Goal: Task Accomplishment & Management: Use online tool/utility

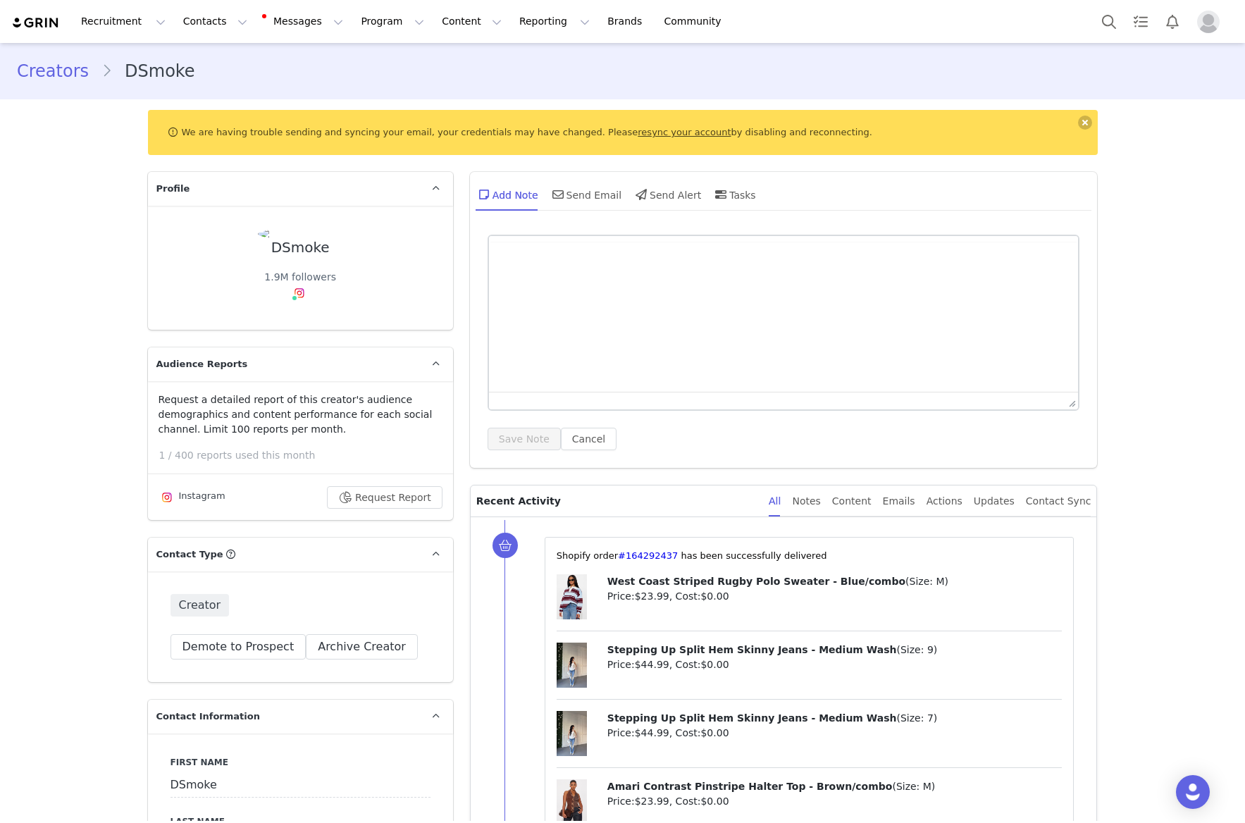
type input "+1 ([GEOGRAPHIC_DATA])"
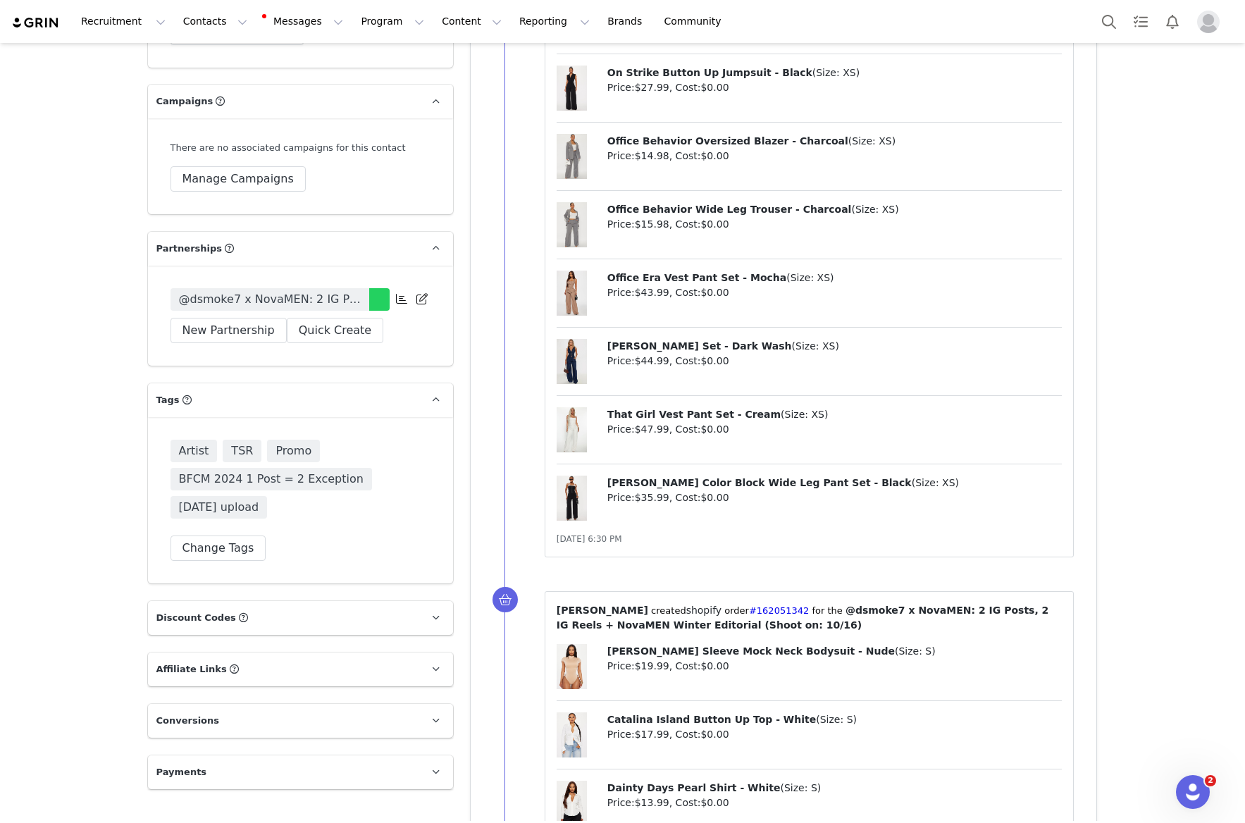
scroll to position [2814, 0]
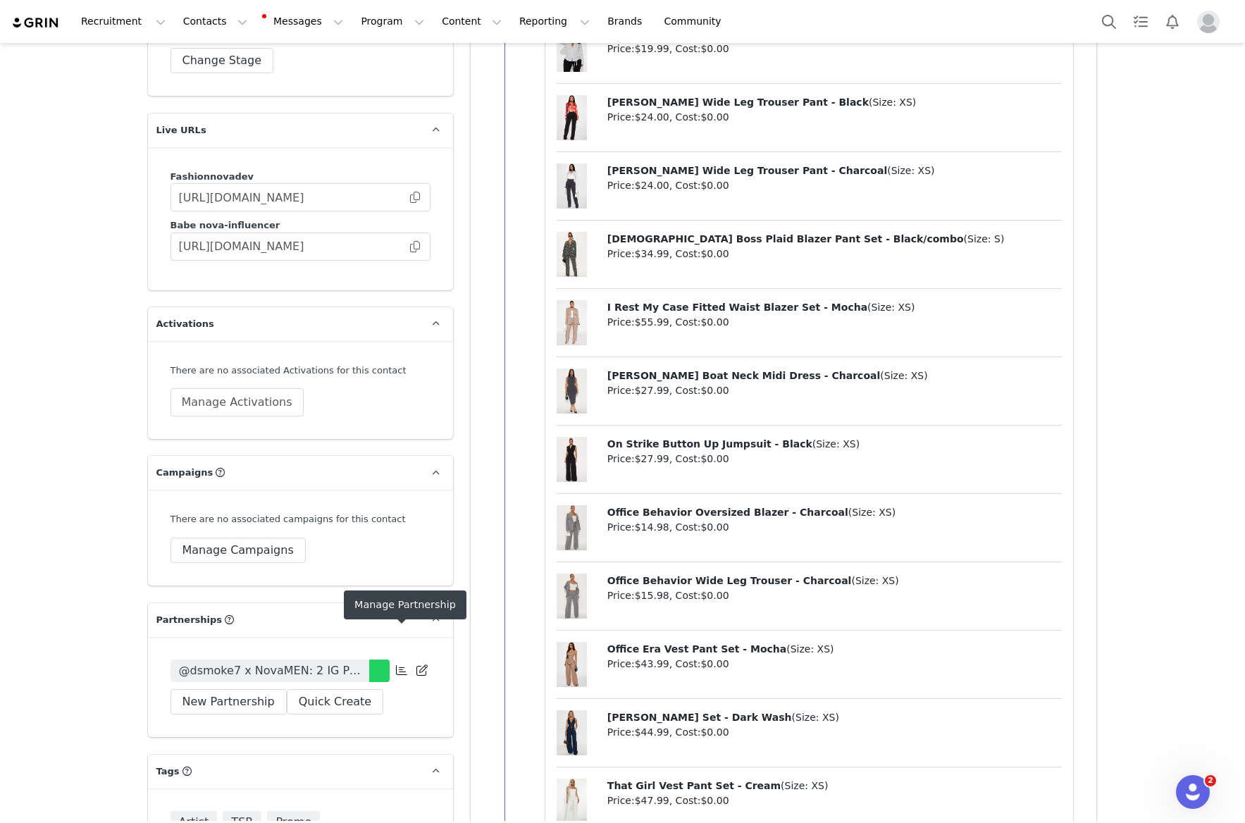
click at [406, 664] on icon at bounding box center [401, 669] width 11 height 11
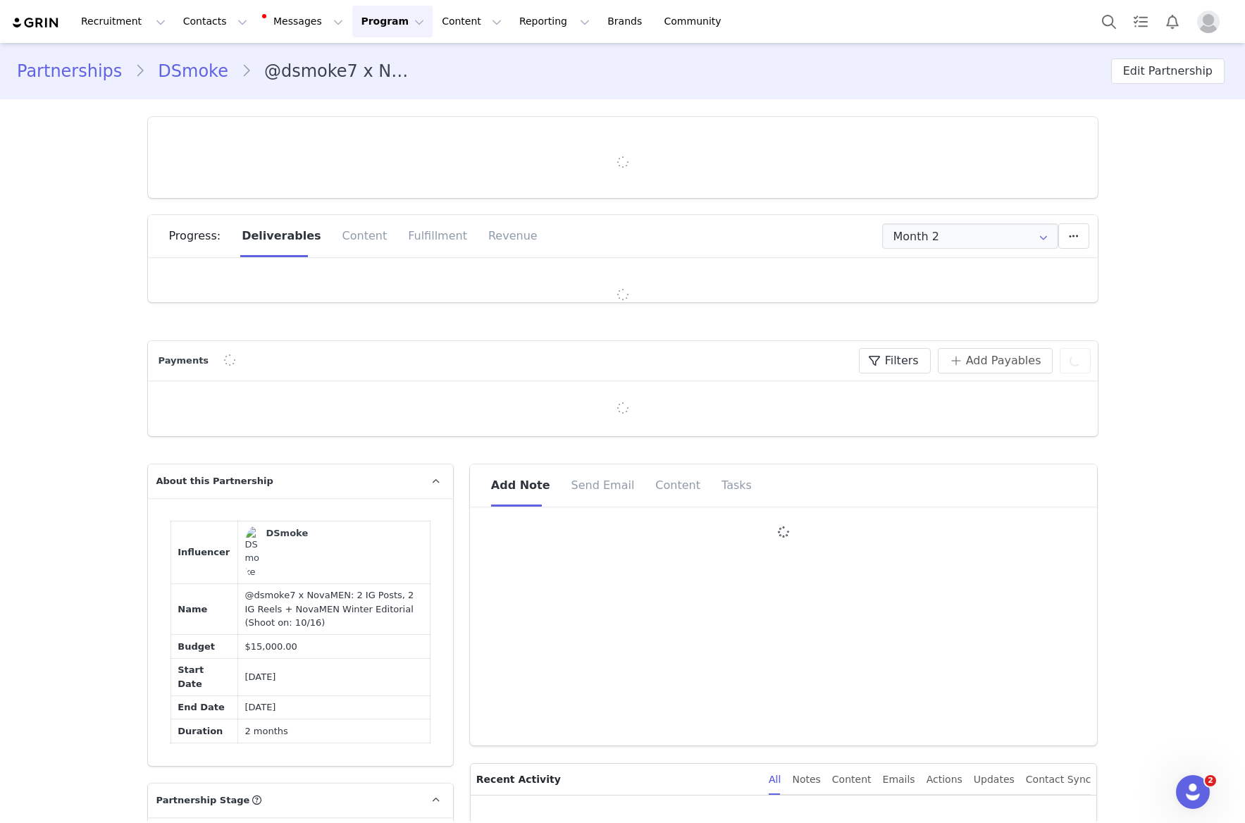
type input "+1 ([GEOGRAPHIC_DATA])"
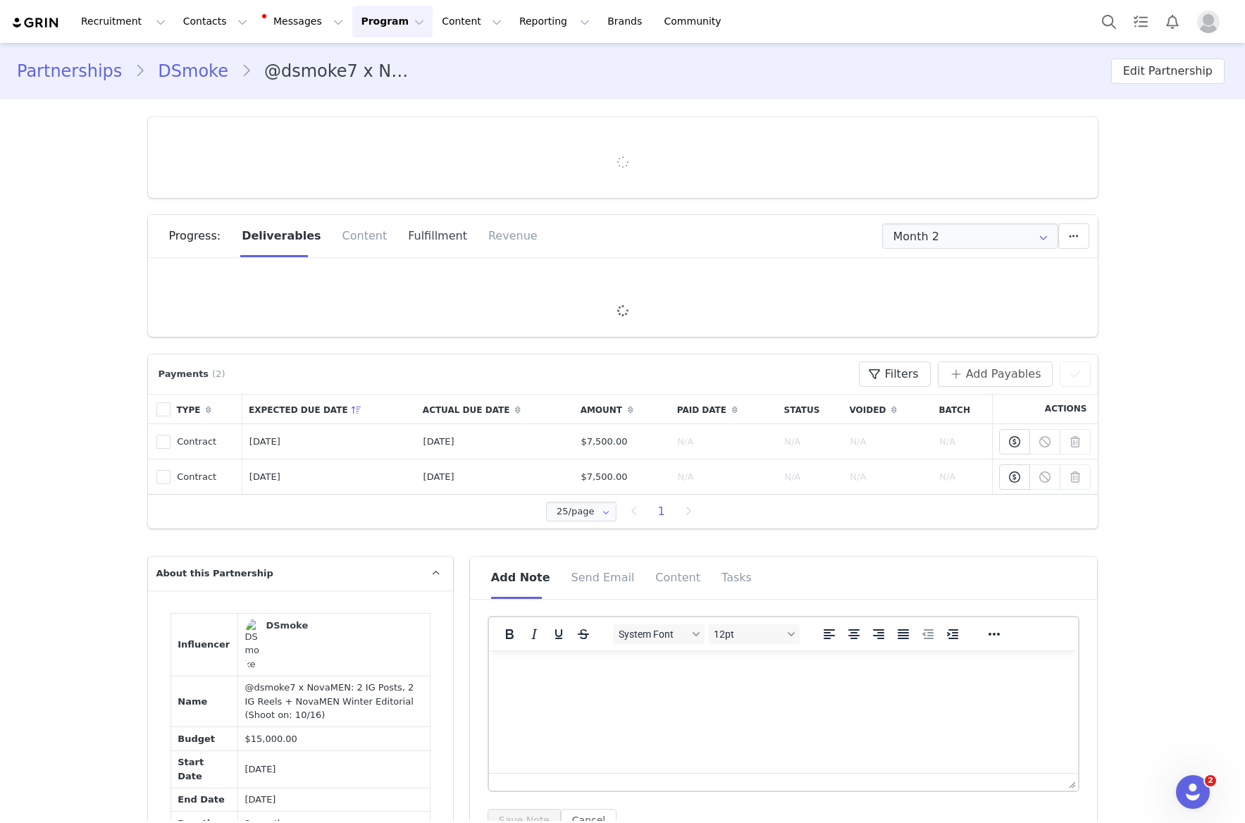
click at [414, 235] on div "Fulfillment" at bounding box center [437, 236] width 80 height 42
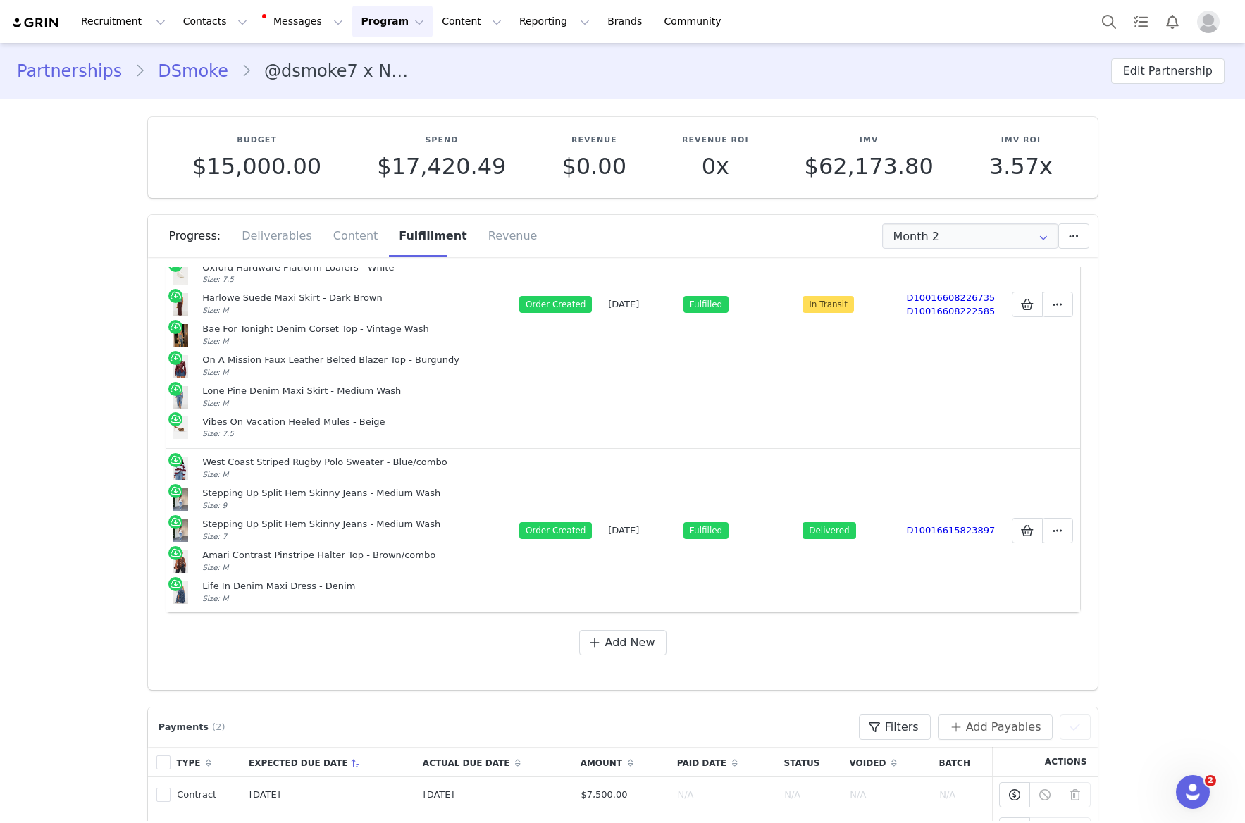
scroll to position [34, 0]
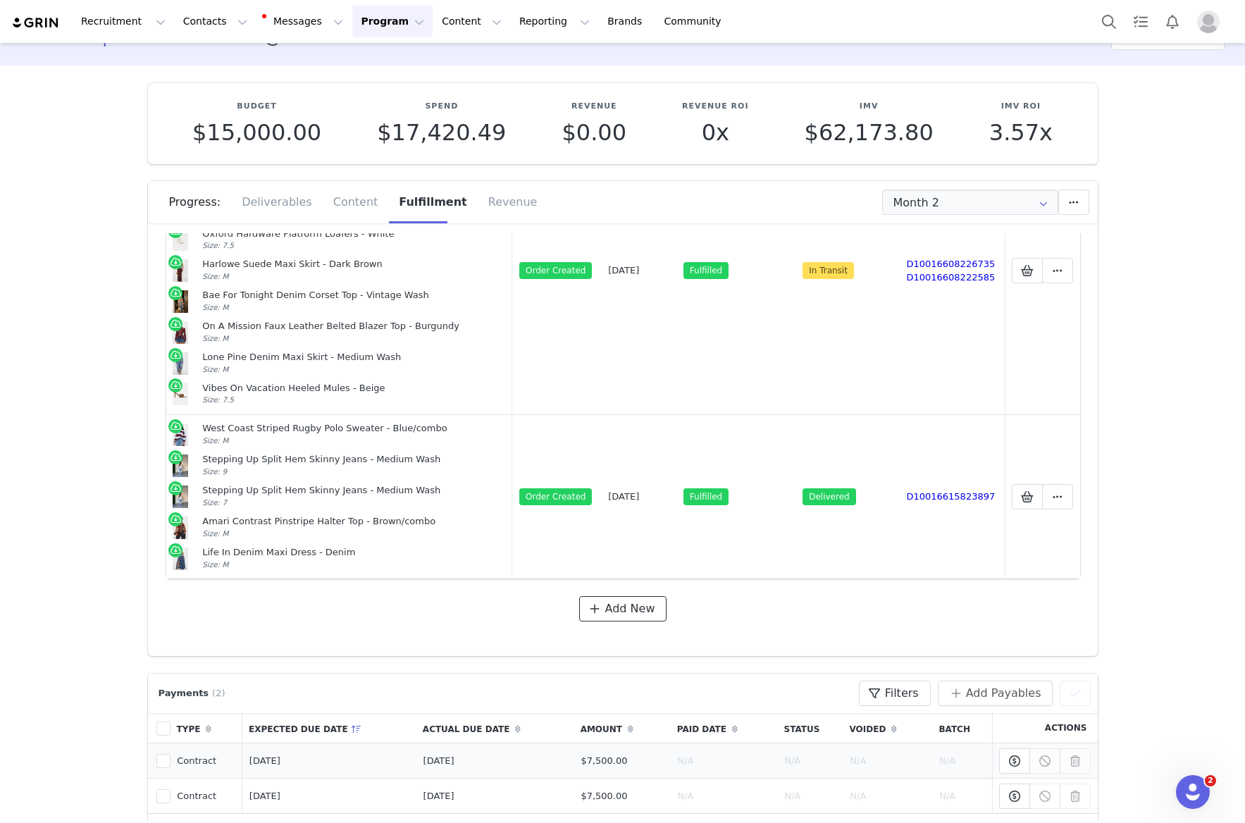
click at [609, 607] on span "Add New" at bounding box center [630, 608] width 50 height 17
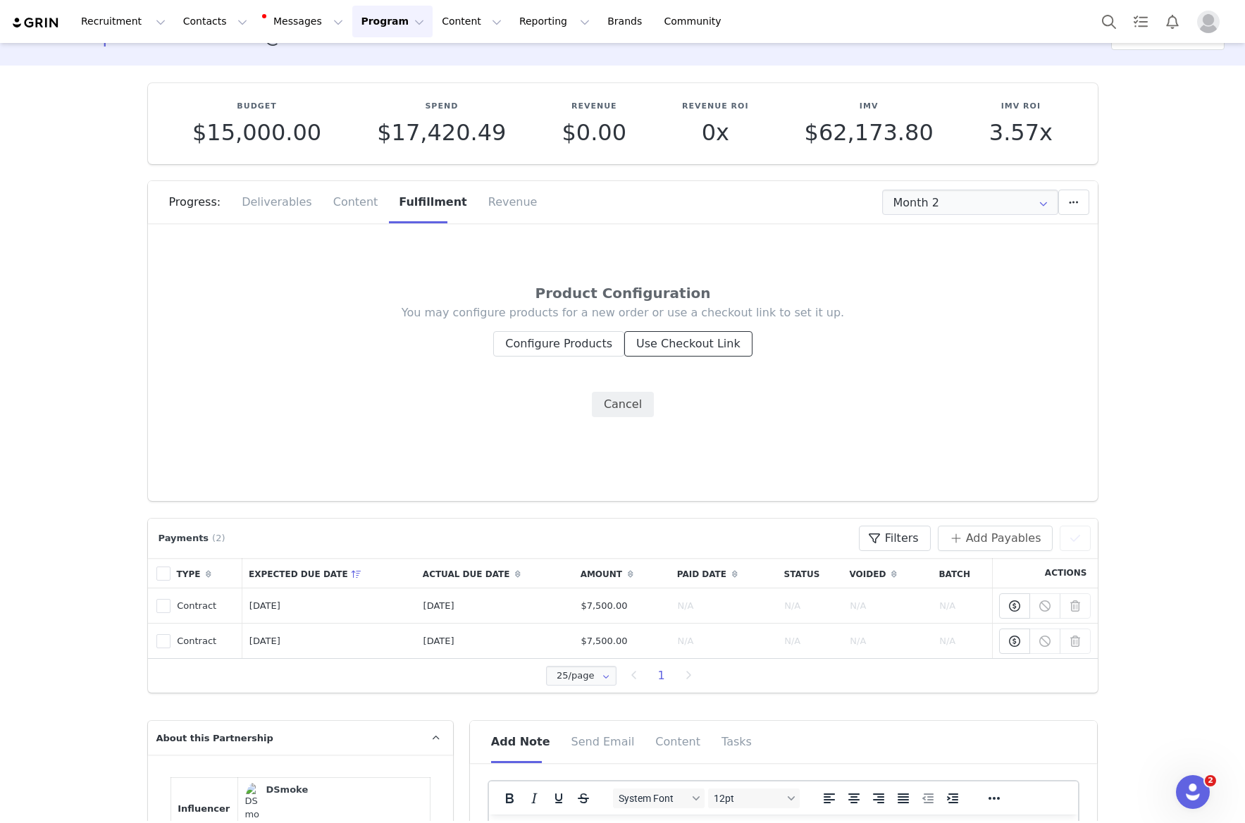
click at [708, 341] on button "Use Checkout Link" at bounding box center [688, 343] width 128 height 25
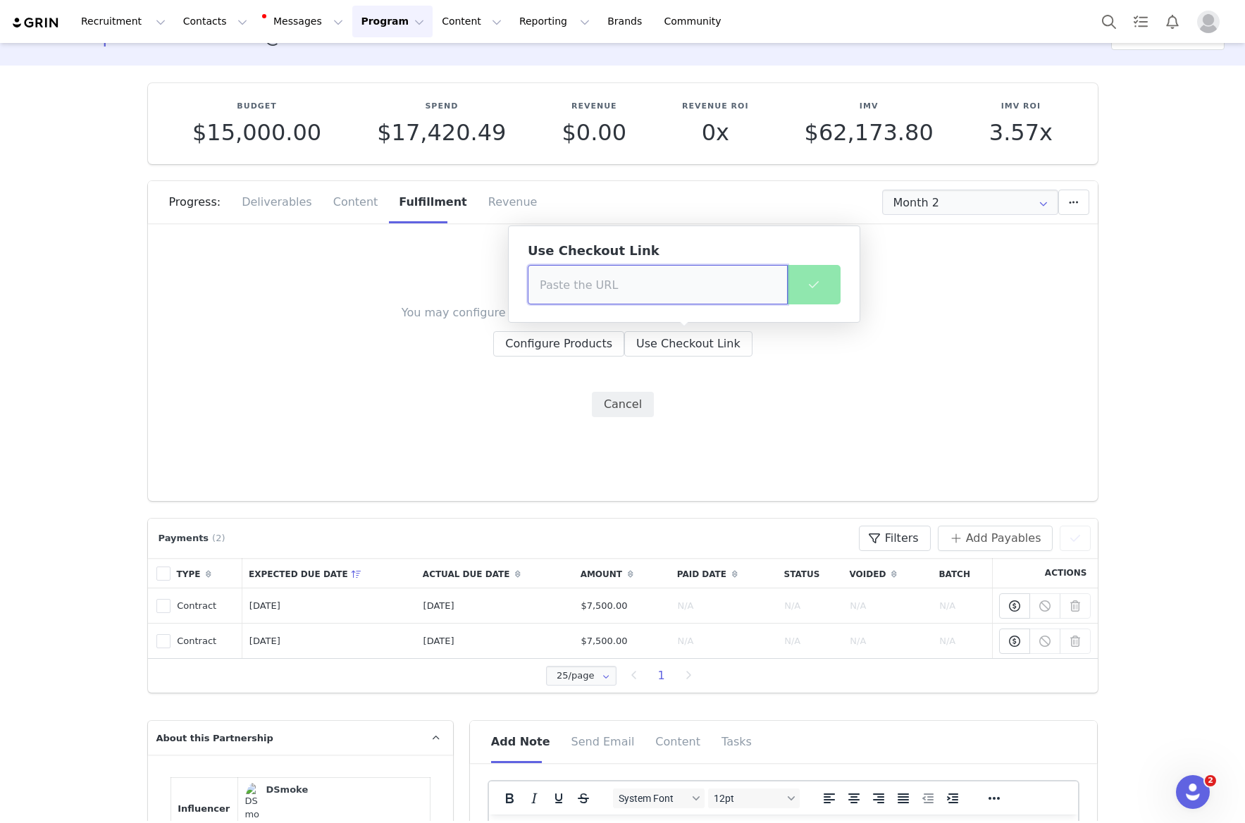
click at [691, 292] on input at bounding box center [658, 284] width 260 height 39
paste input "https://www.fashionnova.com/pages/shared-cart/39299062071420:1,12196415438972:1…"
type input "https://www.fashionnova.com/pages/shared-cart/39299062071420:1,12196415438972:1…"
click at [806, 280] on span at bounding box center [813, 284] width 17 height 17
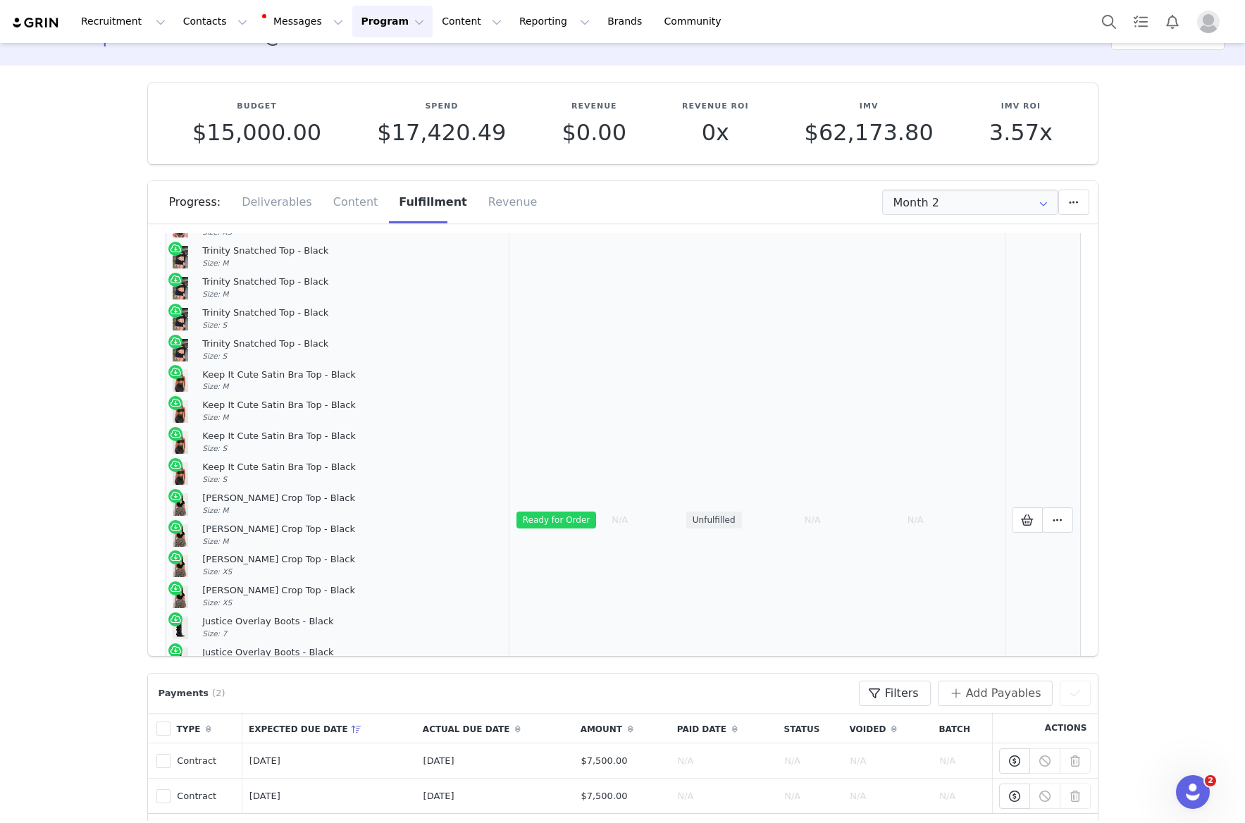
scroll to position [2296, 0]
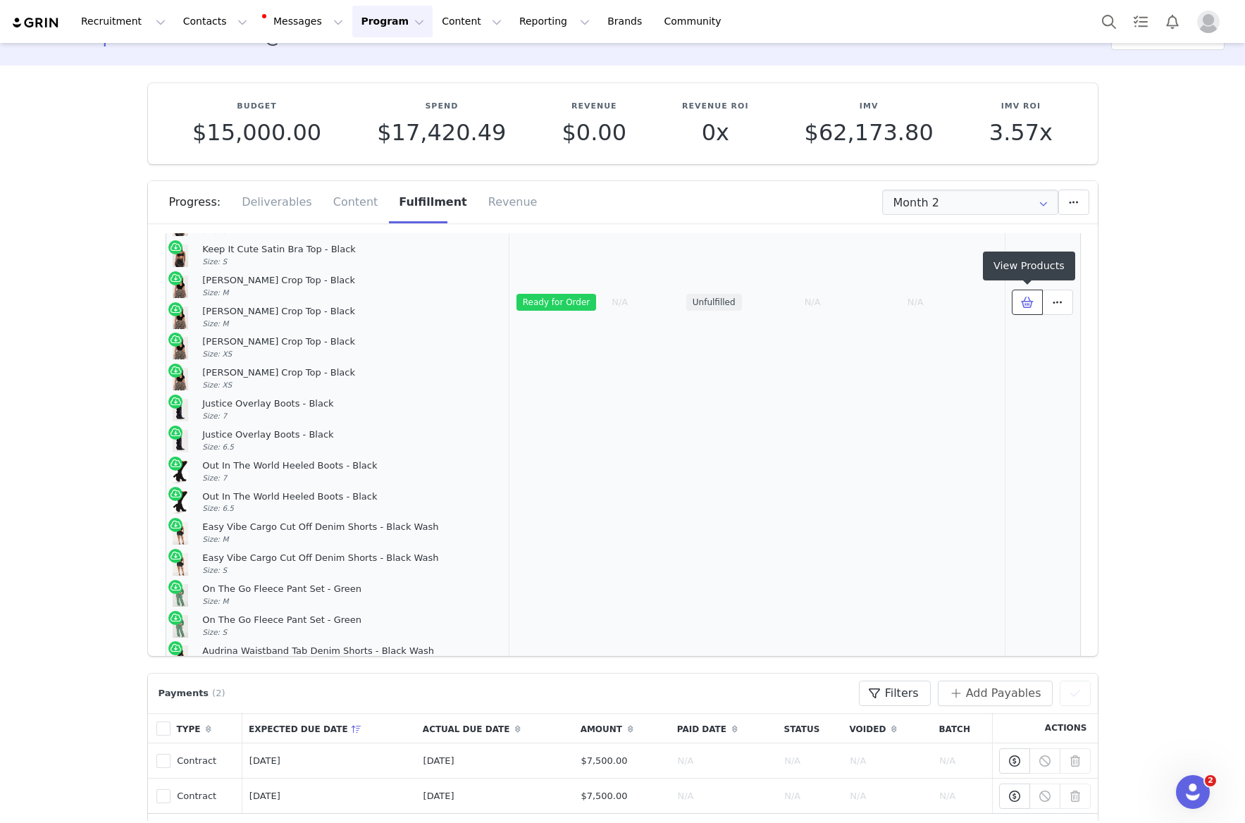
click at [1028, 309] on span at bounding box center [1027, 302] width 17 height 17
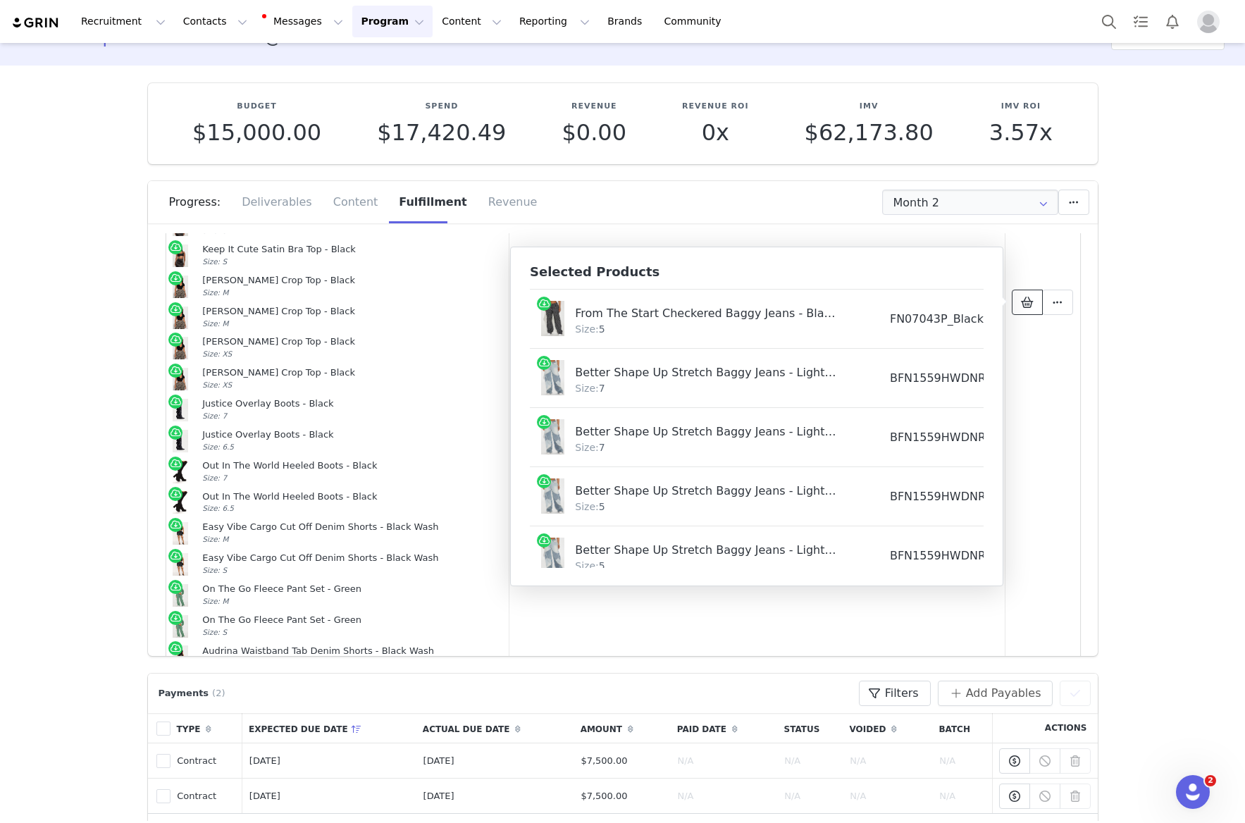
scroll to position [3447, 0]
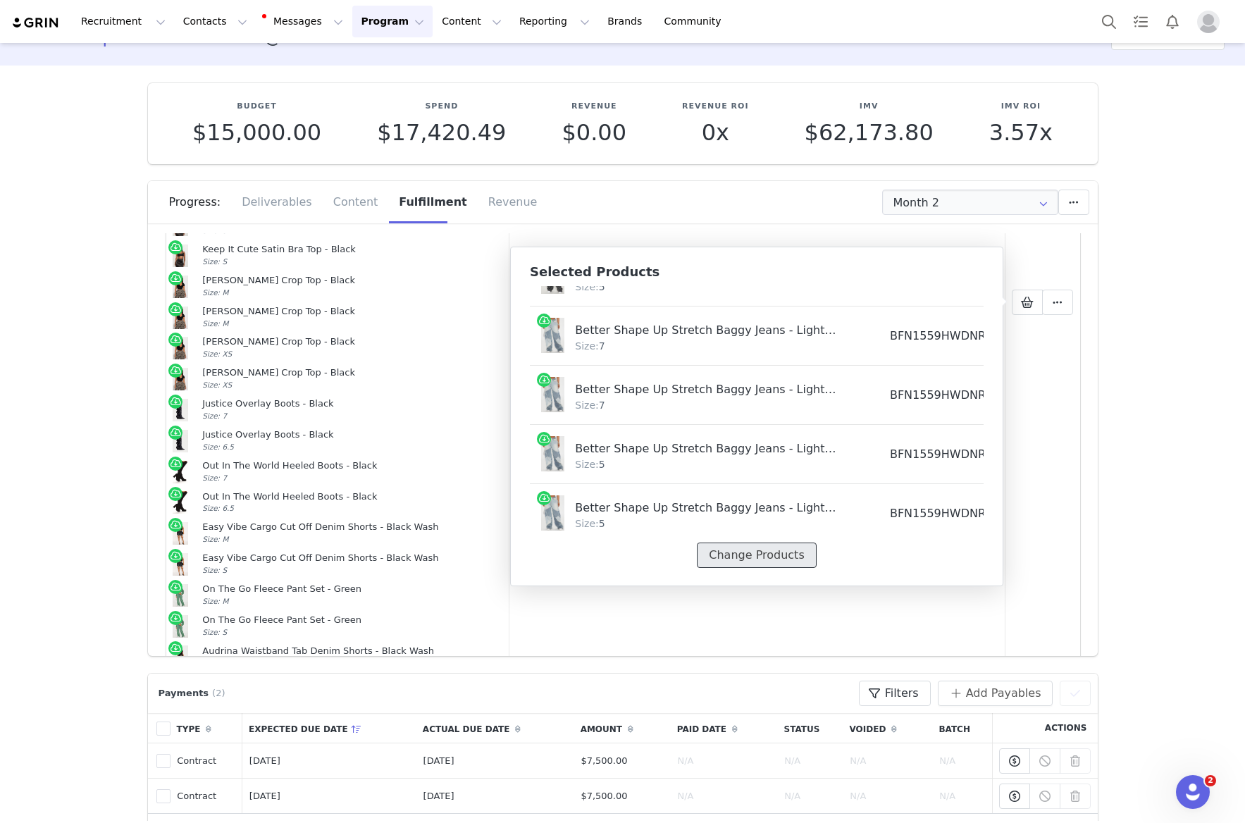
click at [775, 544] on button "Change Products" at bounding box center [756, 554] width 119 height 25
select select "28116948"
select select "777897"
select select "28051904"
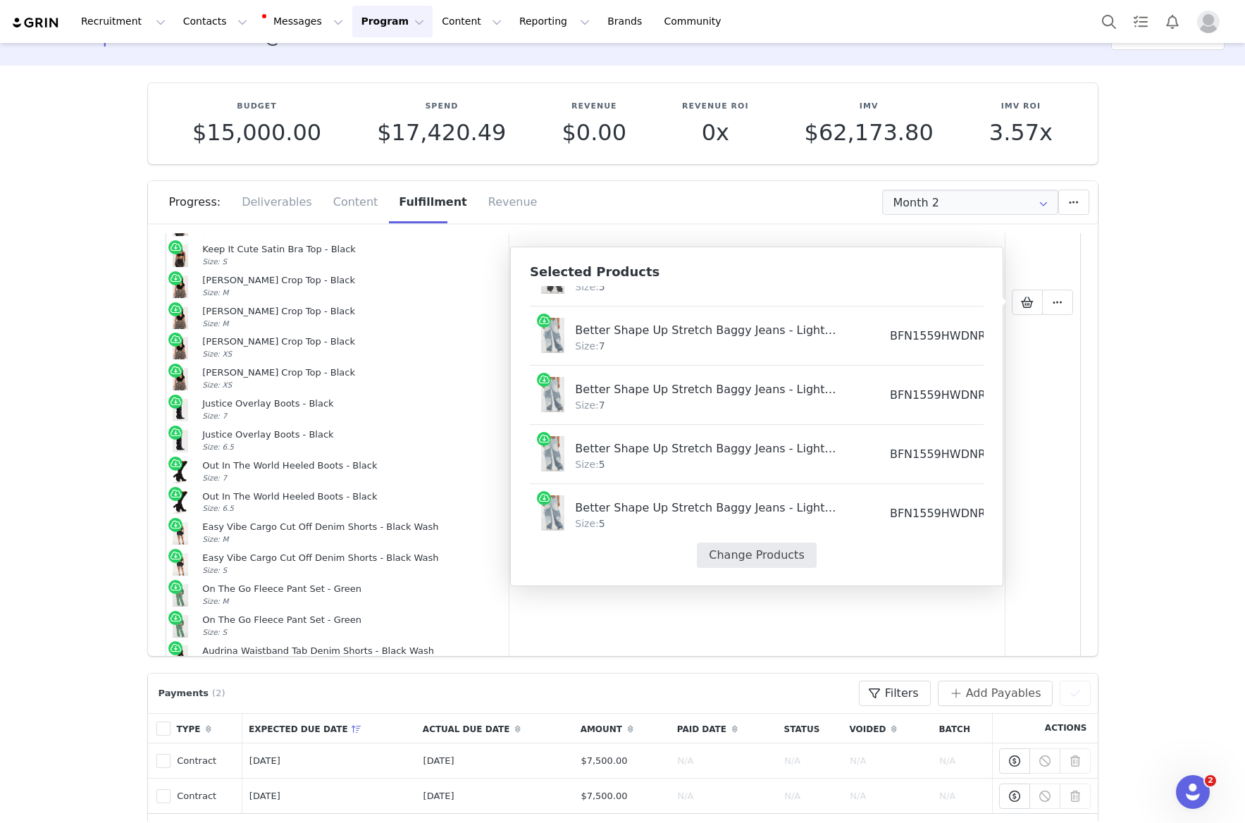
select select "5968499"
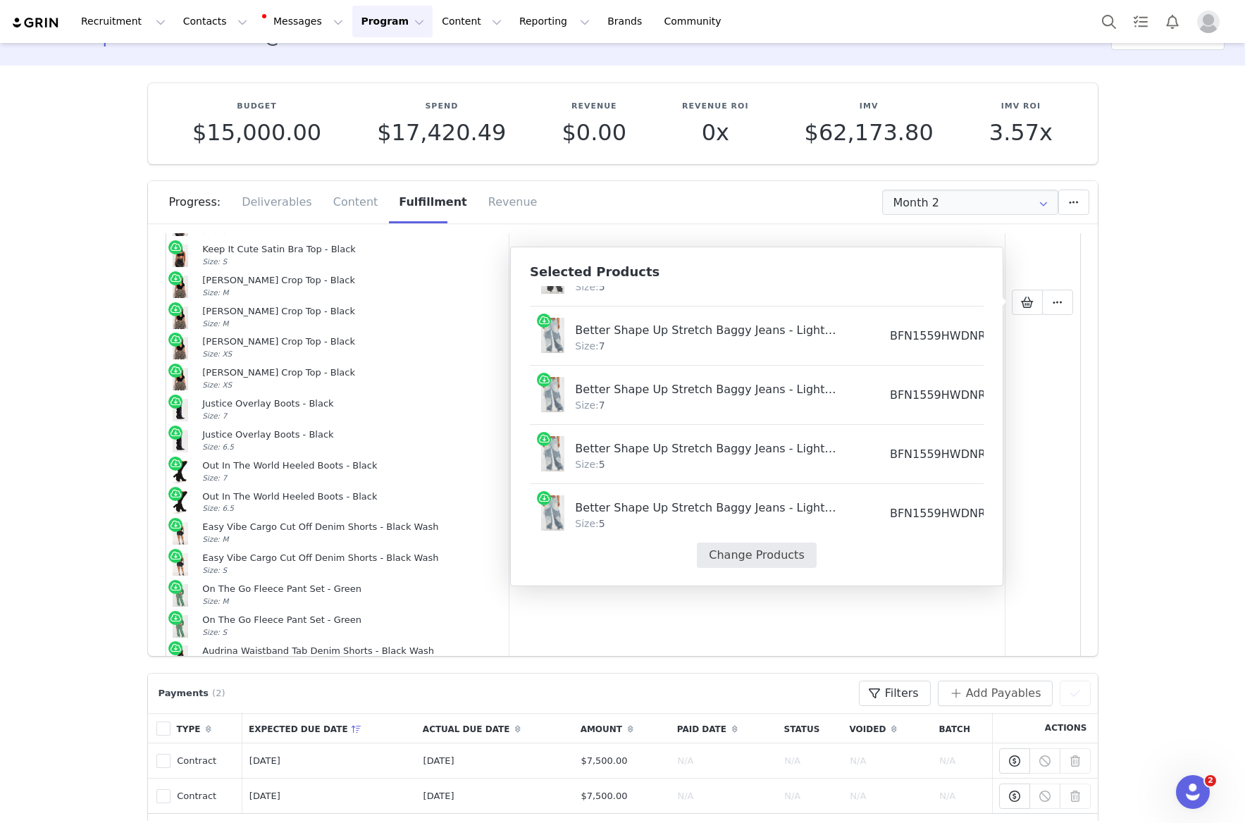
select select "5968499"
select select "24062934"
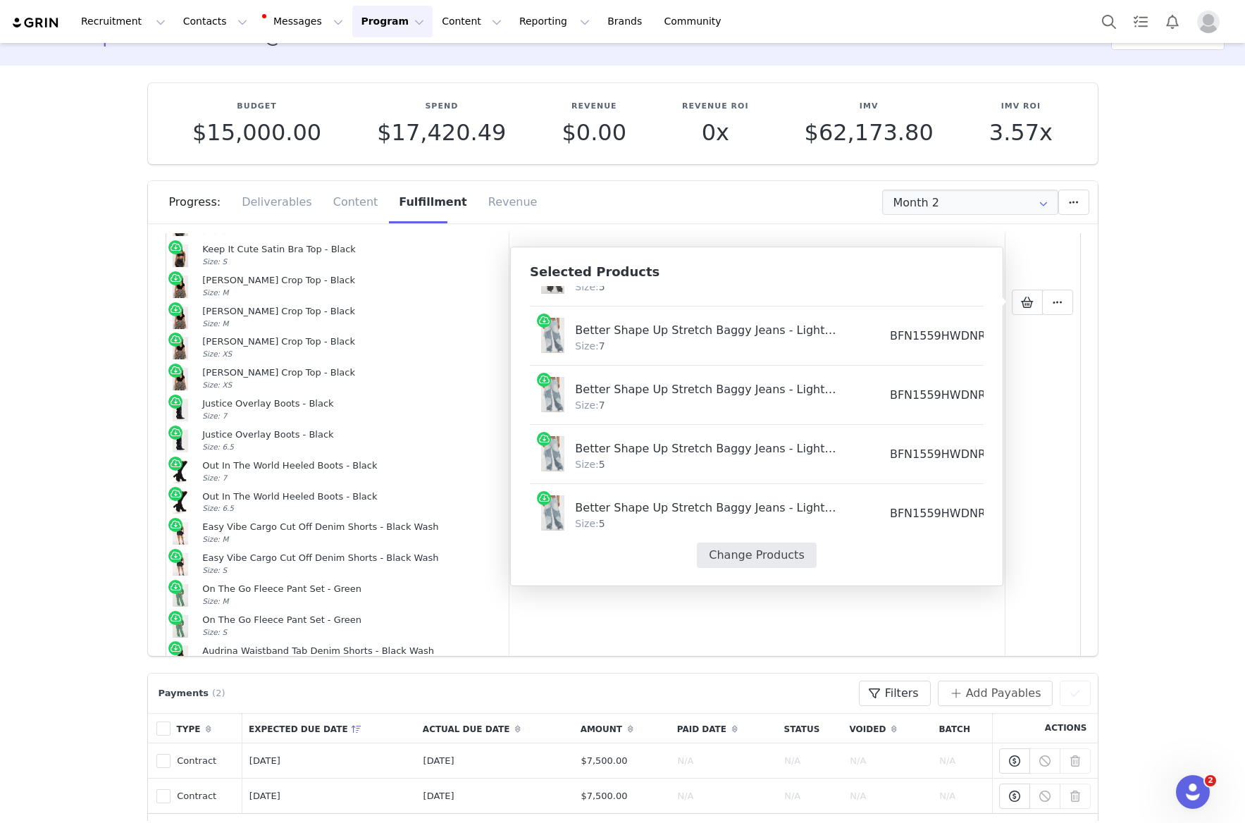
select select "24005049"
select select "14207591"
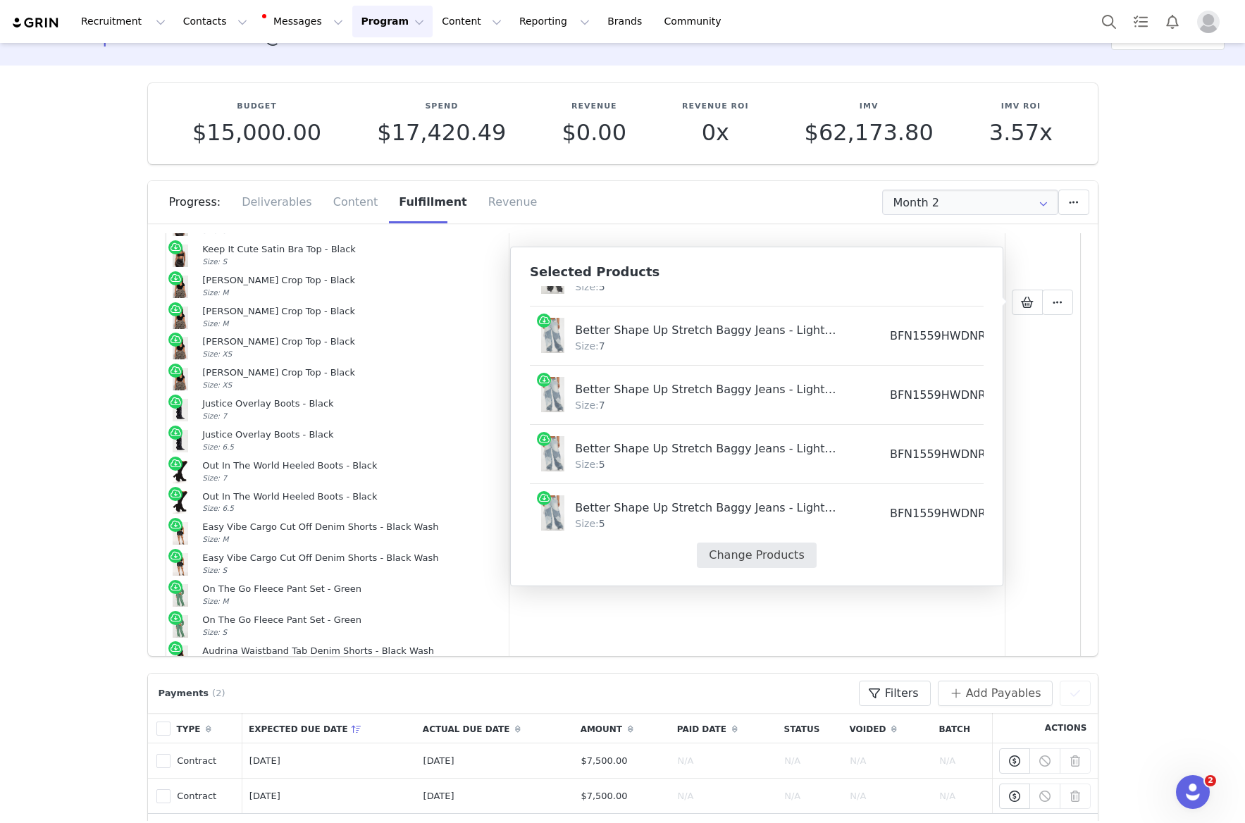
select select "14207591"
select select "399392"
select select "736776"
select select "13148020"
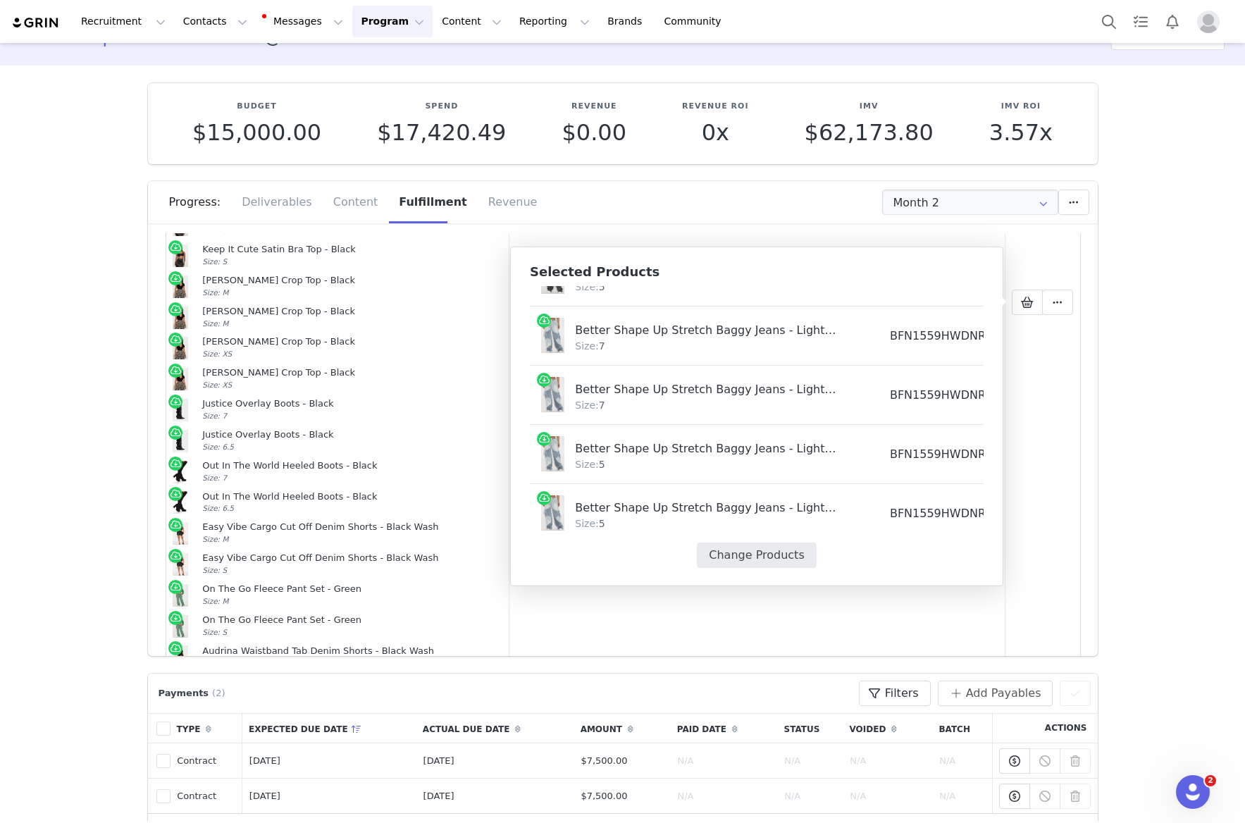
select select "13148019"
select select "27354938"
select select "27355063"
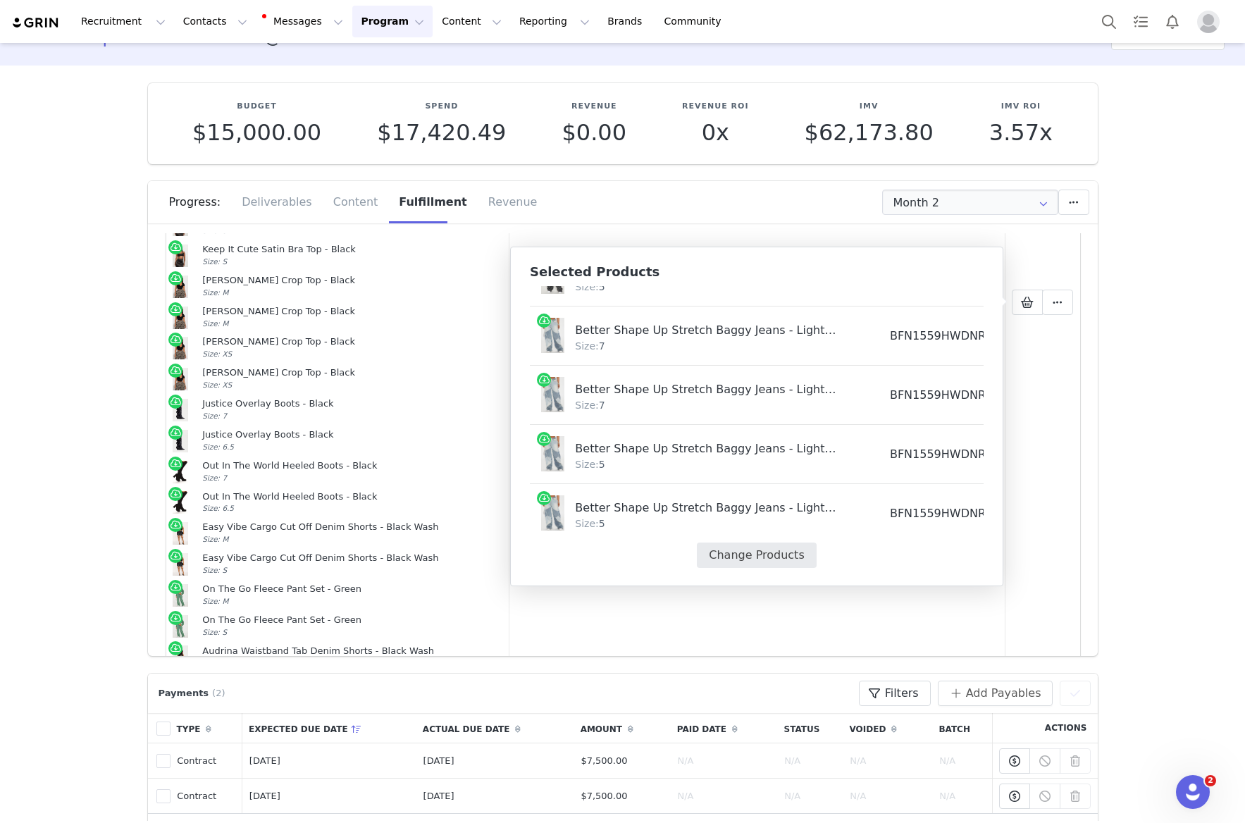
select select "27355063"
select select "13823160"
select select "27064684"
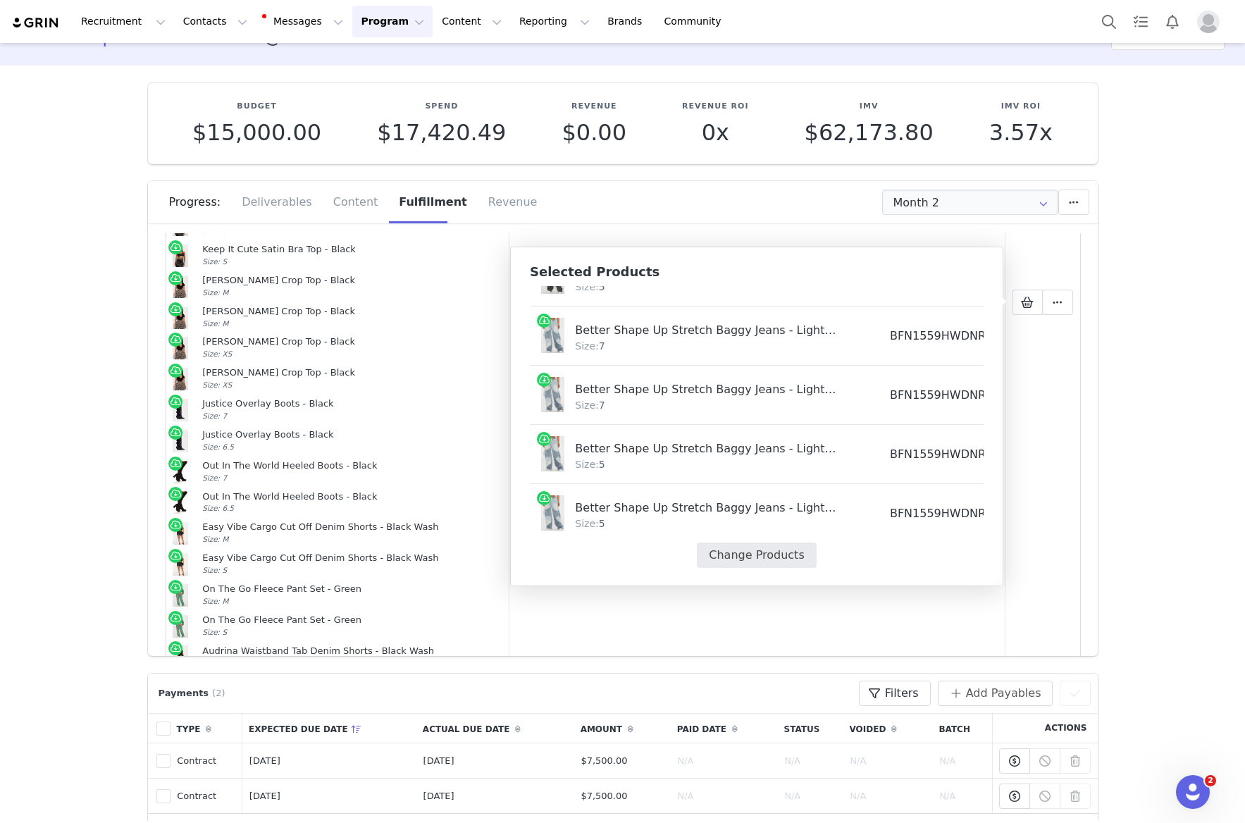
select select "24145671"
select select "24145670"
select select "1440612"
select select "1440611"
select select "27054128"
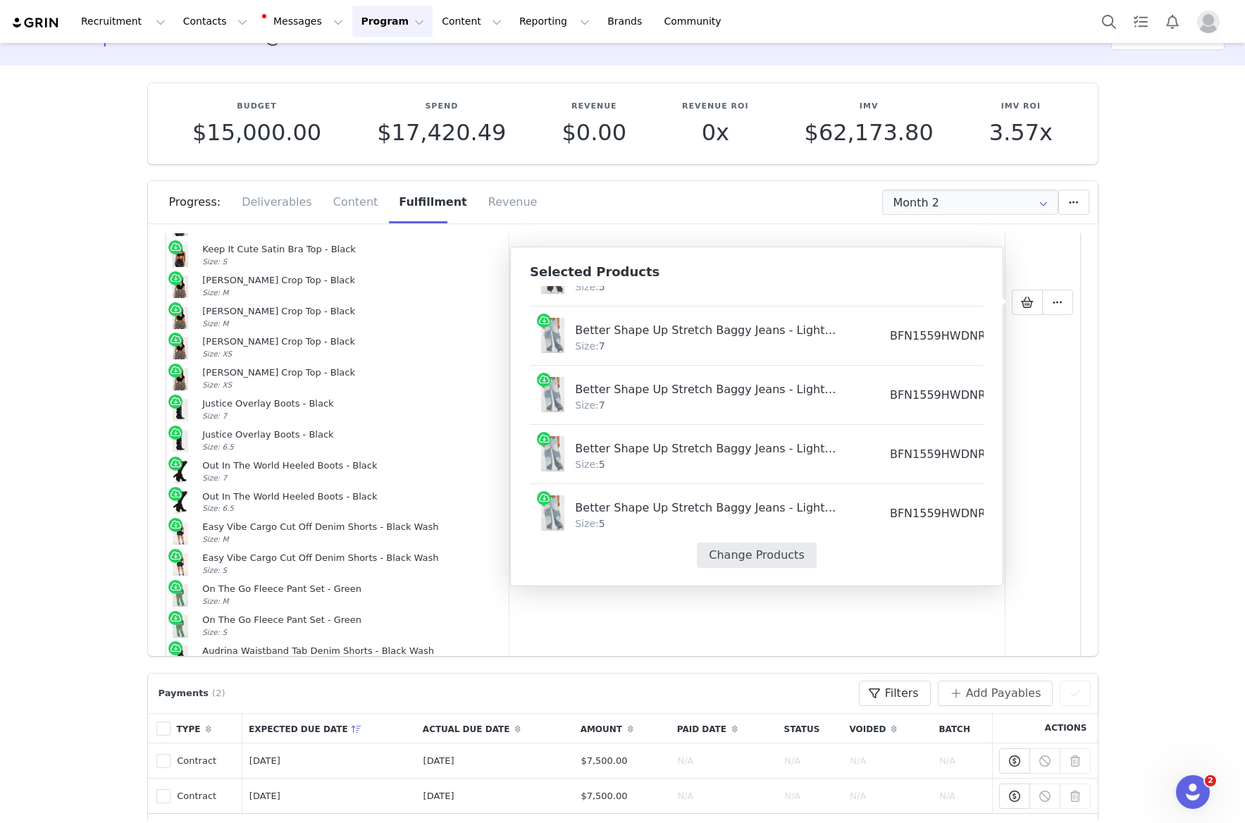
select select "27054127"
select select "21837908"
select select "21837907"
select select "26149376"
select select "26149364"
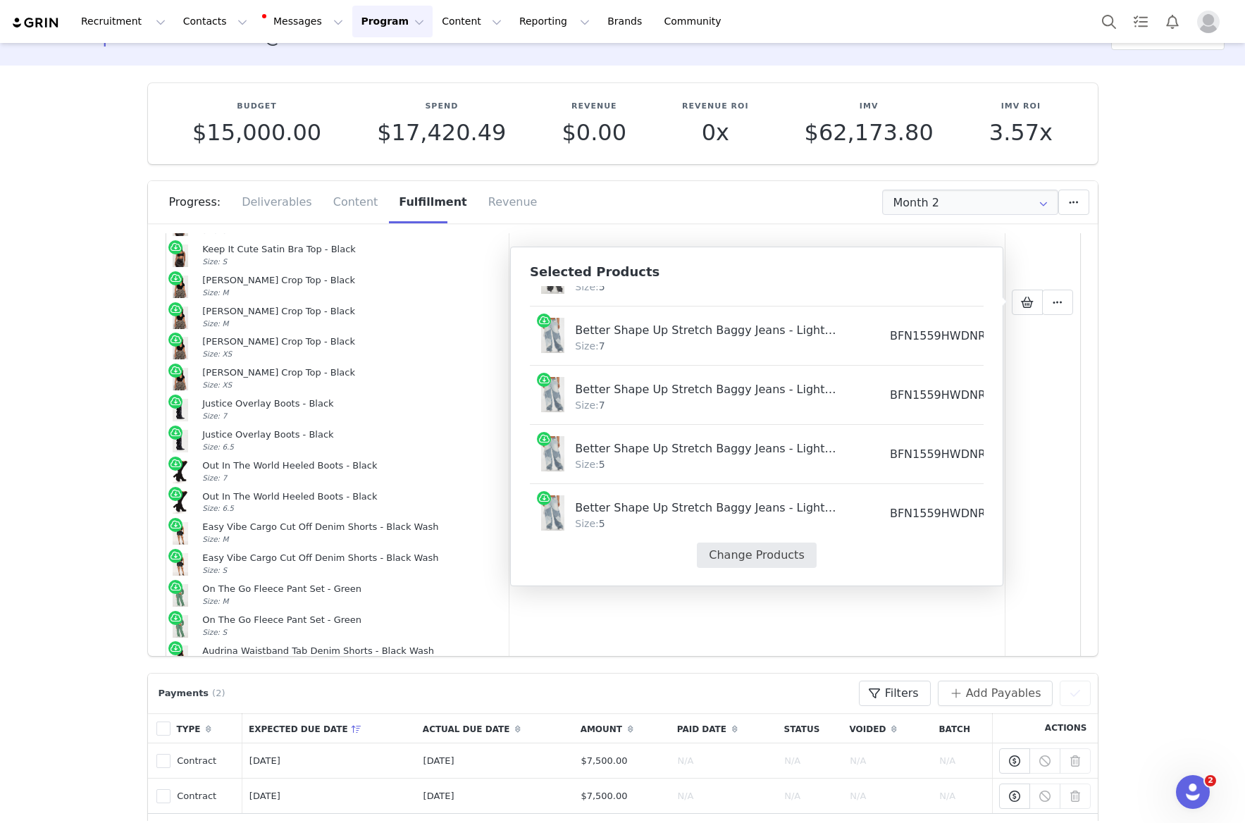
select select "16663437"
select select "16663300"
select select "26392063"
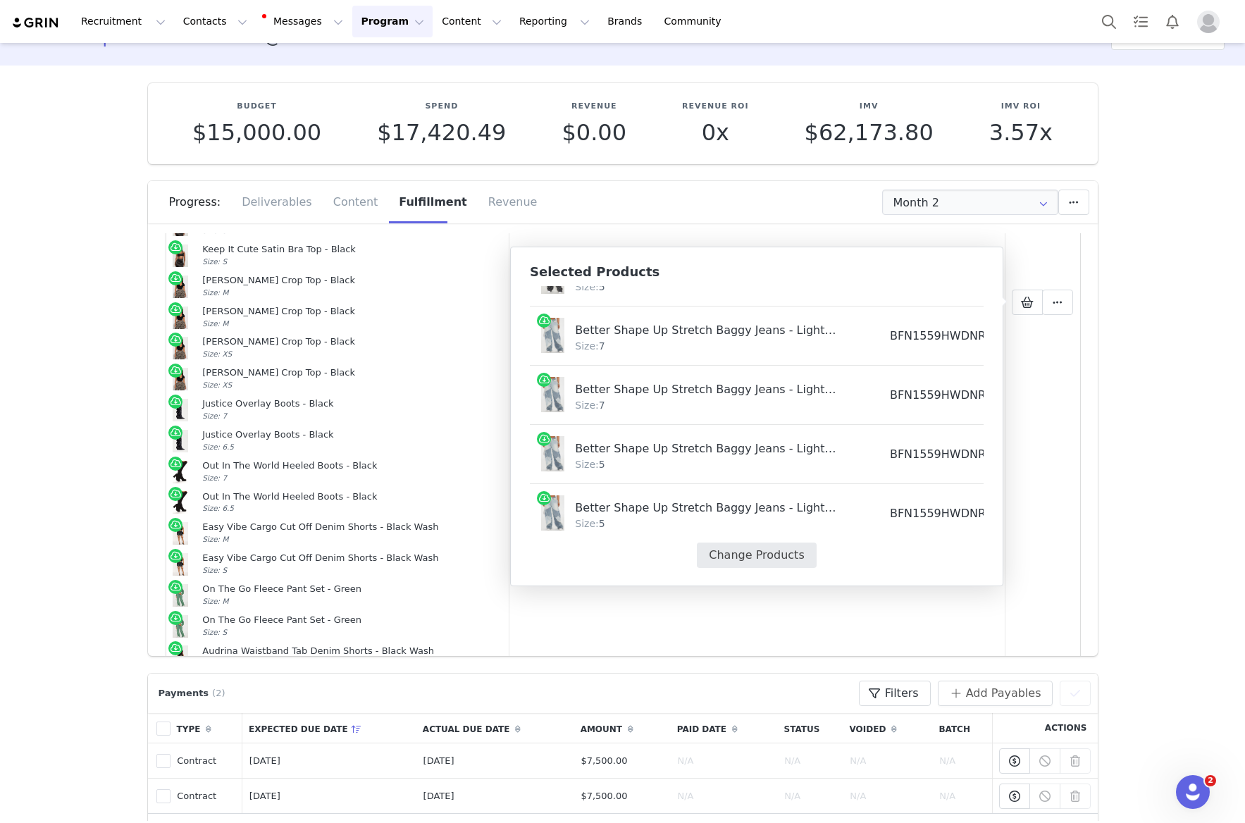
select select "26392076"
select select "27923997"
select select "27923998"
select select "27923999"
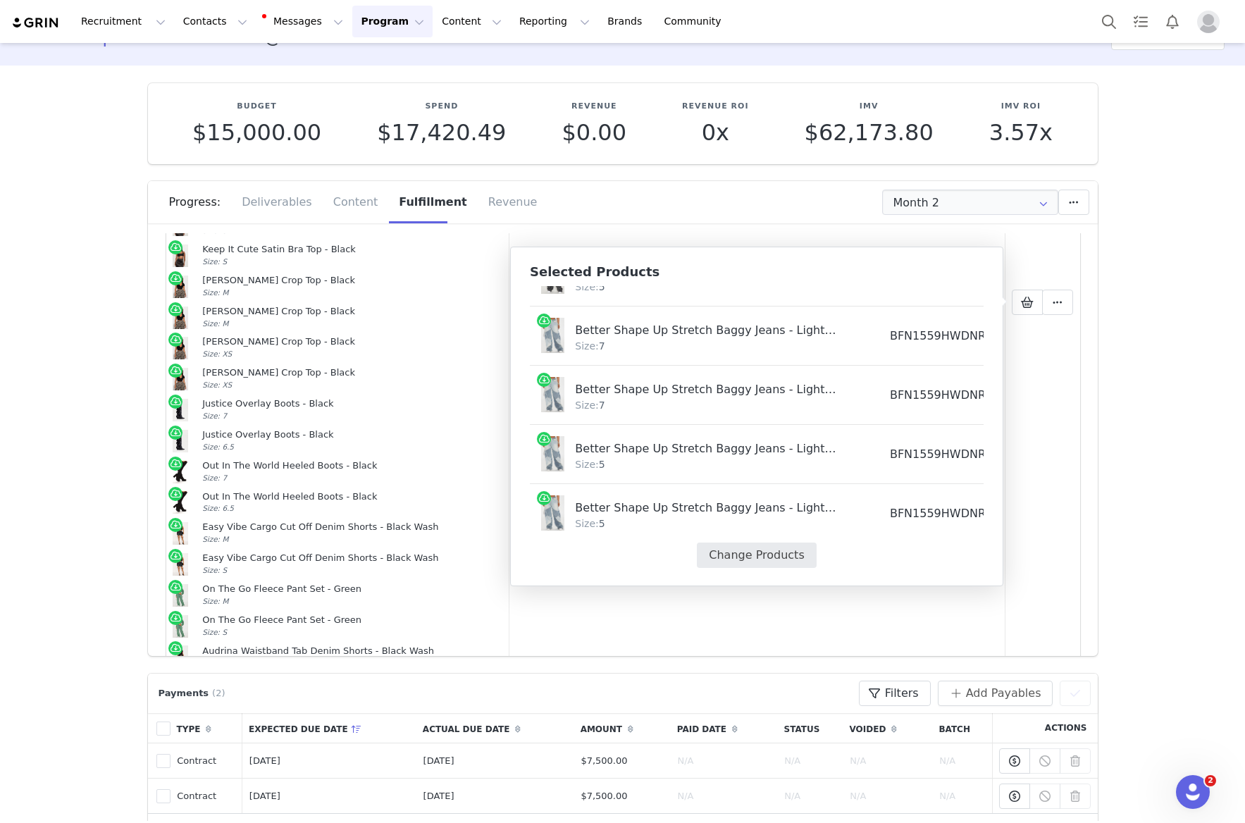
select select "19676916"
select select "19676915"
select select "24504799"
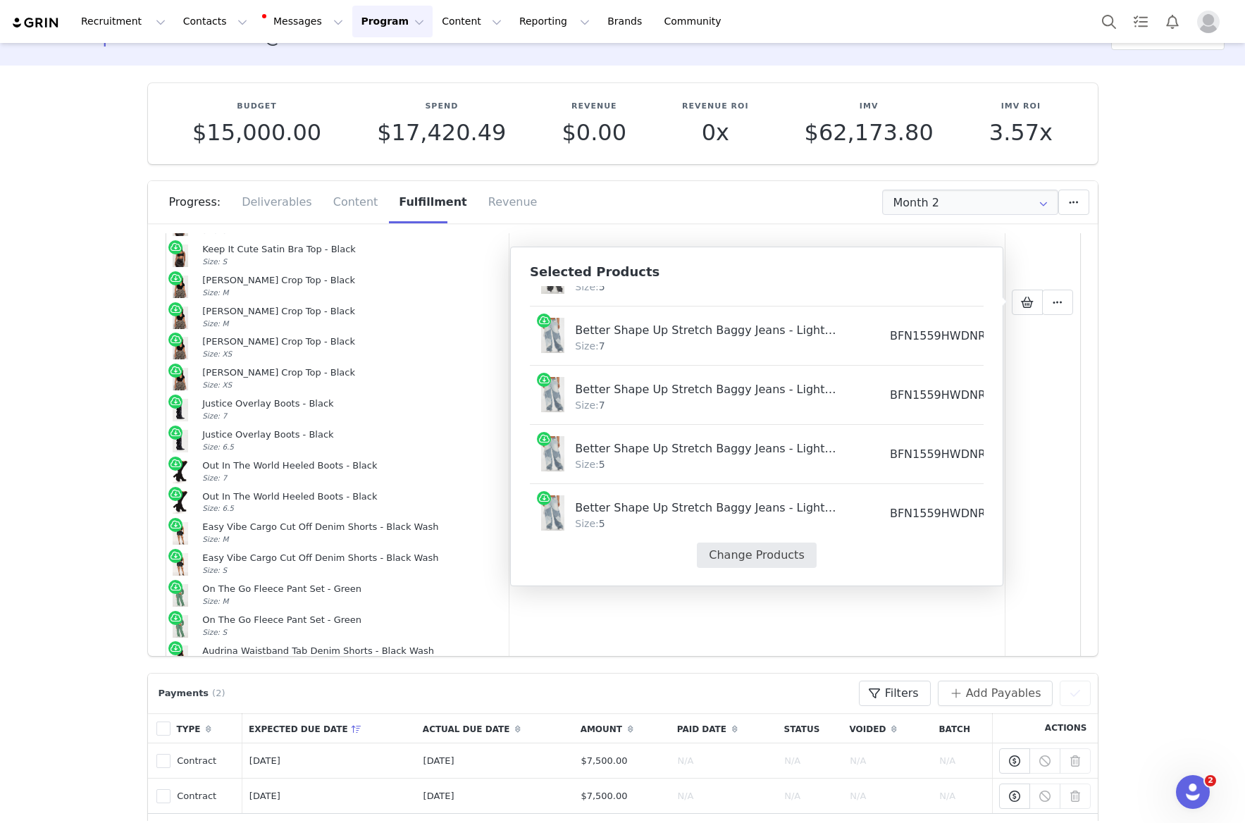
select select "24504799"
select select "24504798"
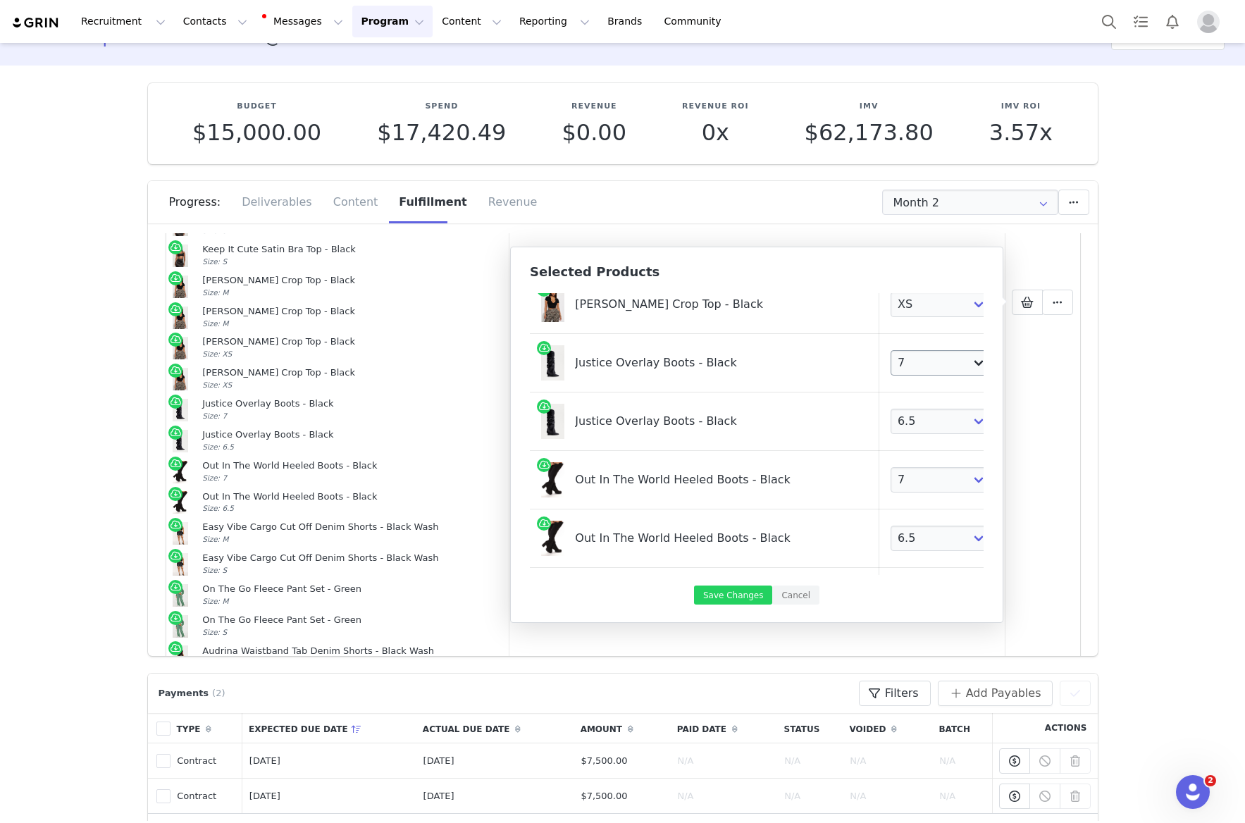
scroll to position [1984, 34]
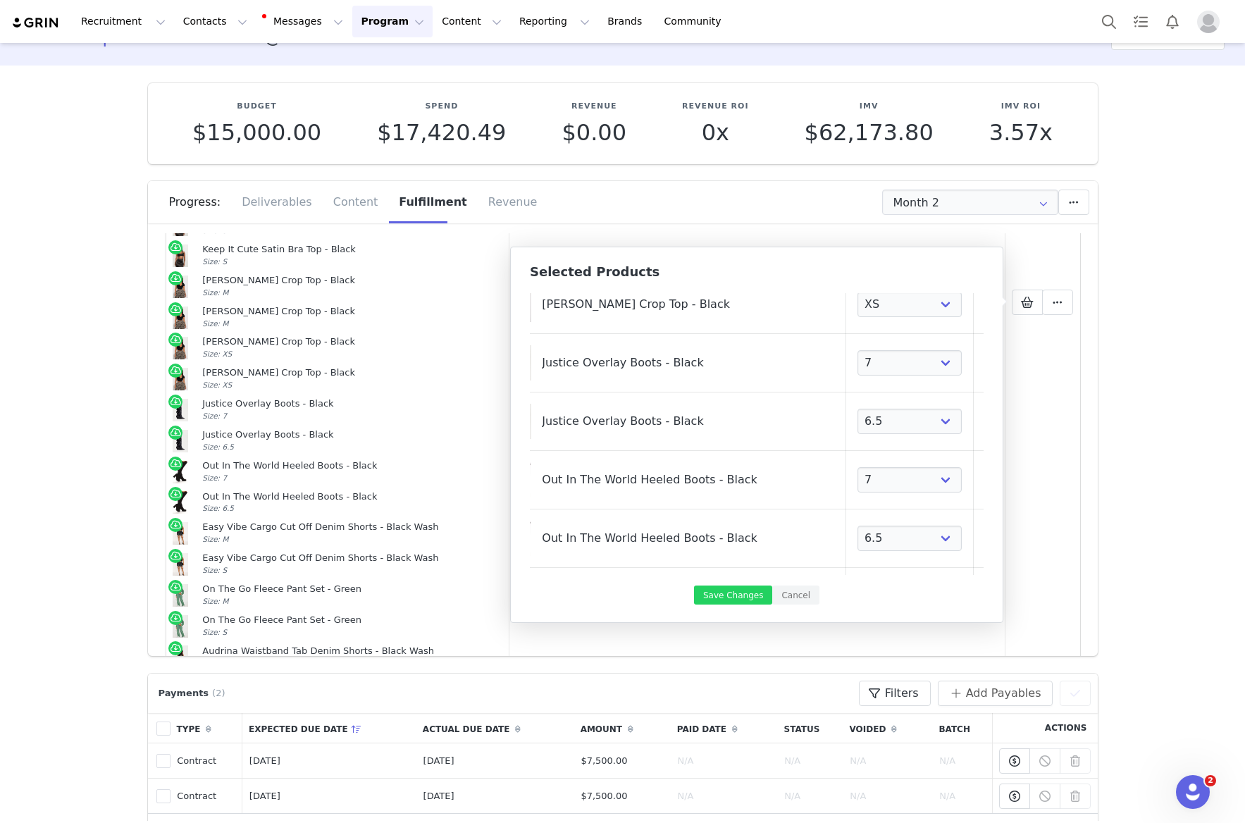
click at [985, 363] on link at bounding box center [992, 363] width 14 height 14
select select "24145670"
select select "1440611"
select select "27054127"
select select "21837907"
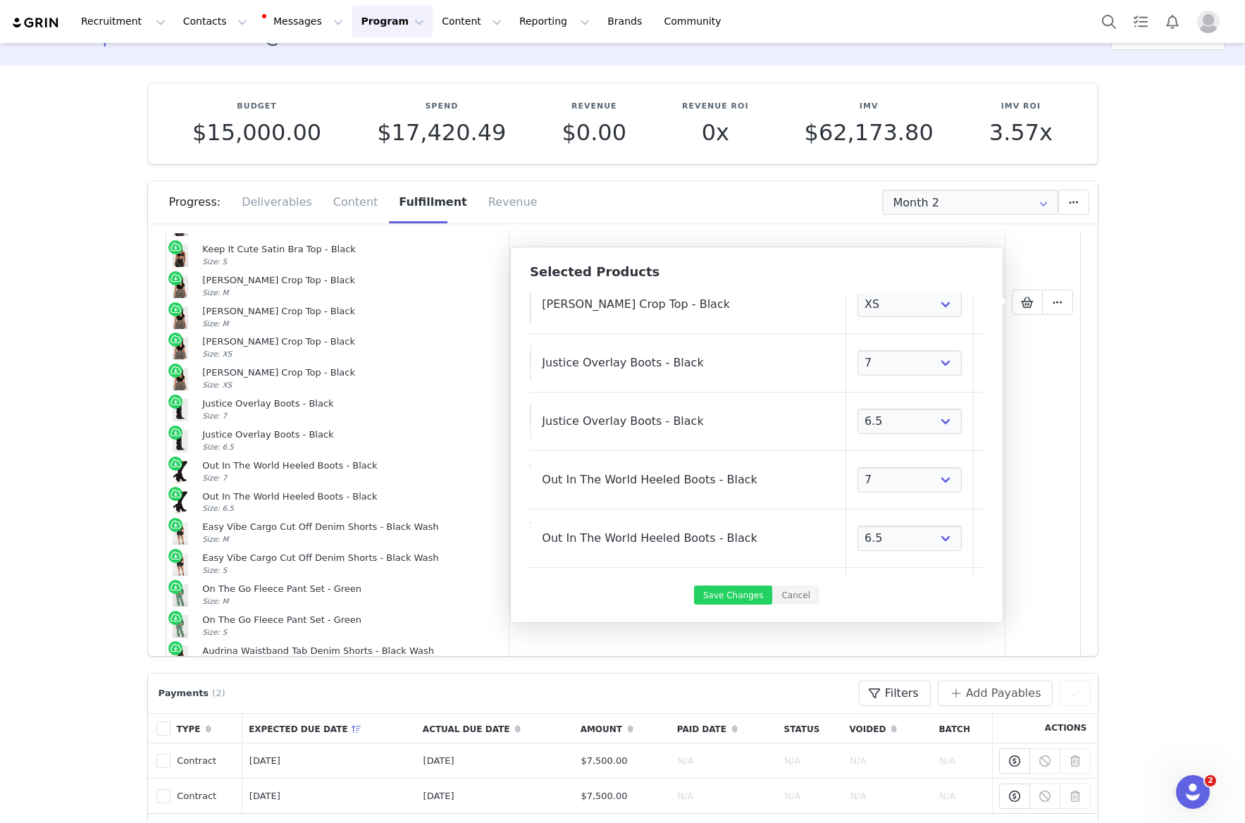
select select "26149364"
select select "16663300"
select select "26392076"
select select "27923998"
select select "27923999"
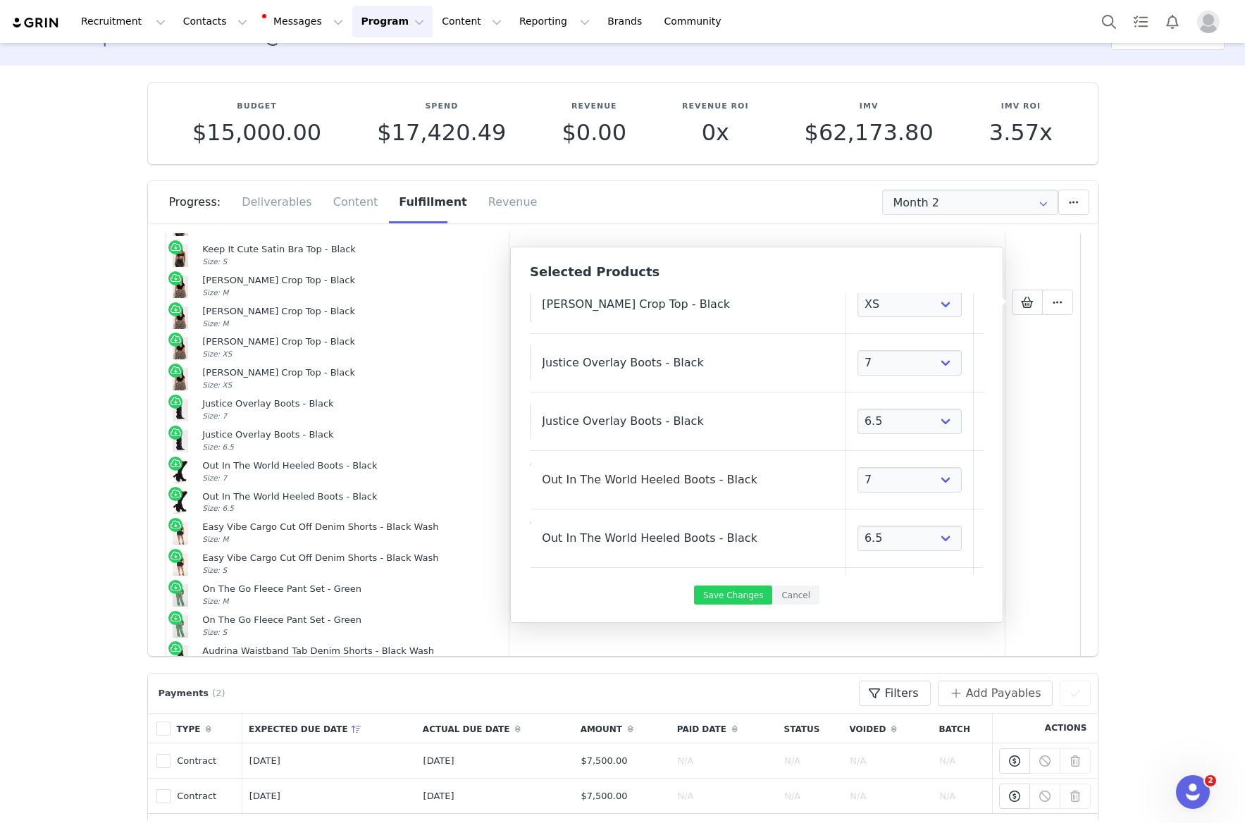
select select "19676915"
select select "24504798"
select select "1440612"
select select "1440611"
select select "27054128"
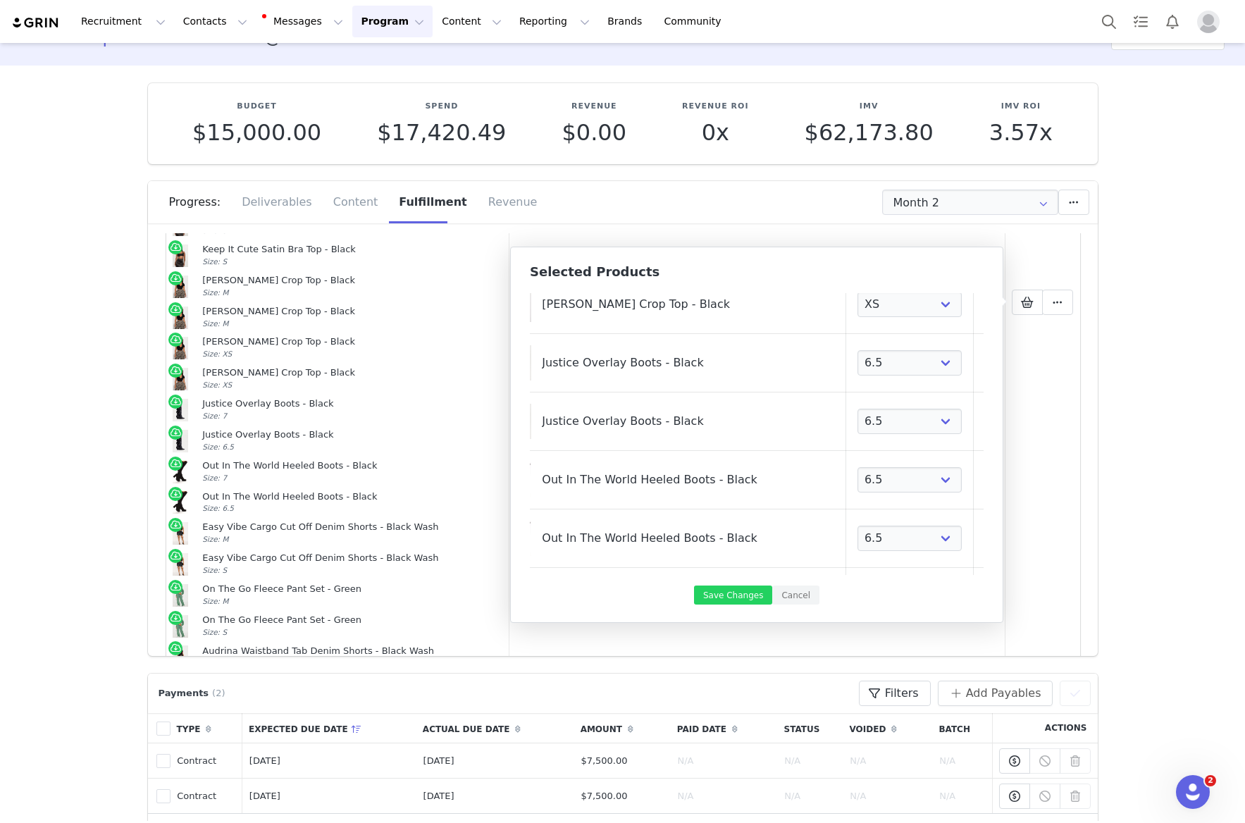
select select "27054127"
select select "21837908"
select select "21837907"
select select "26149376"
select select "26149364"
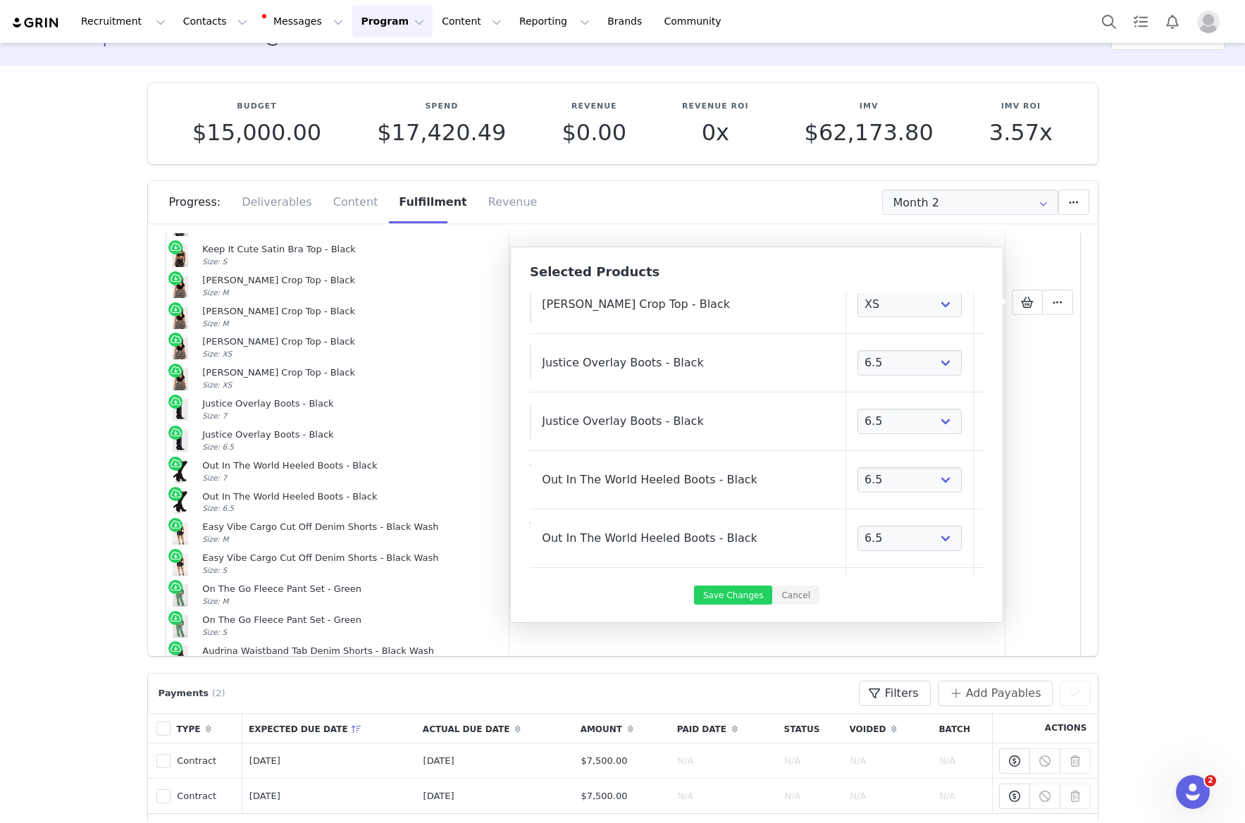
select select "16663437"
select select "16663300"
select select "26392063"
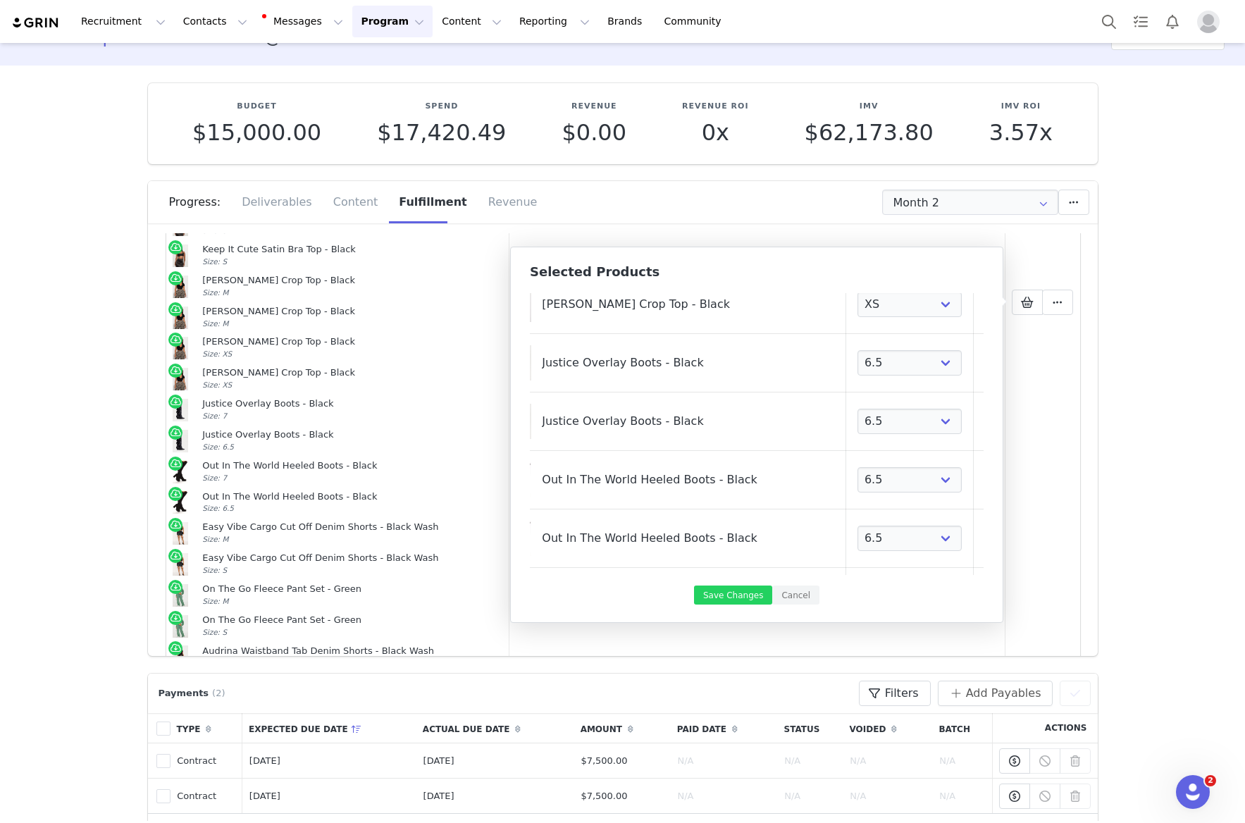
select select "26392076"
select select "27923997"
select select "27923998"
select select "27923999"
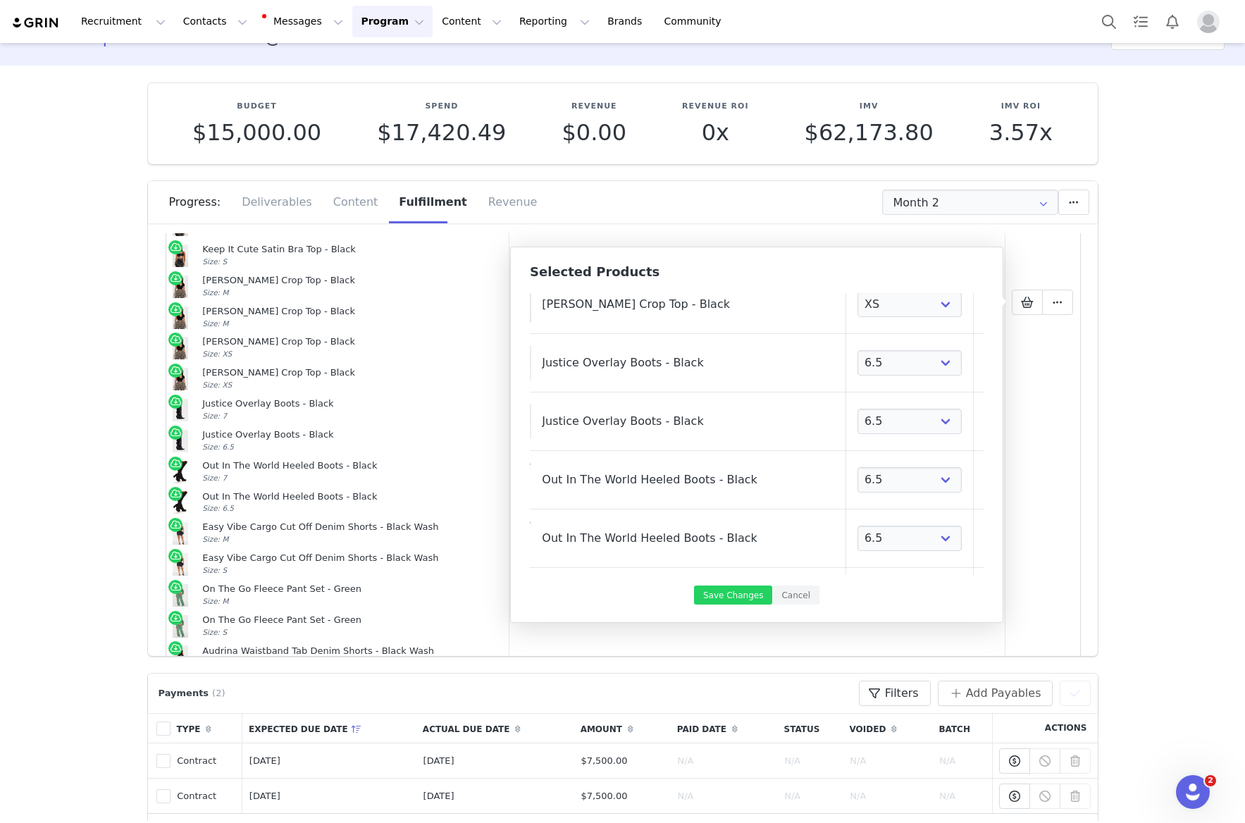
select select "19676916"
select select "19676915"
select select "24504799"
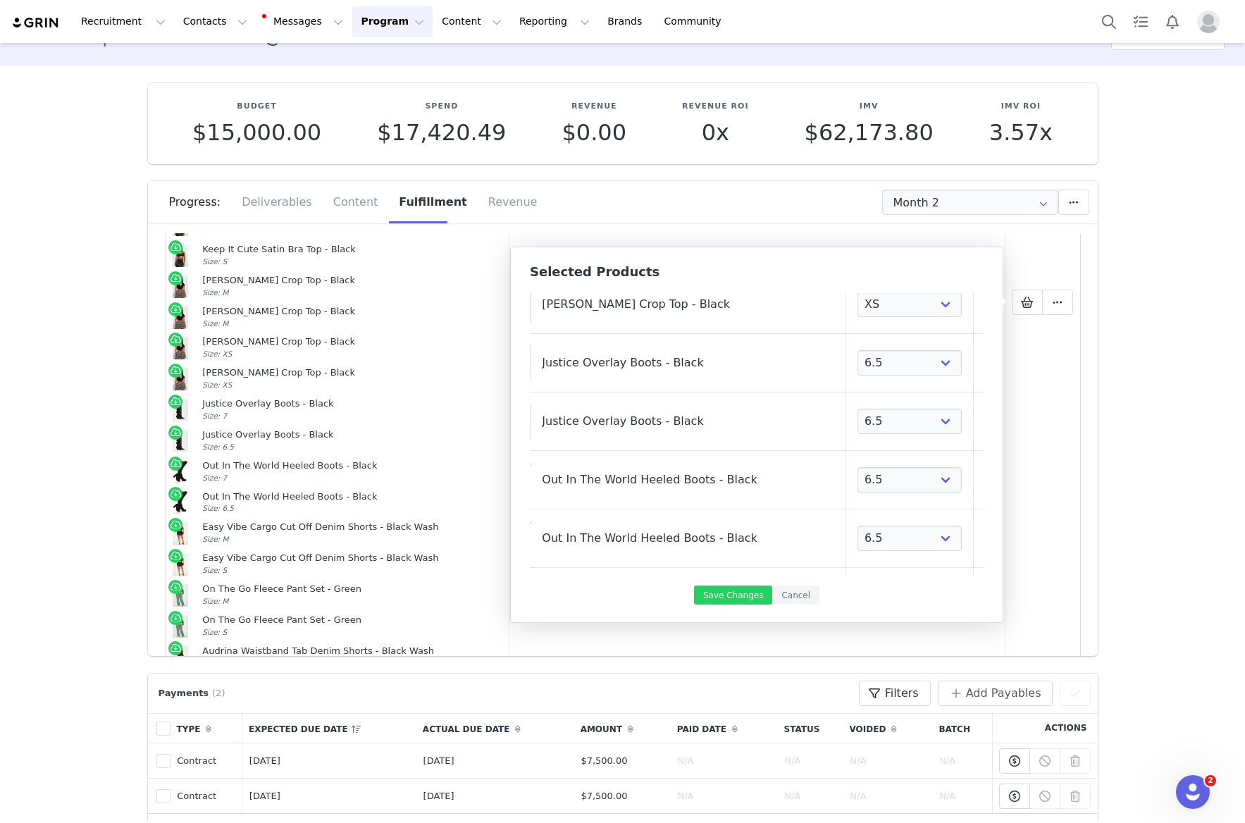
select select "24504799"
select select "24504798"
click at [985, 363] on link at bounding box center [992, 363] width 14 height 14
select select "1440611"
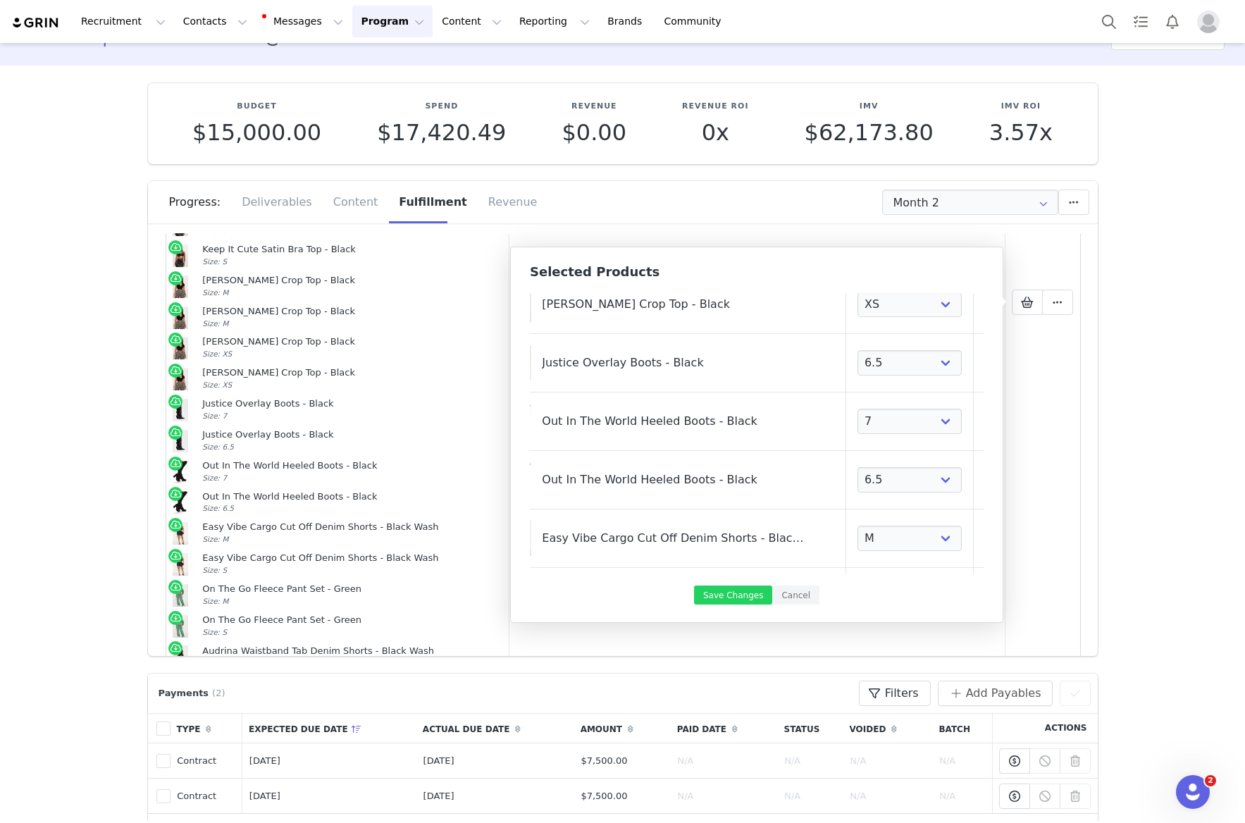
select select "27054127"
select select "21837907"
select select "26149364"
select select "16663300"
select select "26392076"
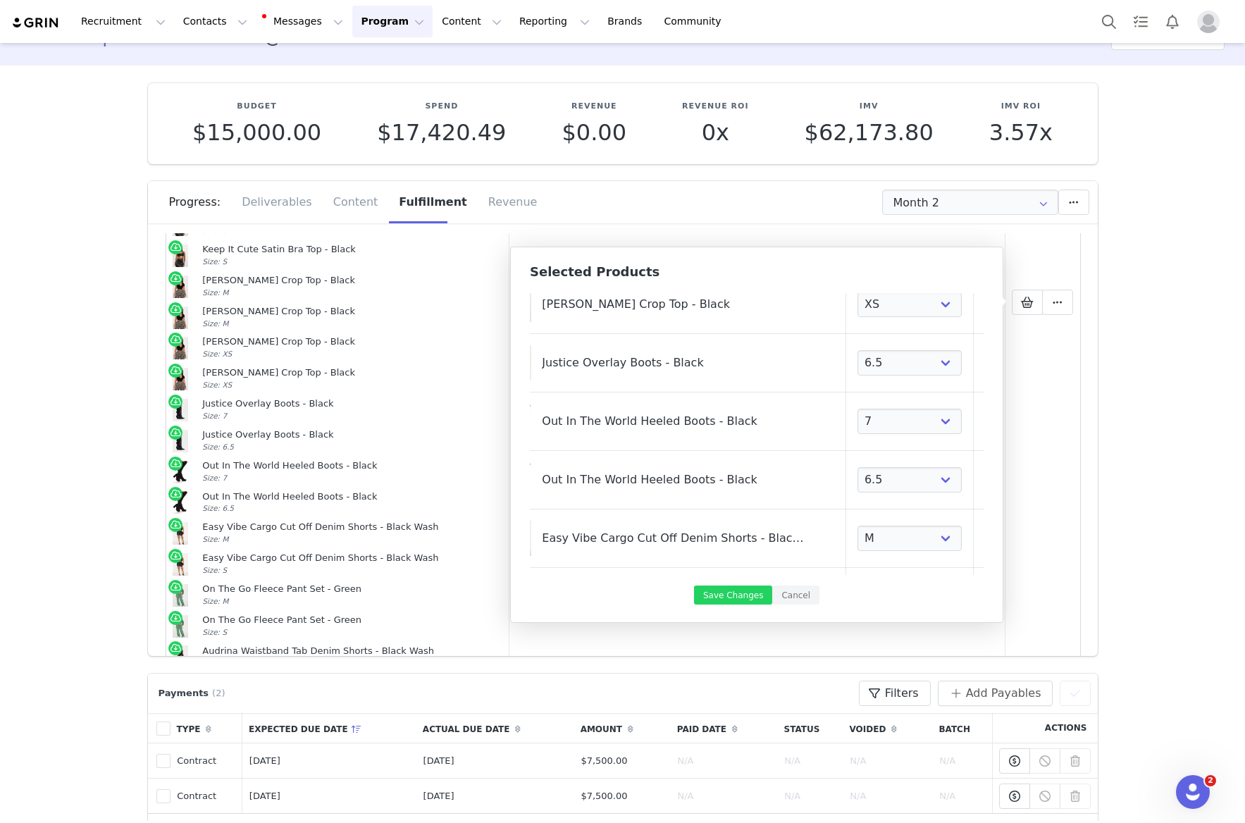
select select "27923998"
select select "27923999"
select select "19676915"
select select "24504798"
select select "1440612"
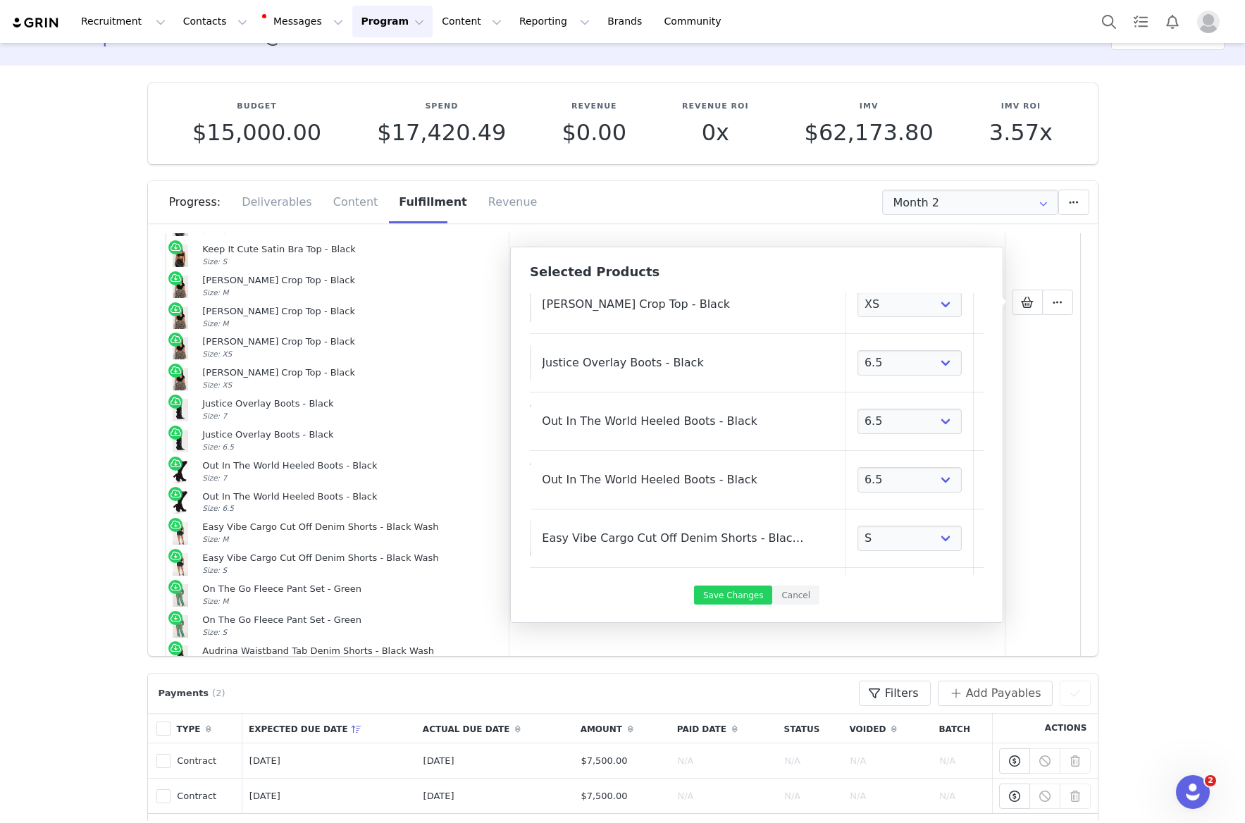
select select "1440611"
select select "27054128"
select select "27054127"
select select "21837908"
select select "21837907"
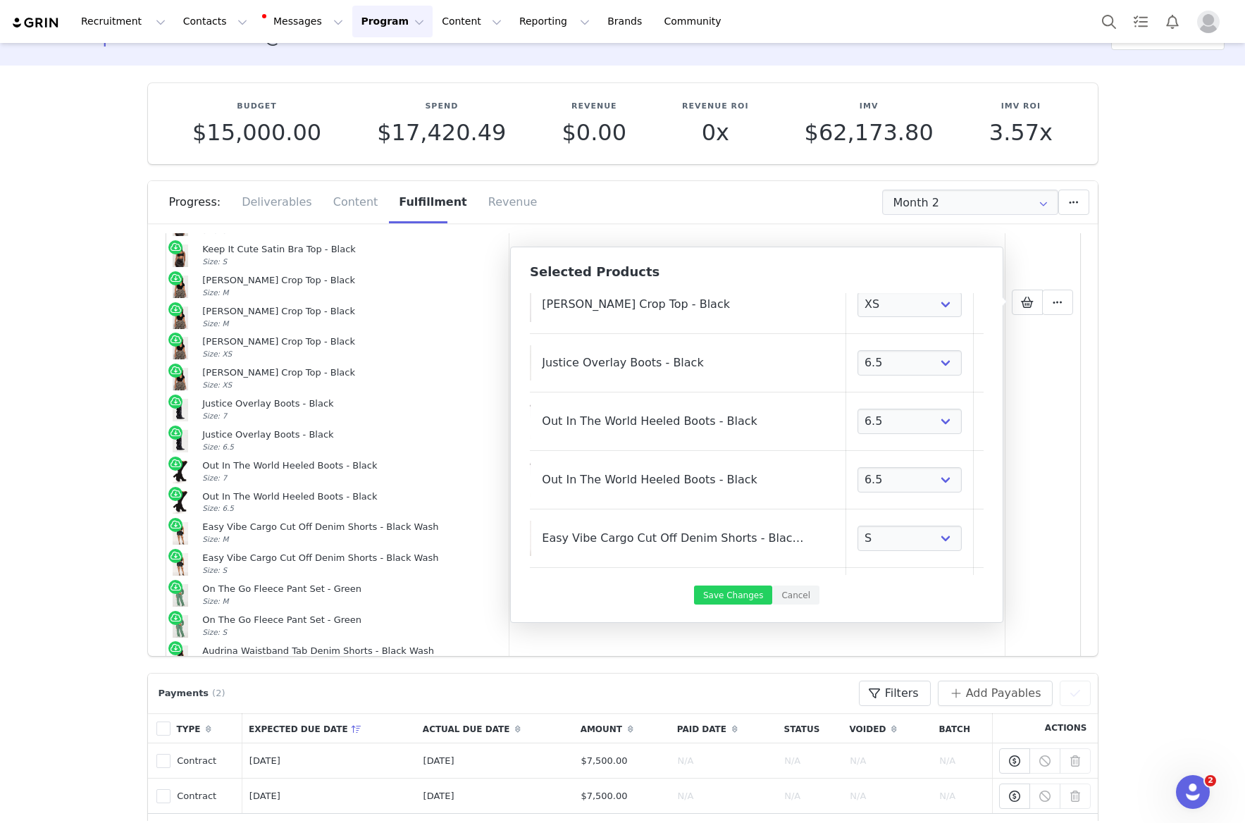
select select "26149376"
select select "26149364"
select select "16663437"
select select "16663300"
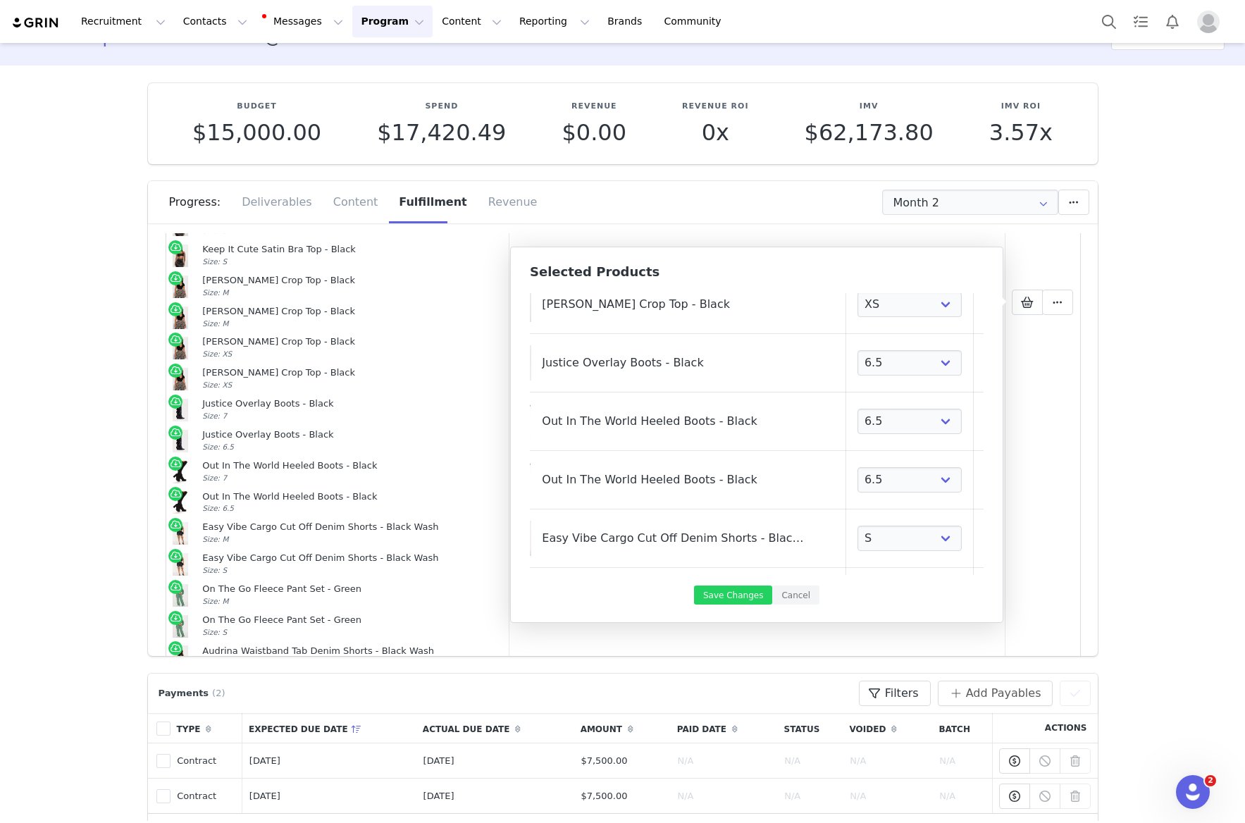
select select "16663300"
select select "26392063"
select select "26392076"
select select "27923997"
select select "27923998"
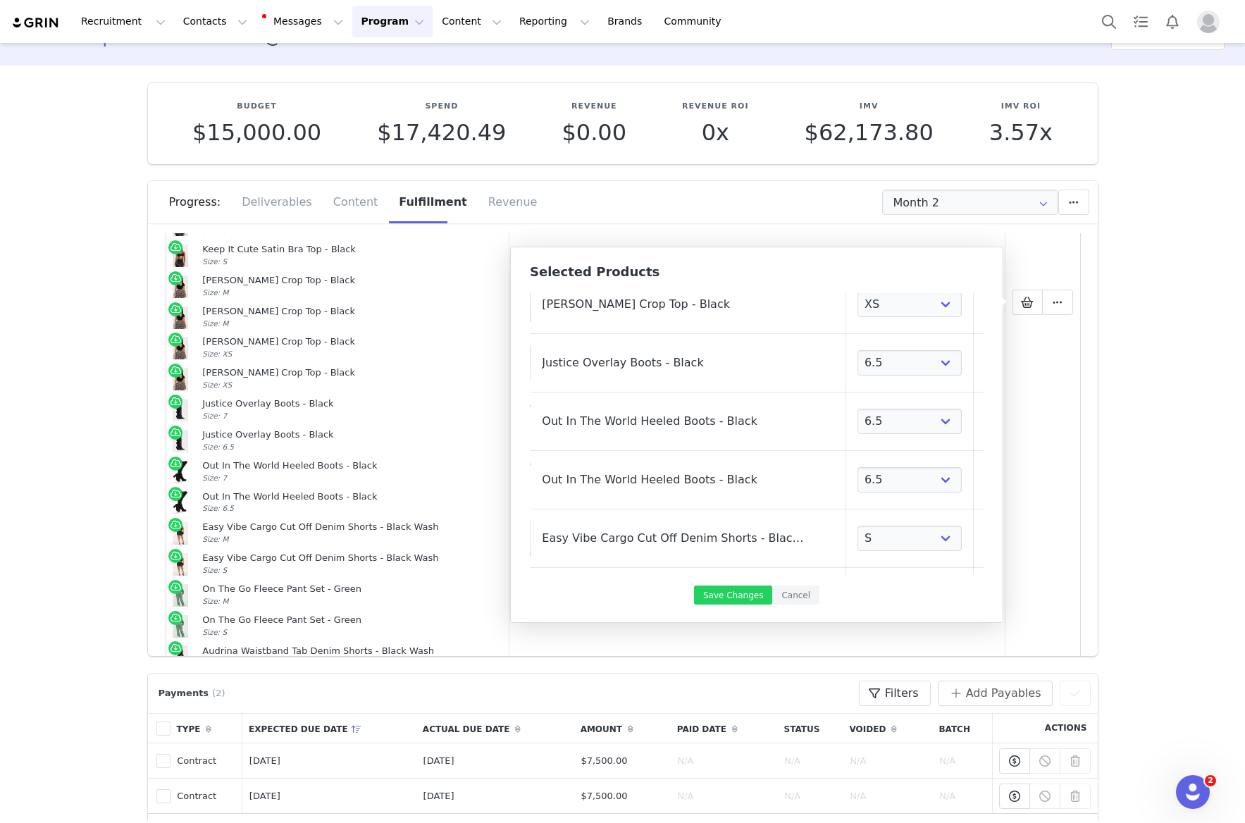
select select "27923999"
select select "19676916"
select select "19676915"
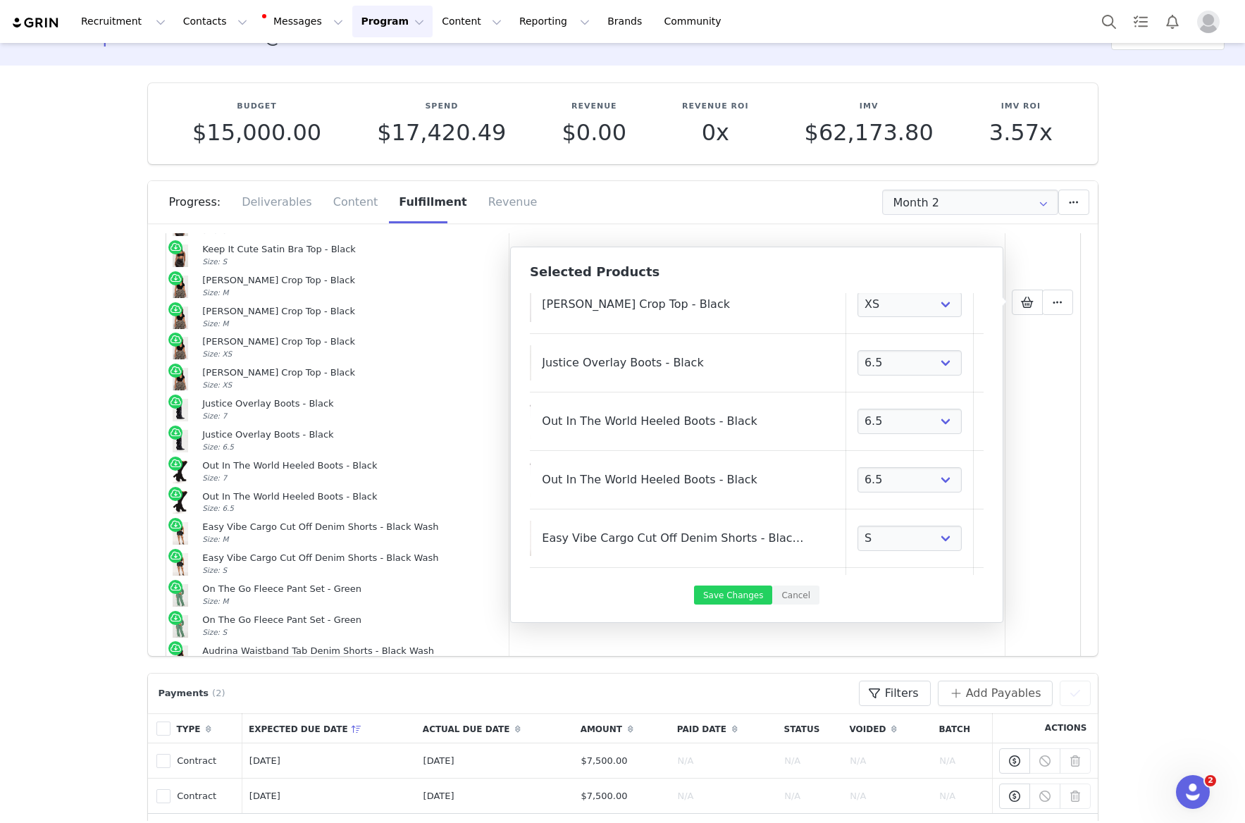
select select "19676915"
select select "24504799"
select select "24504798"
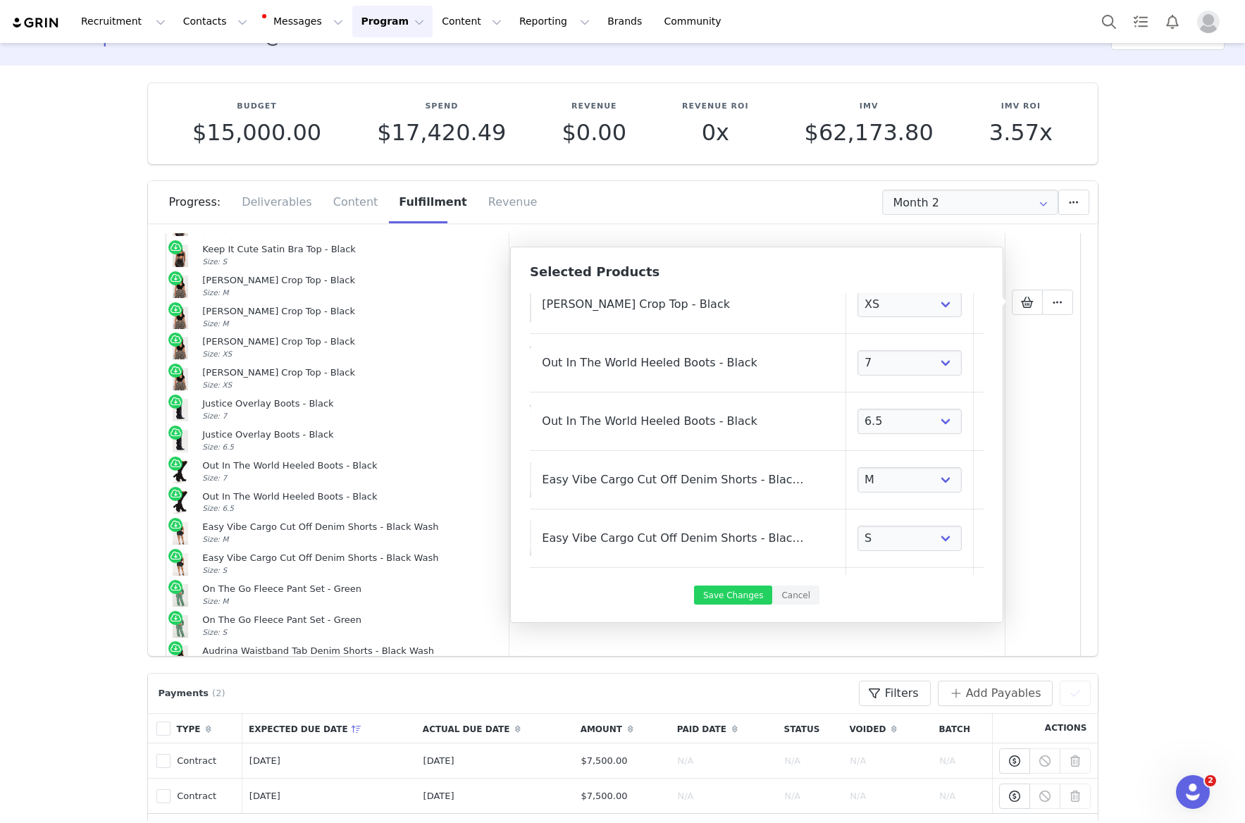
click at [985, 363] on link at bounding box center [992, 363] width 14 height 14
select select "1440611"
select select "27054127"
select select "21837907"
select select "26149364"
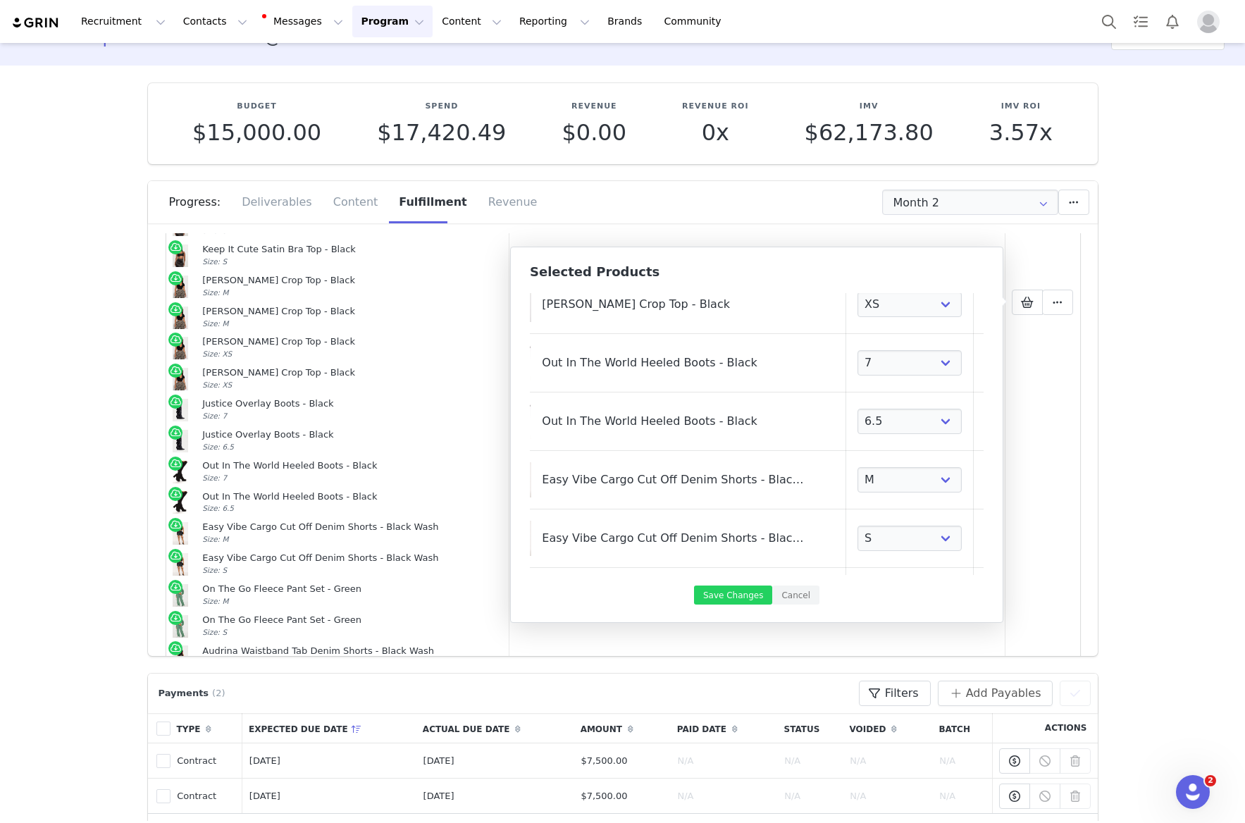
select select "16663300"
select select "26392076"
select select "27923998"
select select "27923999"
select select "19676915"
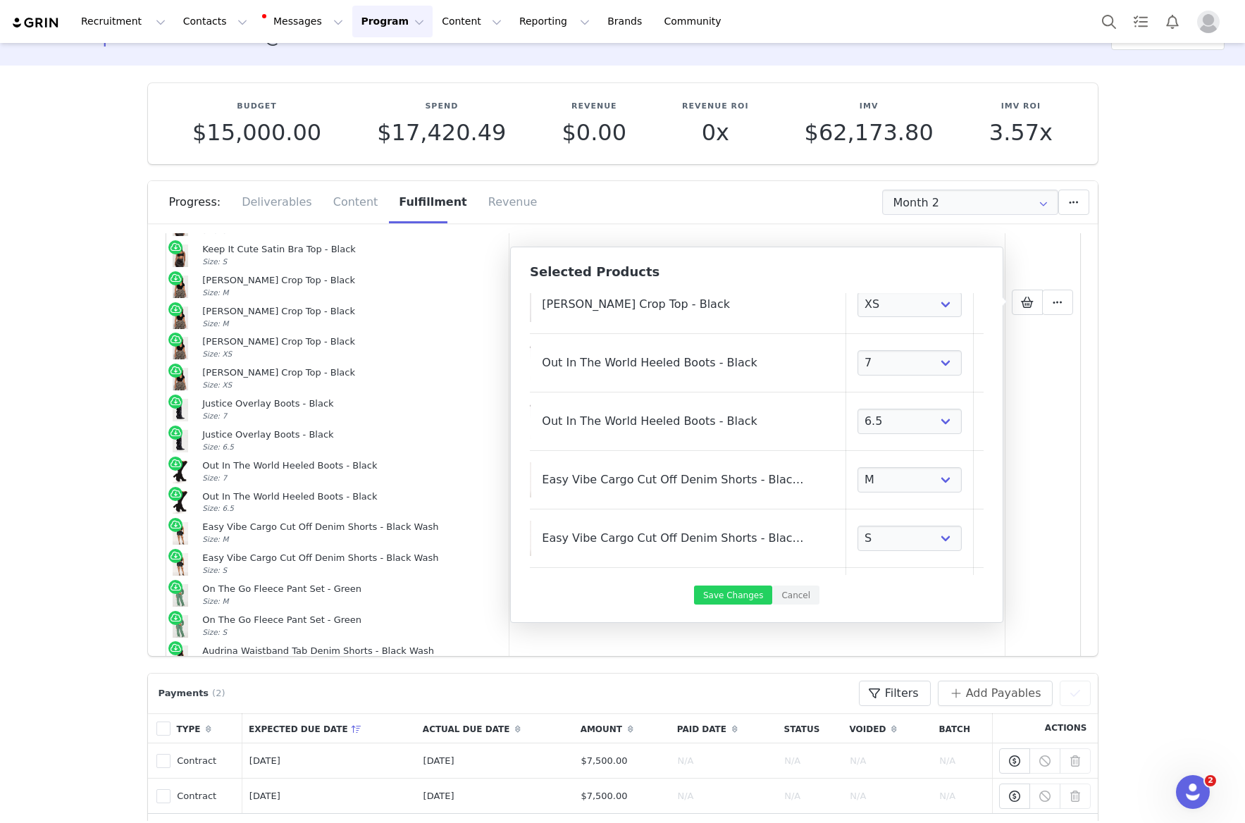
select select "24504798"
select select "27054128"
select select "27054127"
select select "21837908"
select select "21837907"
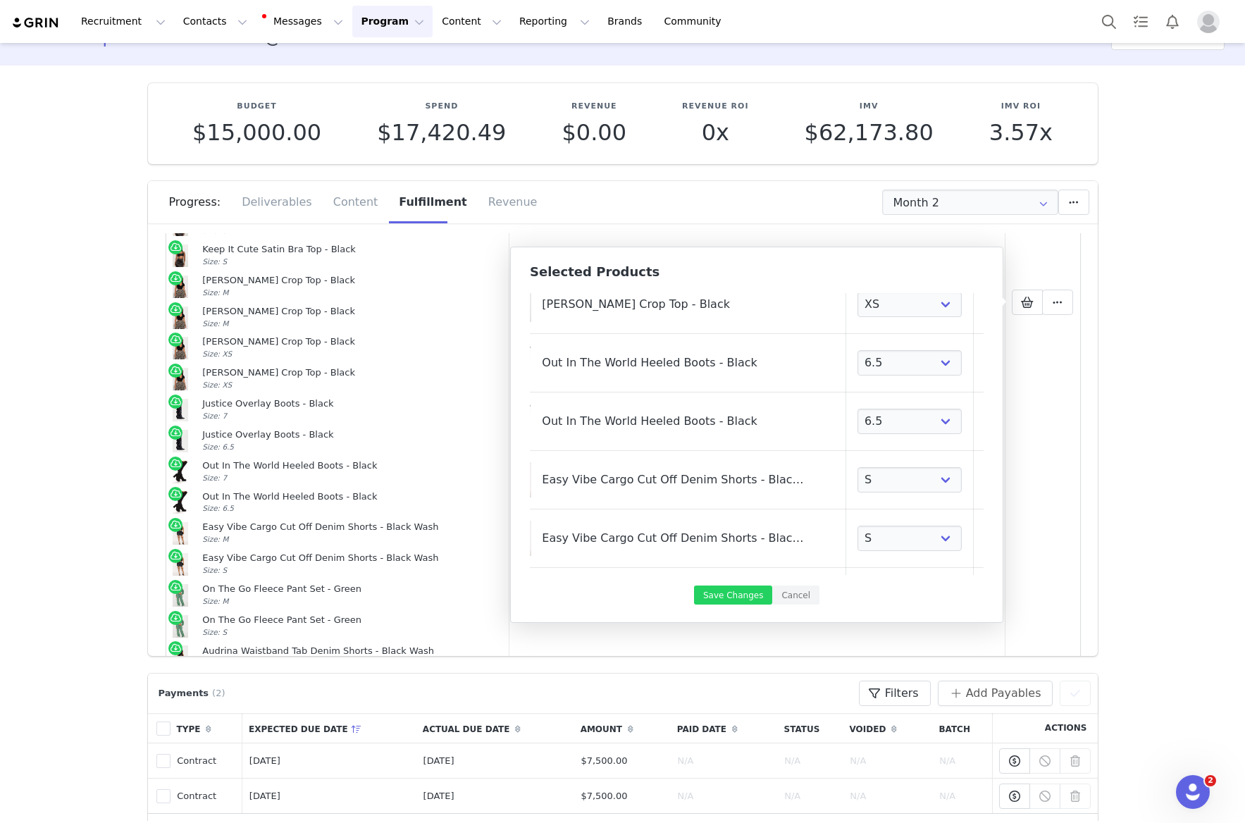
select select "26149376"
select select "26149364"
select select "16663437"
select select "16663300"
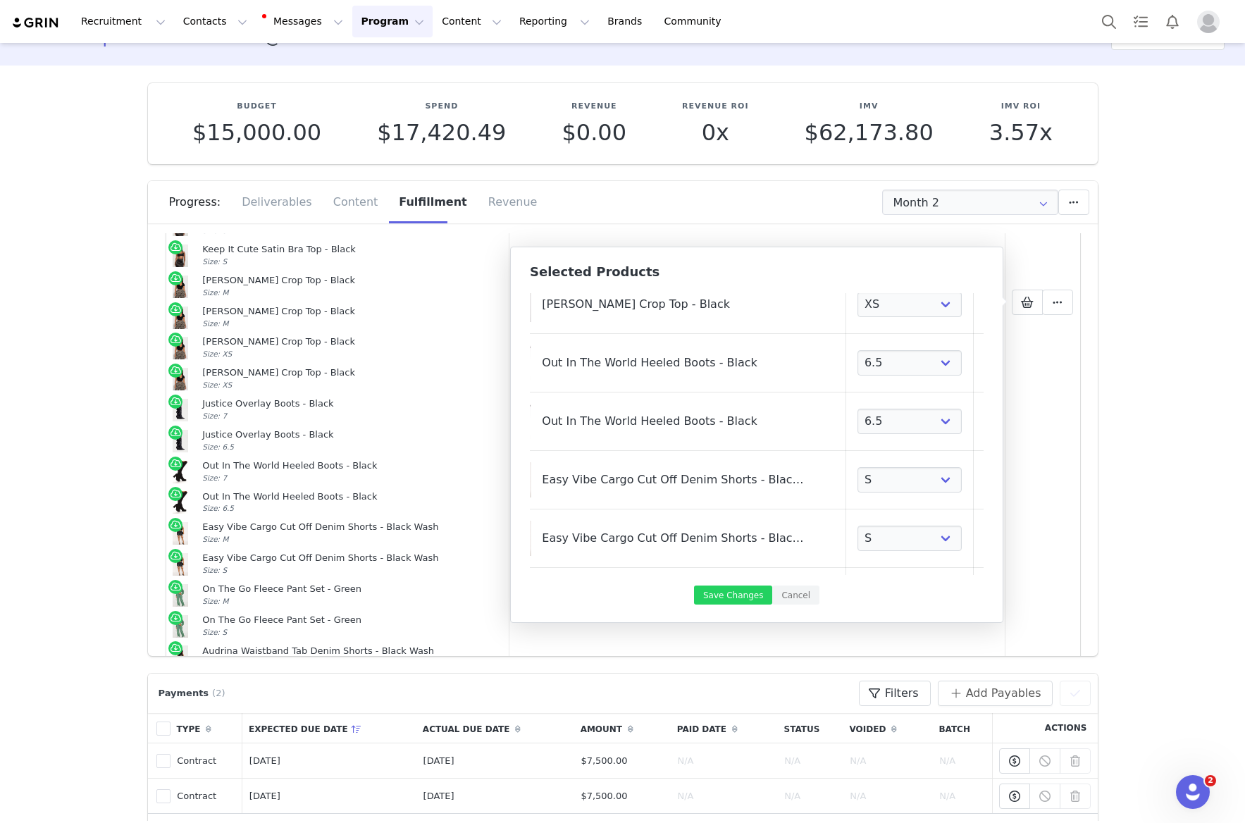
select select "16663300"
select select "26392063"
select select "26392076"
select select "27923997"
select select "27923998"
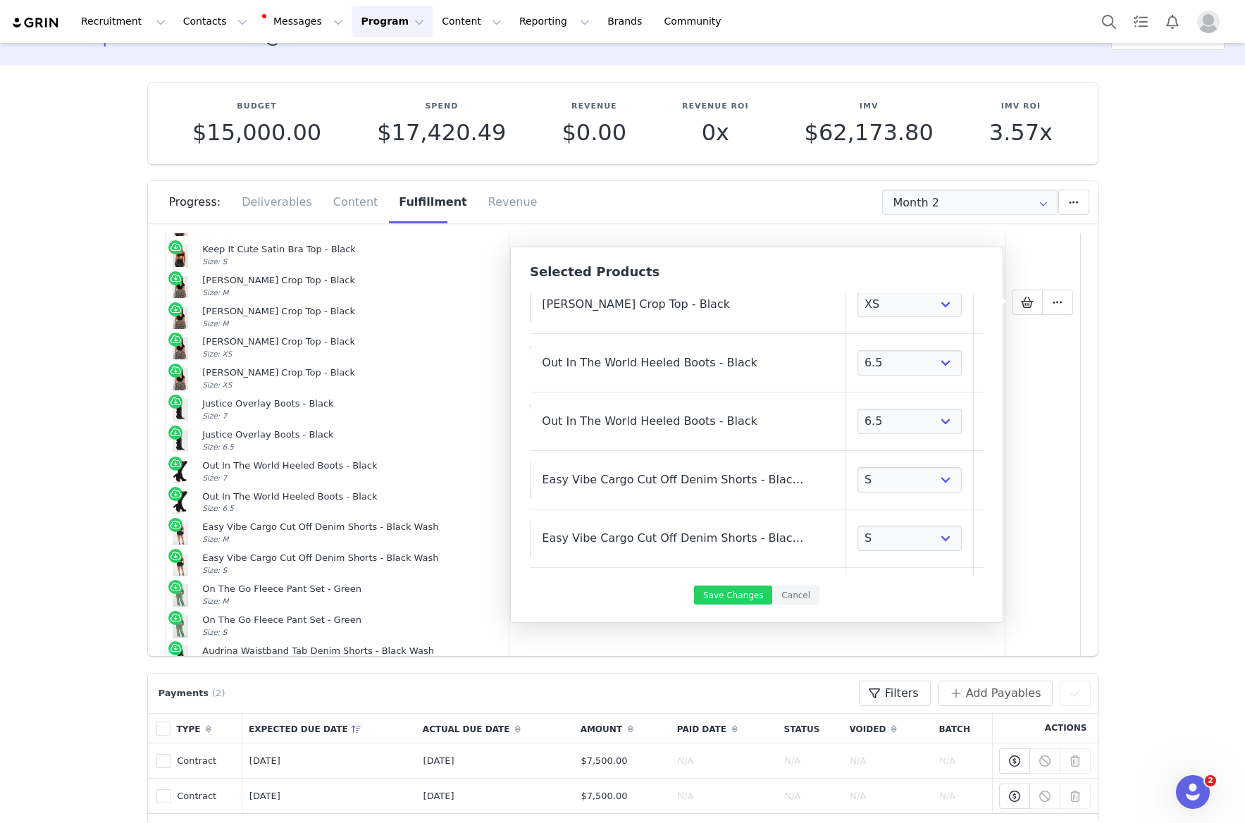
select select "27923999"
select select "19676916"
select select "19676915"
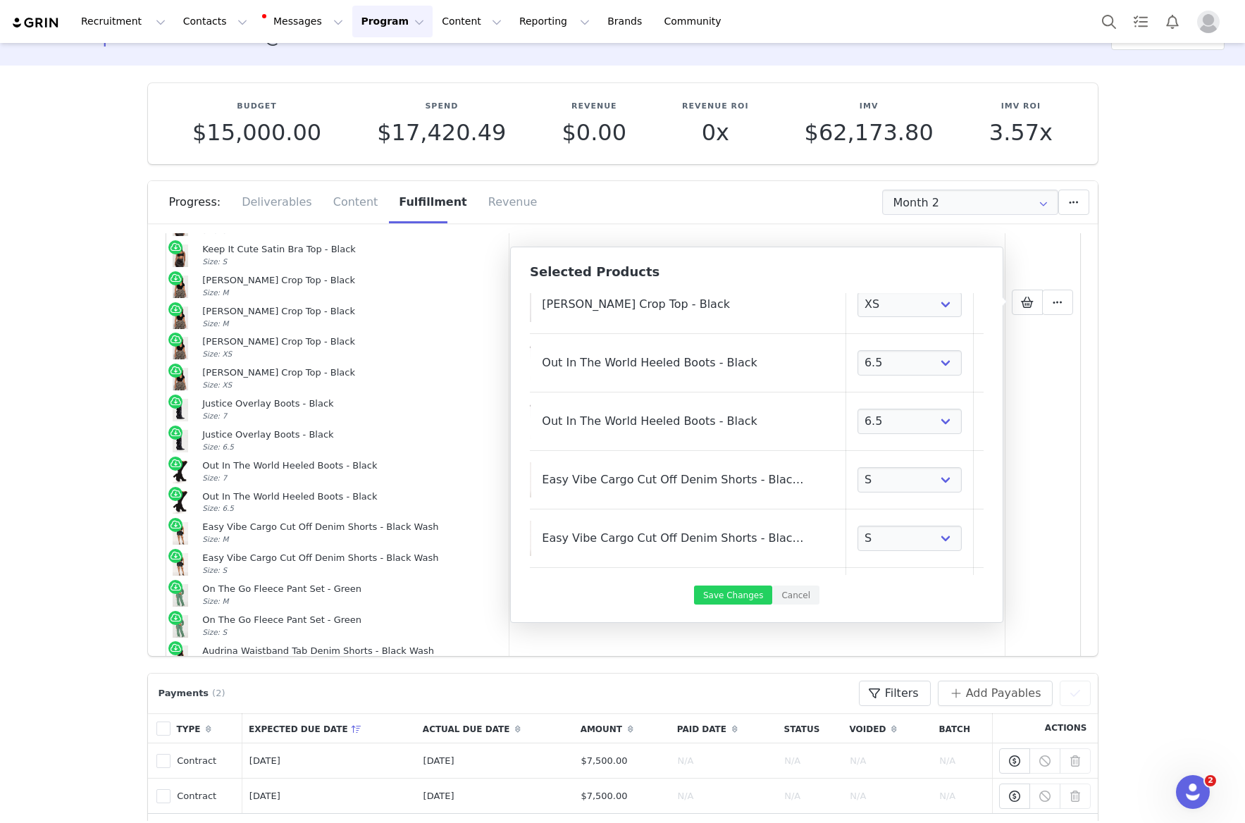
select select "19676915"
select select "24504799"
select select "24504798"
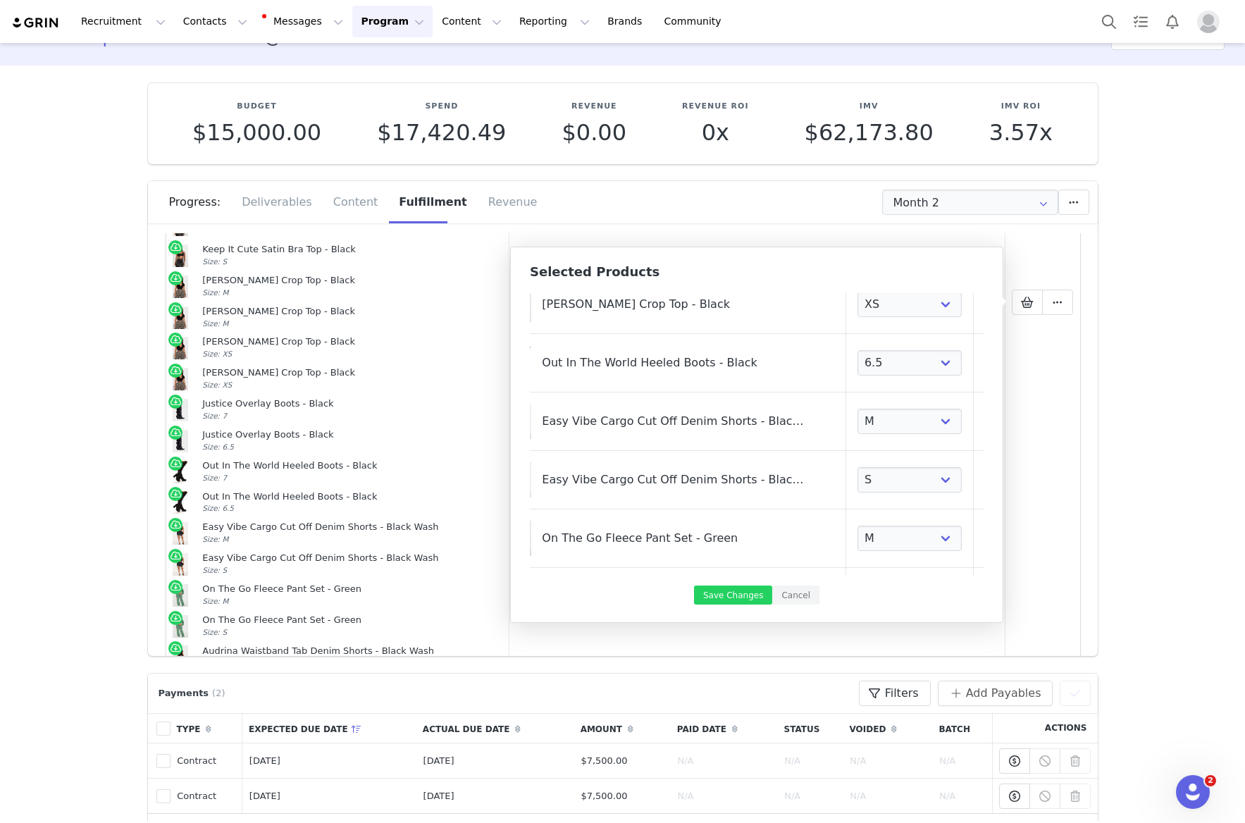
click at [985, 363] on link at bounding box center [992, 363] width 14 height 14
select select "27054127"
select select "21837907"
select select "26149364"
select select "16663300"
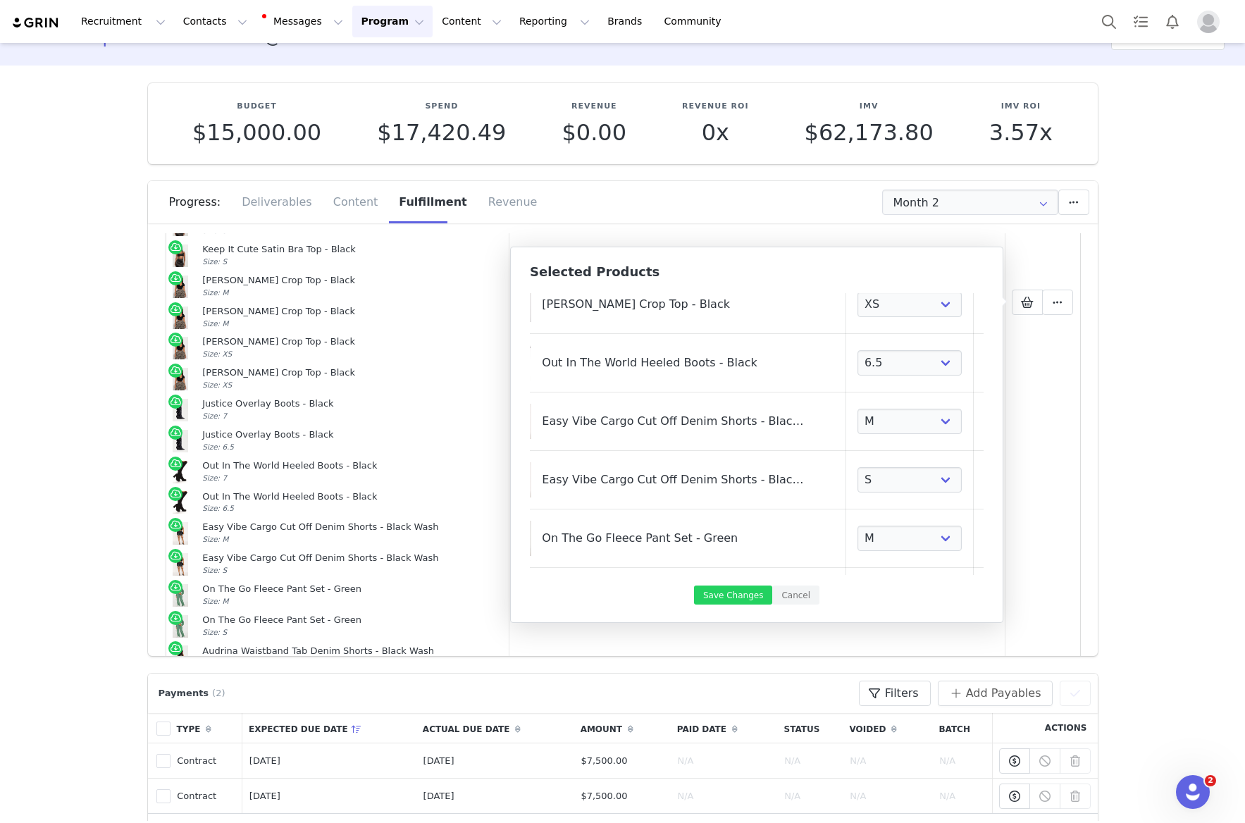
select select "26392076"
select select "27923998"
select select "27923999"
select select "19676915"
select select "24504798"
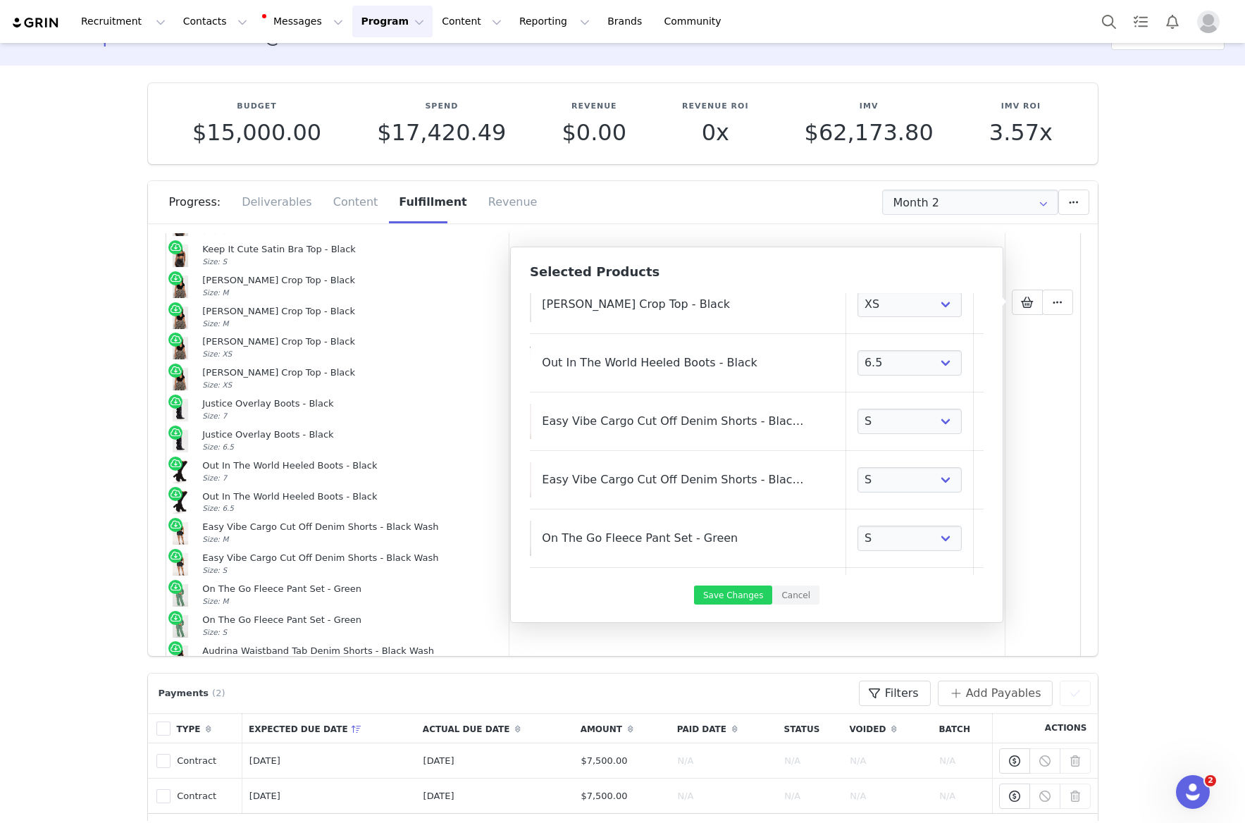
select select "27054128"
select select "27054127"
select select "21837908"
select select "21837907"
select select "26149376"
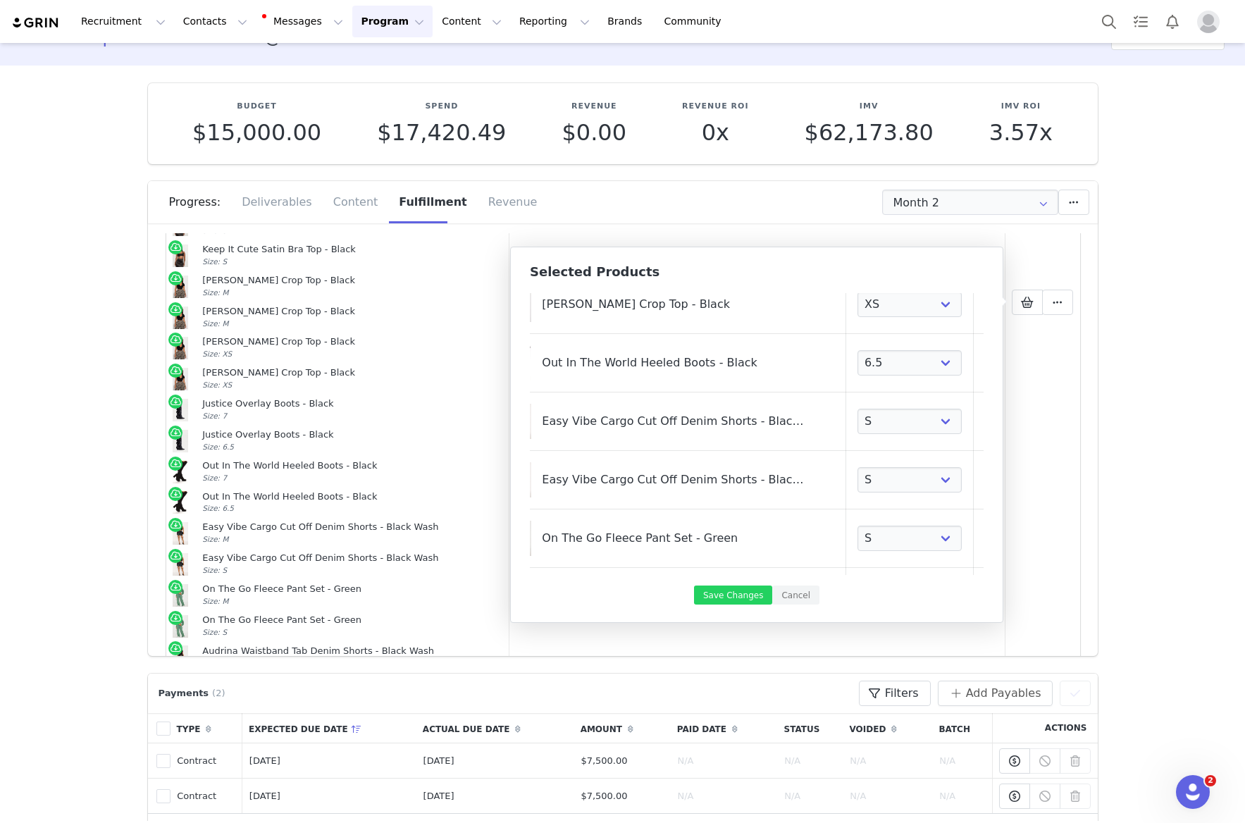
select select "26149364"
select select "16663437"
select select "16663300"
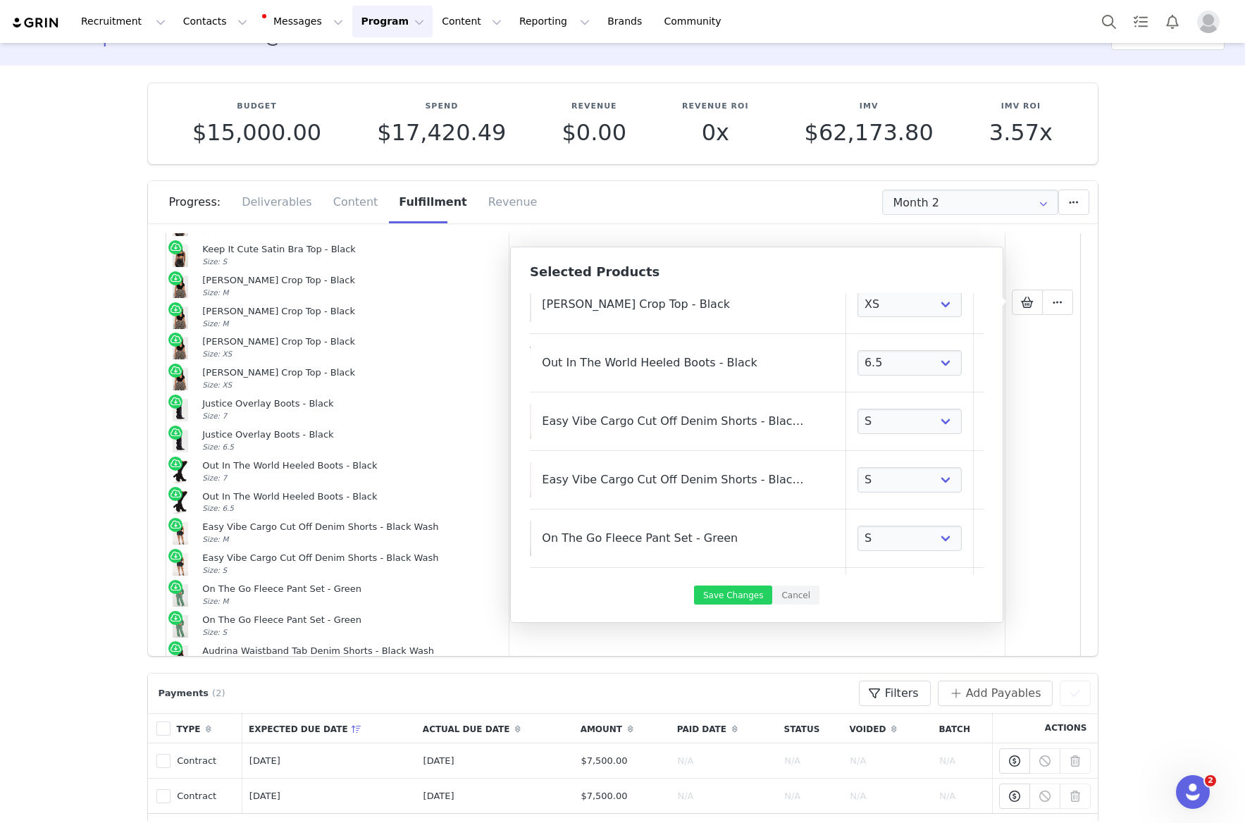
select select "26392063"
select select "26392076"
select select "27923997"
select select "27923998"
select select "27923999"
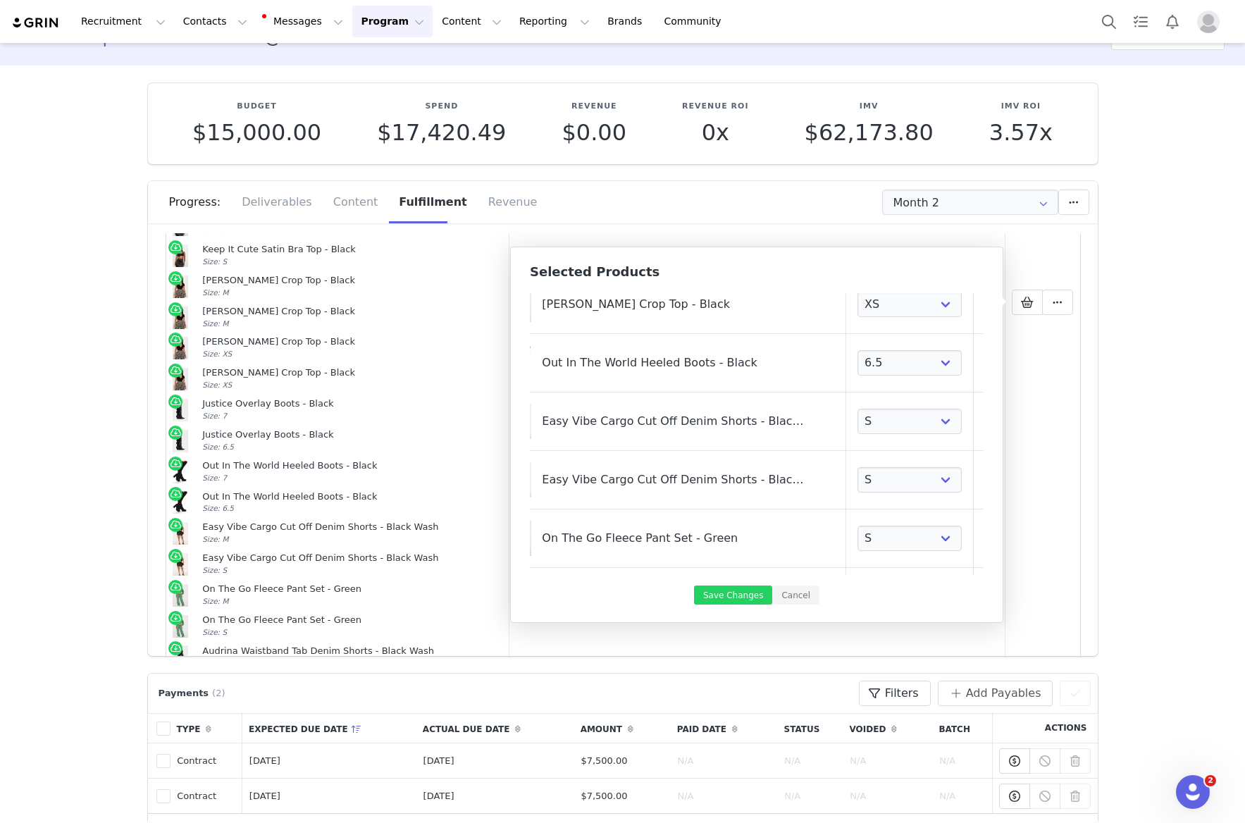
select select "27923999"
select select "19676916"
select select "19676915"
click at [985, 363] on link at bounding box center [992, 363] width 14 height 14
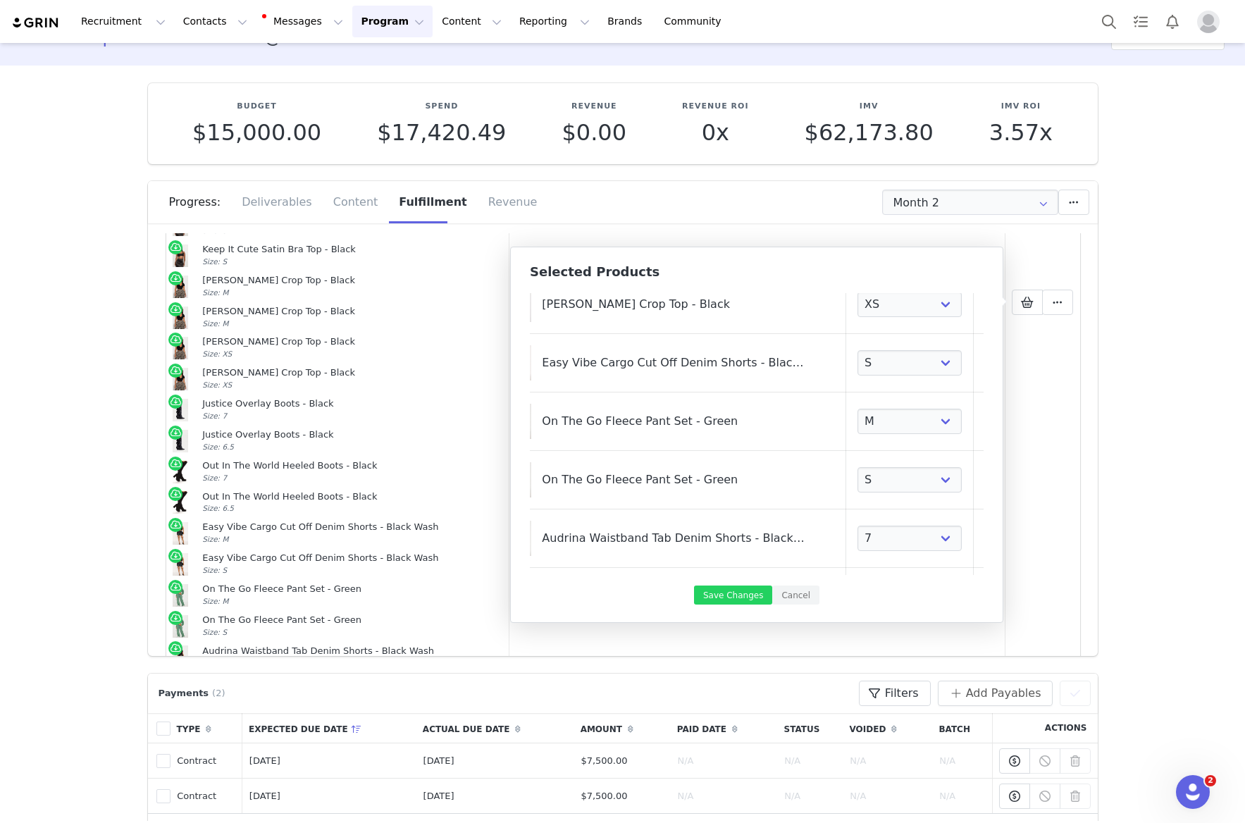
click at [985, 363] on link at bounding box center [992, 363] width 14 height 14
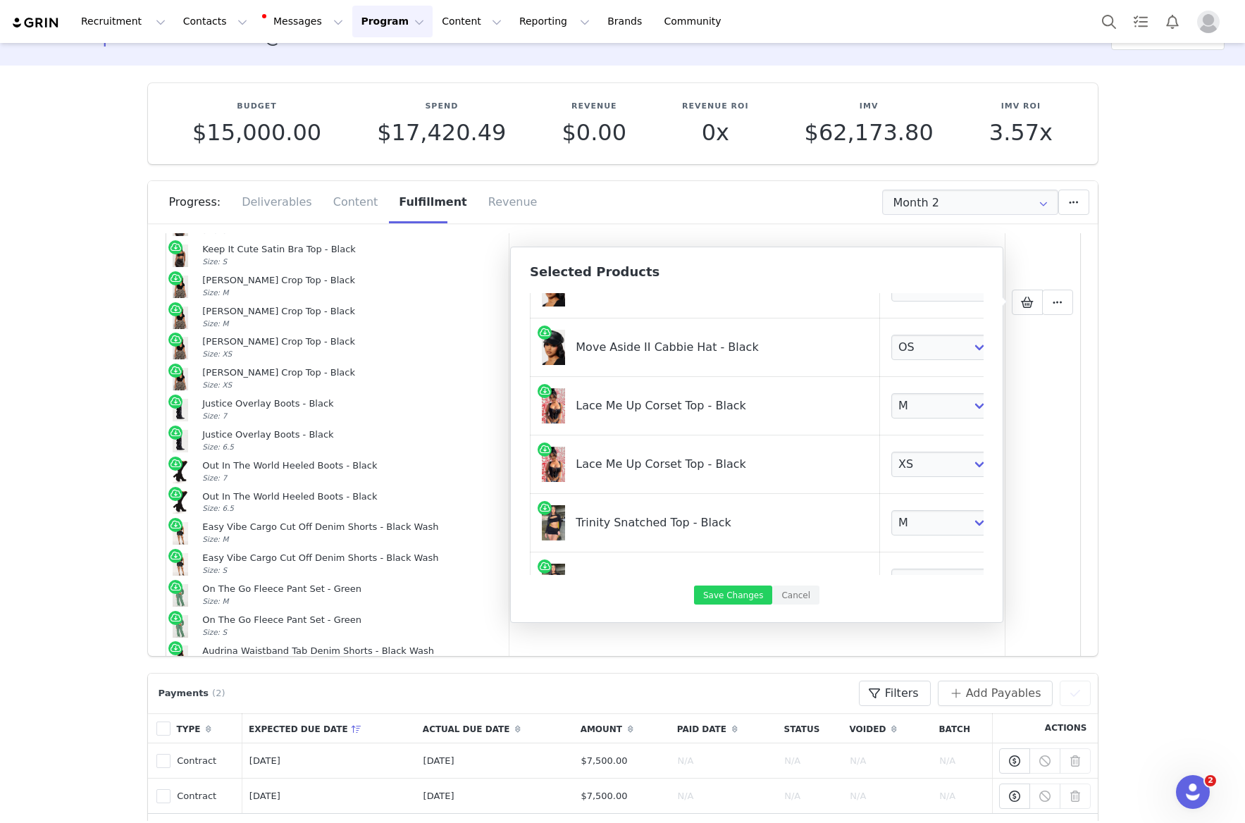
scroll to position [1122, 34]
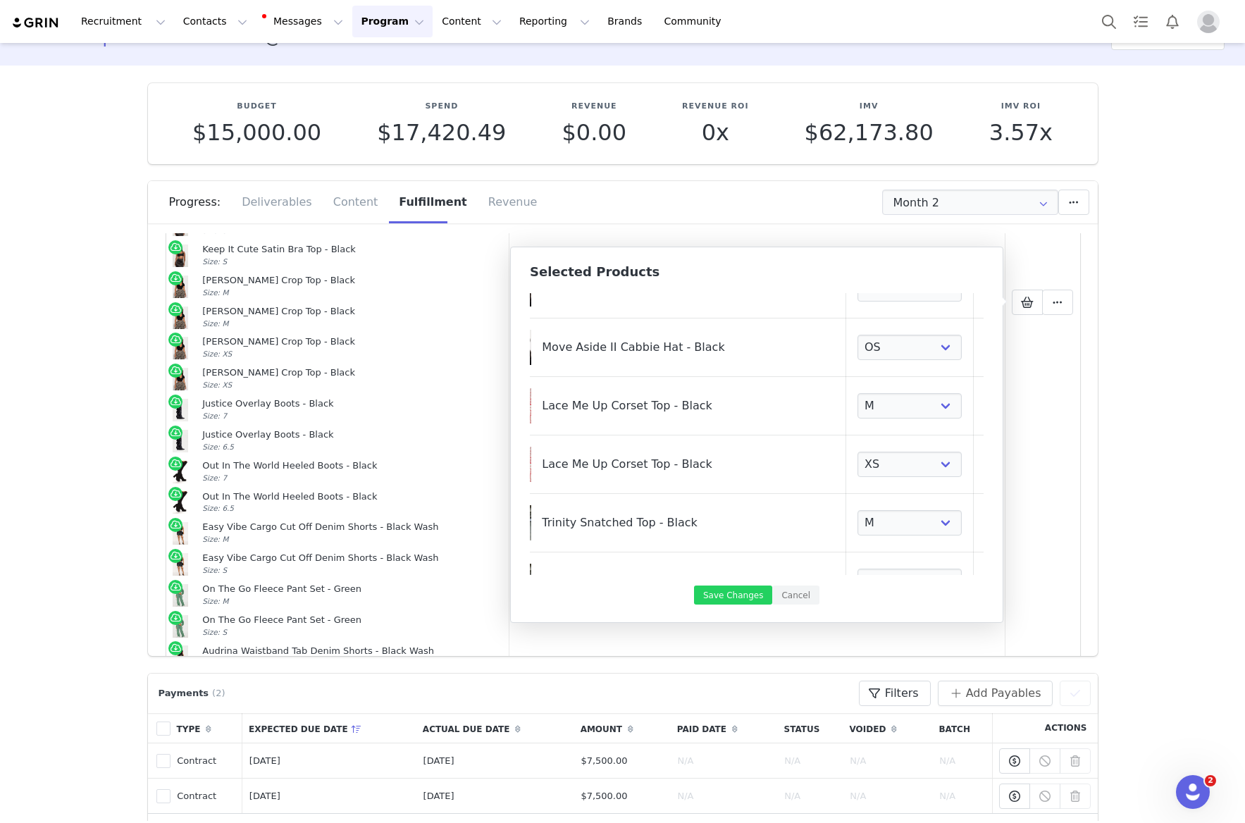
click at [985, 406] on link at bounding box center [992, 406] width 14 height 14
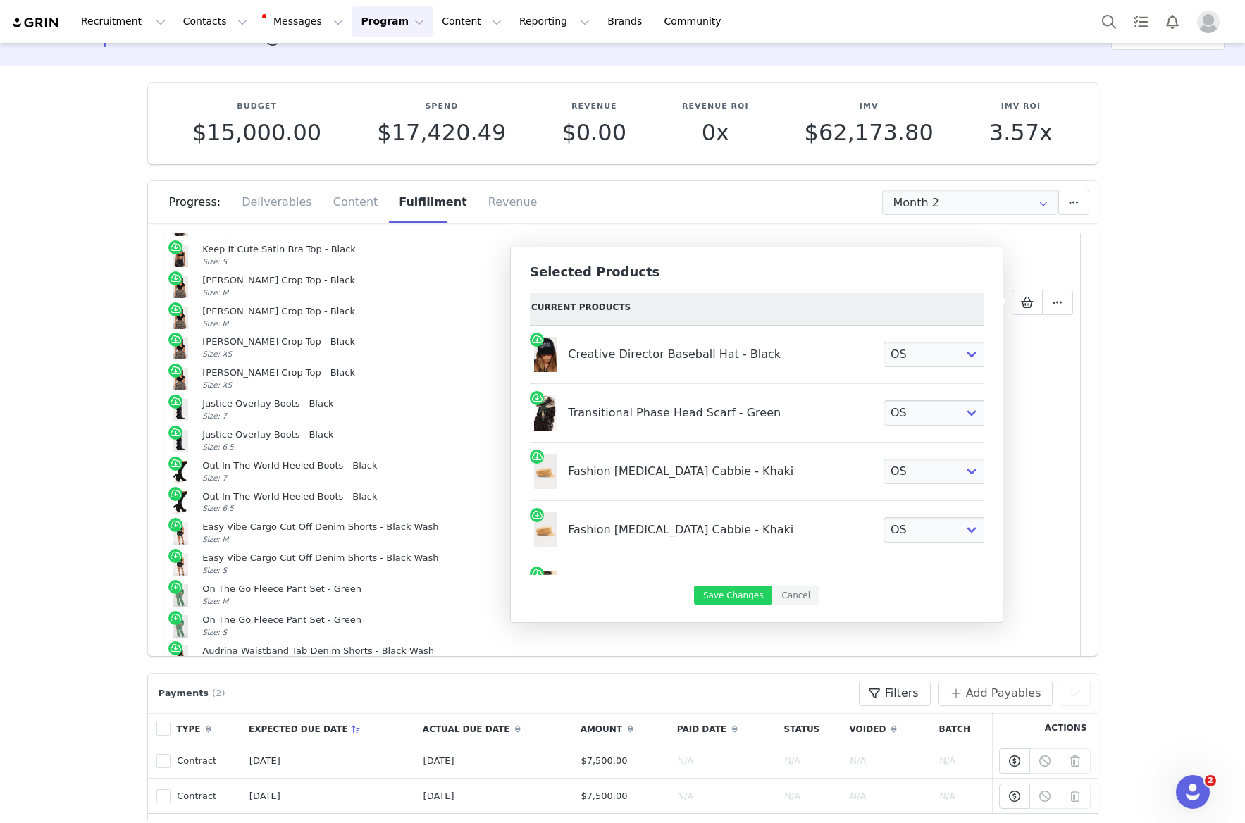
scroll to position [4, 0]
click at [733, 585] on button "Save Changes" at bounding box center [733, 594] width 78 height 19
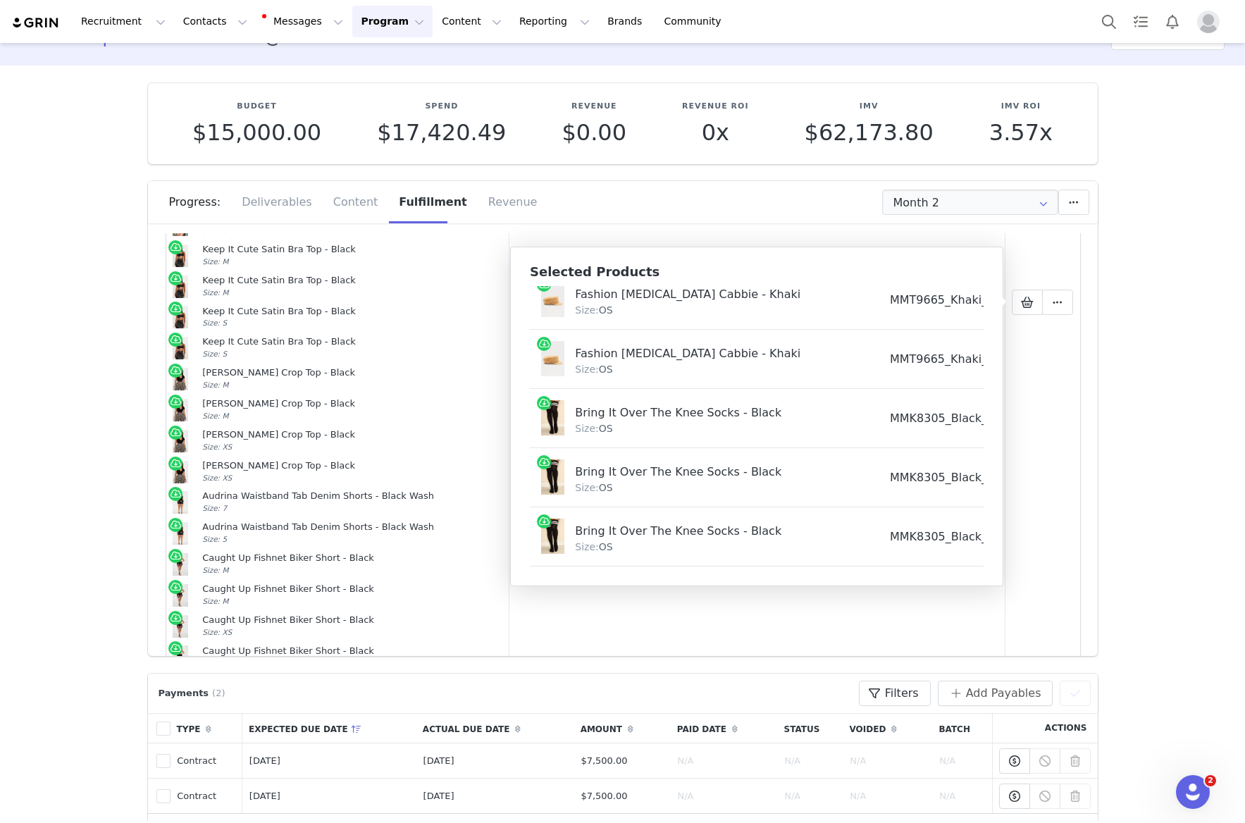
scroll to position [0, 0]
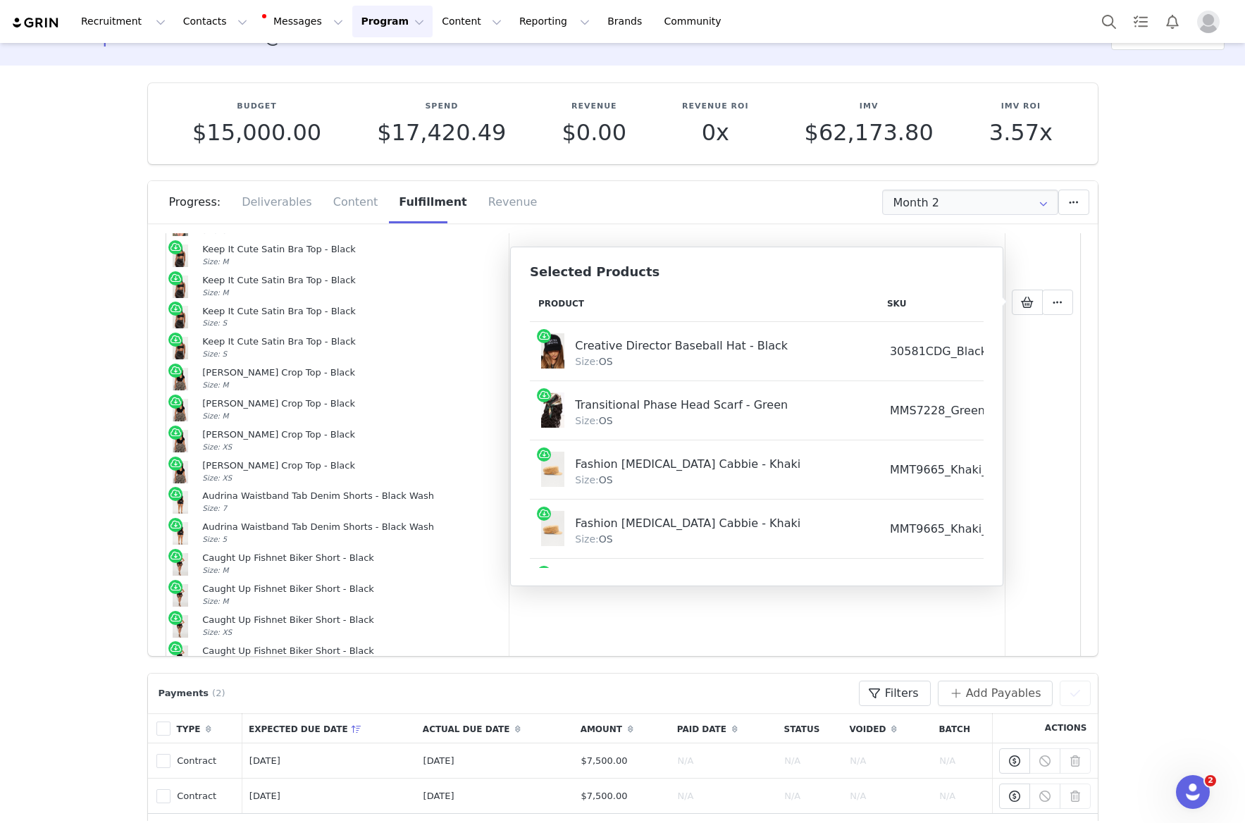
drag, startPoint x: 1089, startPoint y: 398, endPoint x: 1083, endPoint y: 375, distance: 24.1
click at [1088, 393] on div "Products Status Order Date Fulfillment Status Shipment Status Tracking # Action…" at bounding box center [623, 444] width 950 height 423
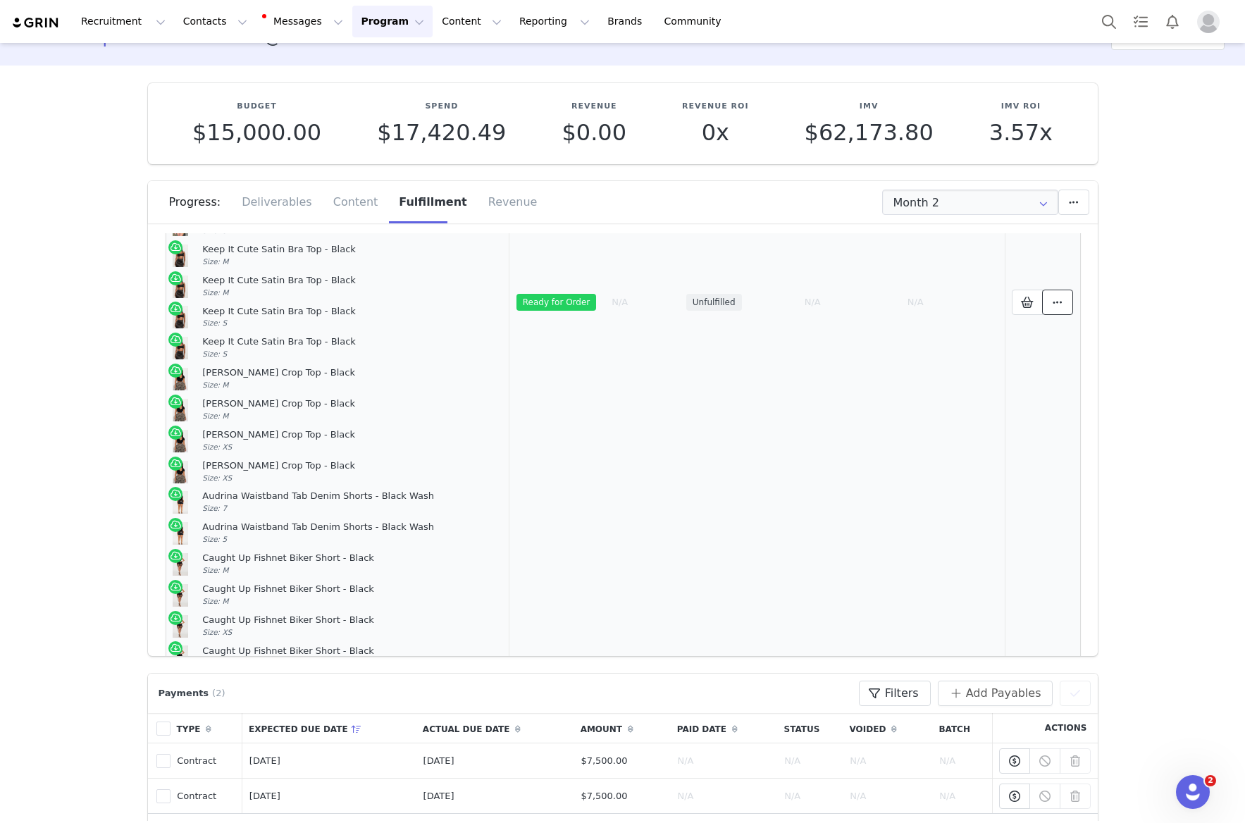
click at [1062, 302] on span at bounding box center [1057, 302] width 17 height 17
click at [942, 313] on span "Create Shopify Order" at bounding box center [928, 320] width 130 height 14
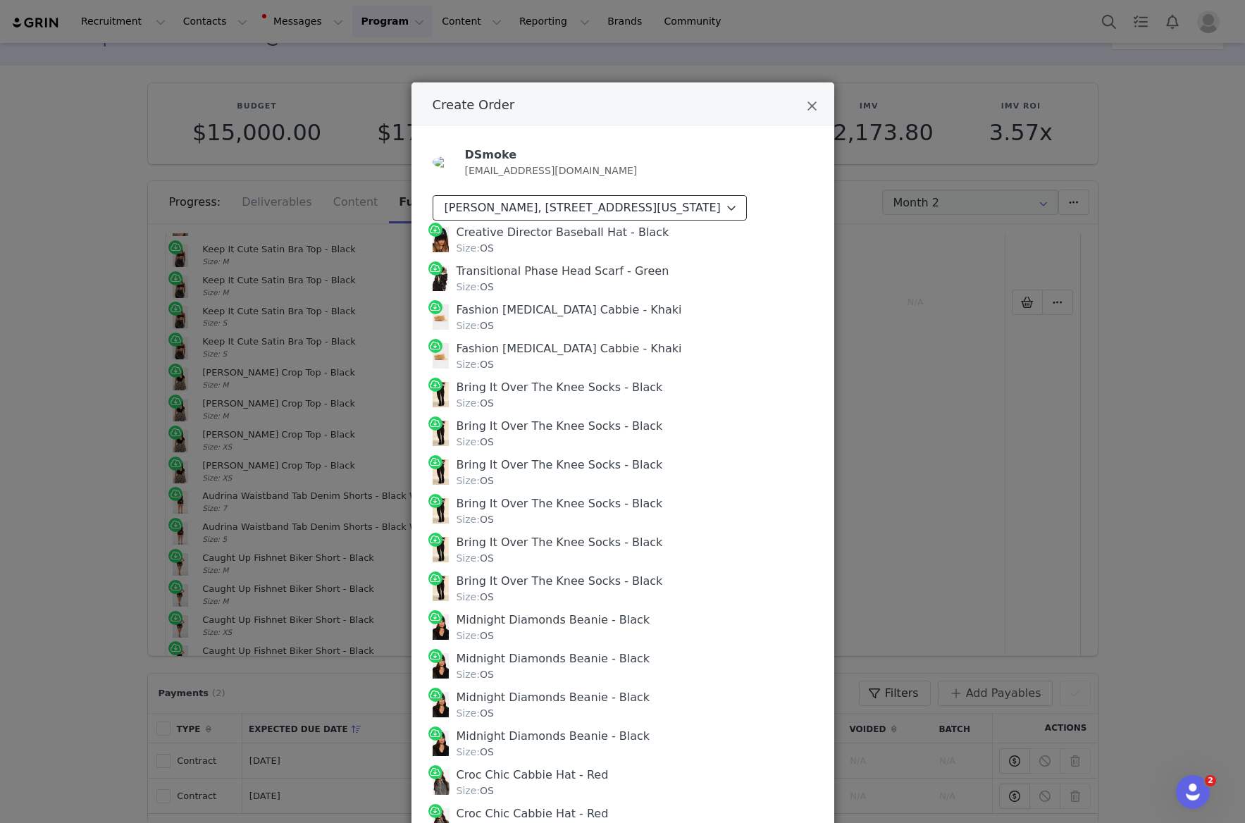
click at [610, 215] on div "Daniel Farris, 215 E Regent St. Inglewood, California 90301 United States" at bounding box center [582, 207] width 276 height 17
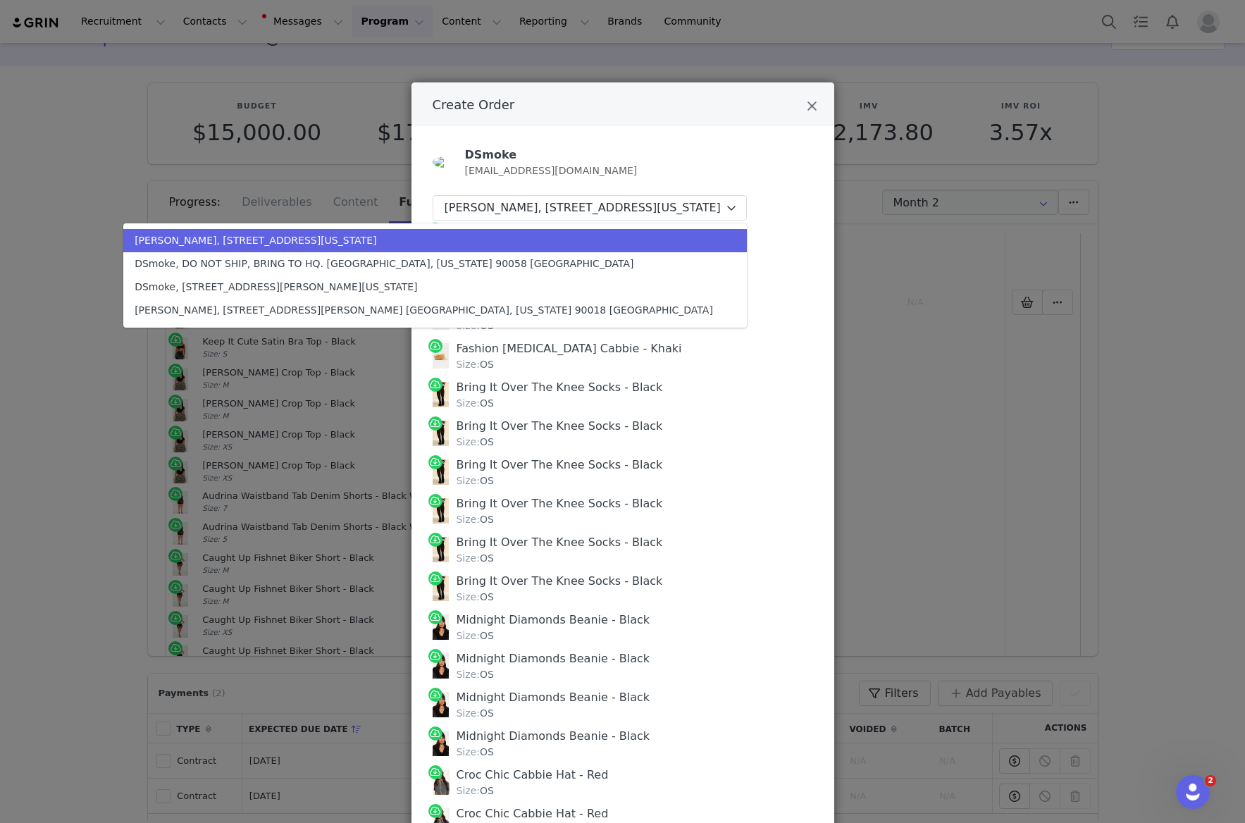
click at [606, 248] on div "Daniel Farris, 215 E Regent St. Inglewood, California 90301 United States" at bounding box center [424, 240] width 578 height 15
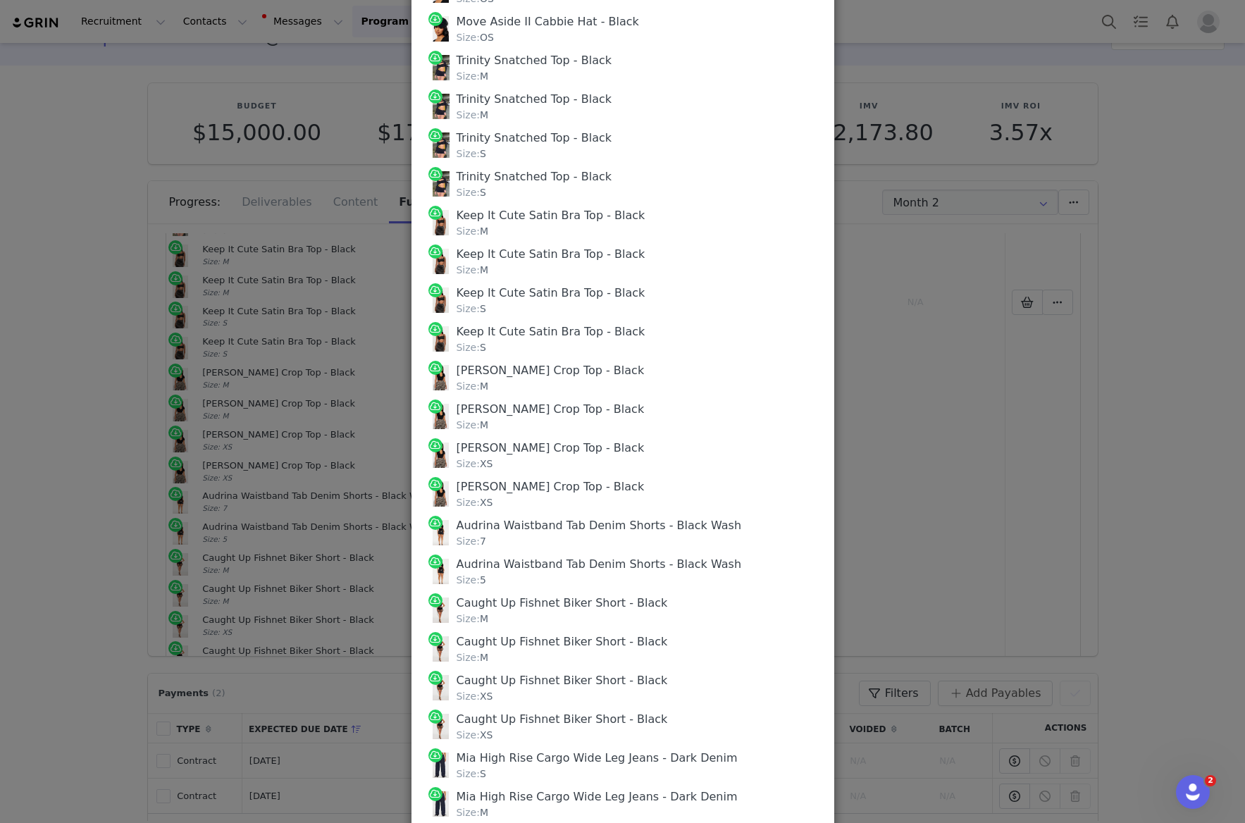
scroll to position [1536, 0]
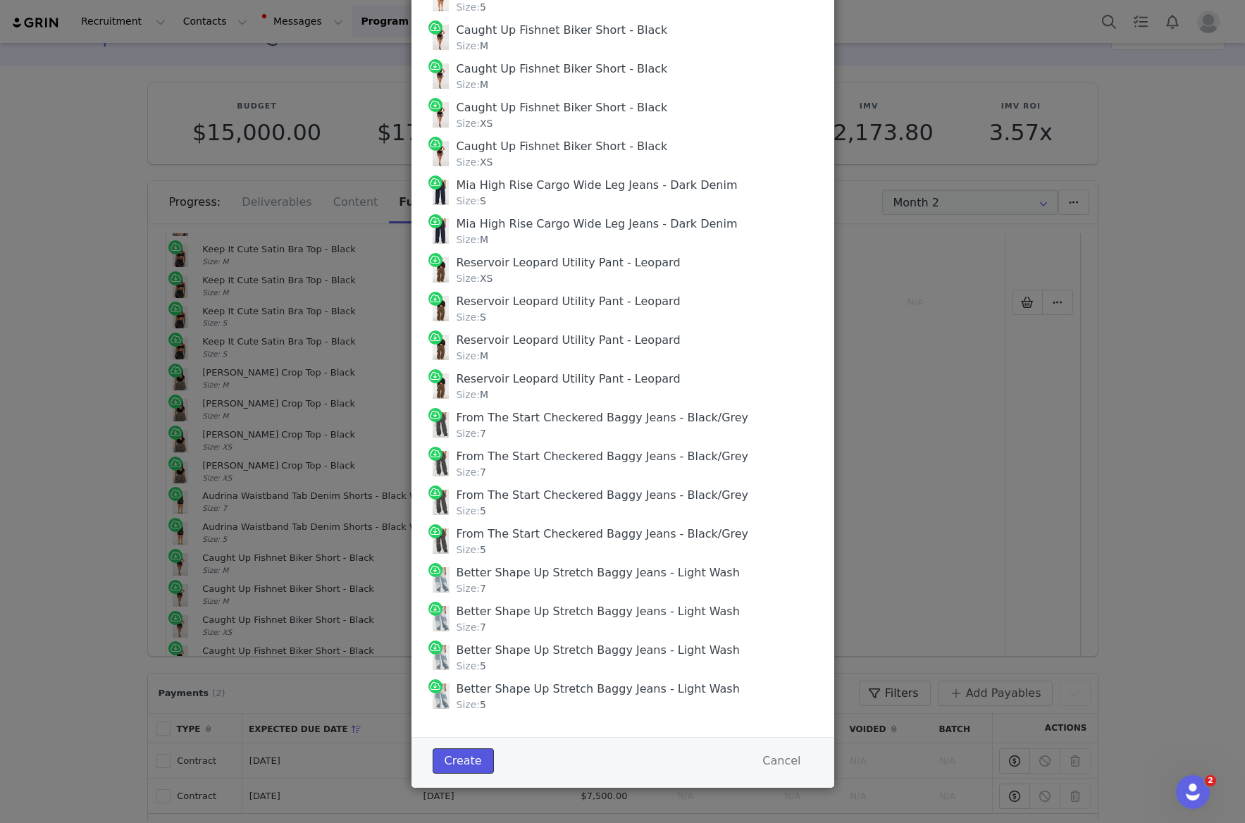
click at [464, 758] on button "Create" at bounding box center [462, 760] width 61 height 25
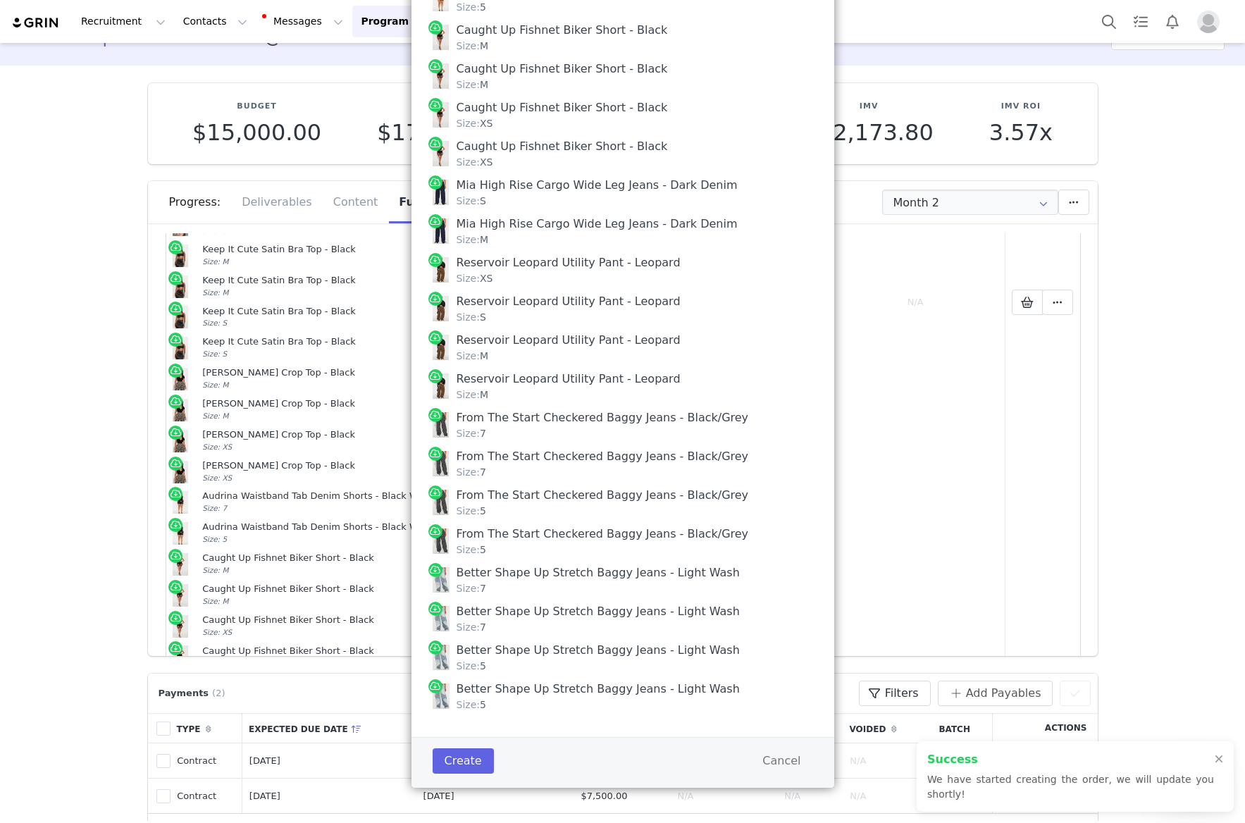
click at [1024, 461] on div "Create Order DSmoke contactdsmoke@gmail.com Daniel Farris, 215 E Regent St. Ing…" at bounding box center [622, 411] width 1245 height 823
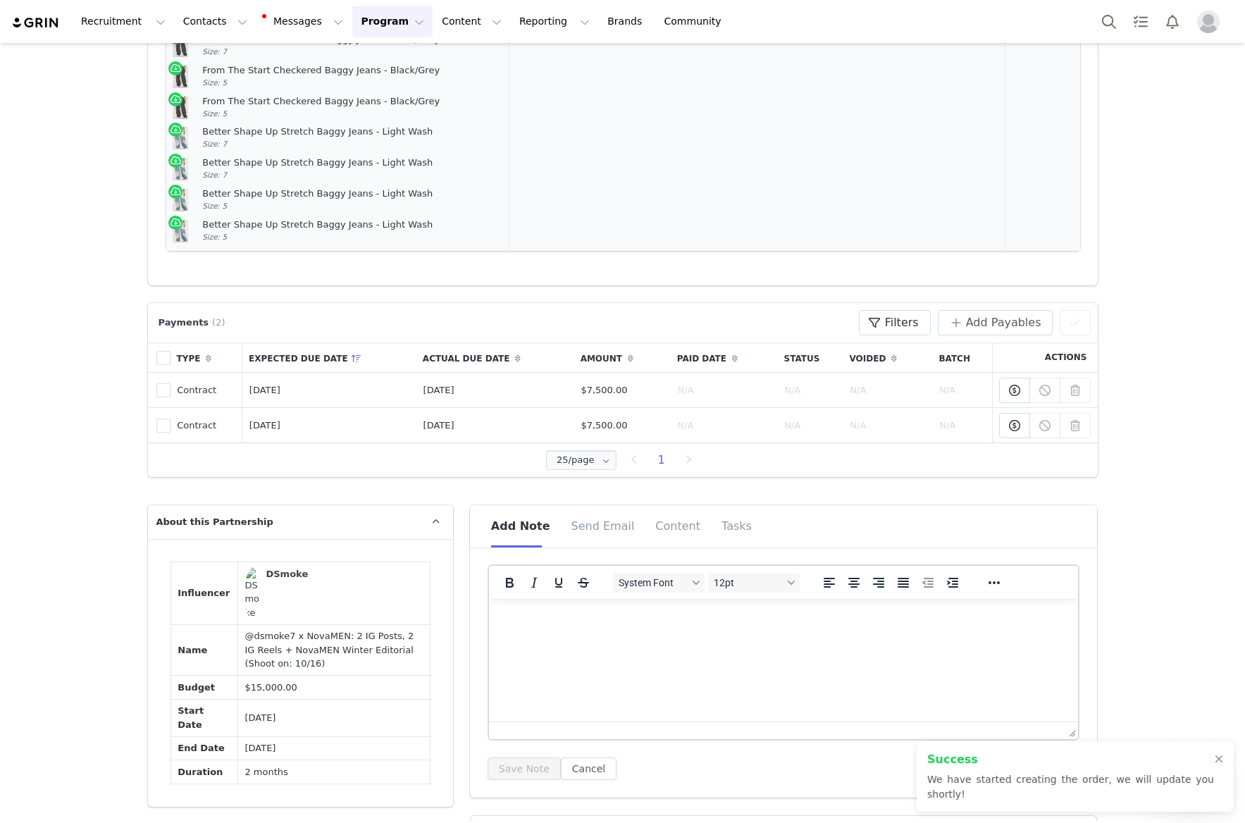
scroll to position [714, 0]
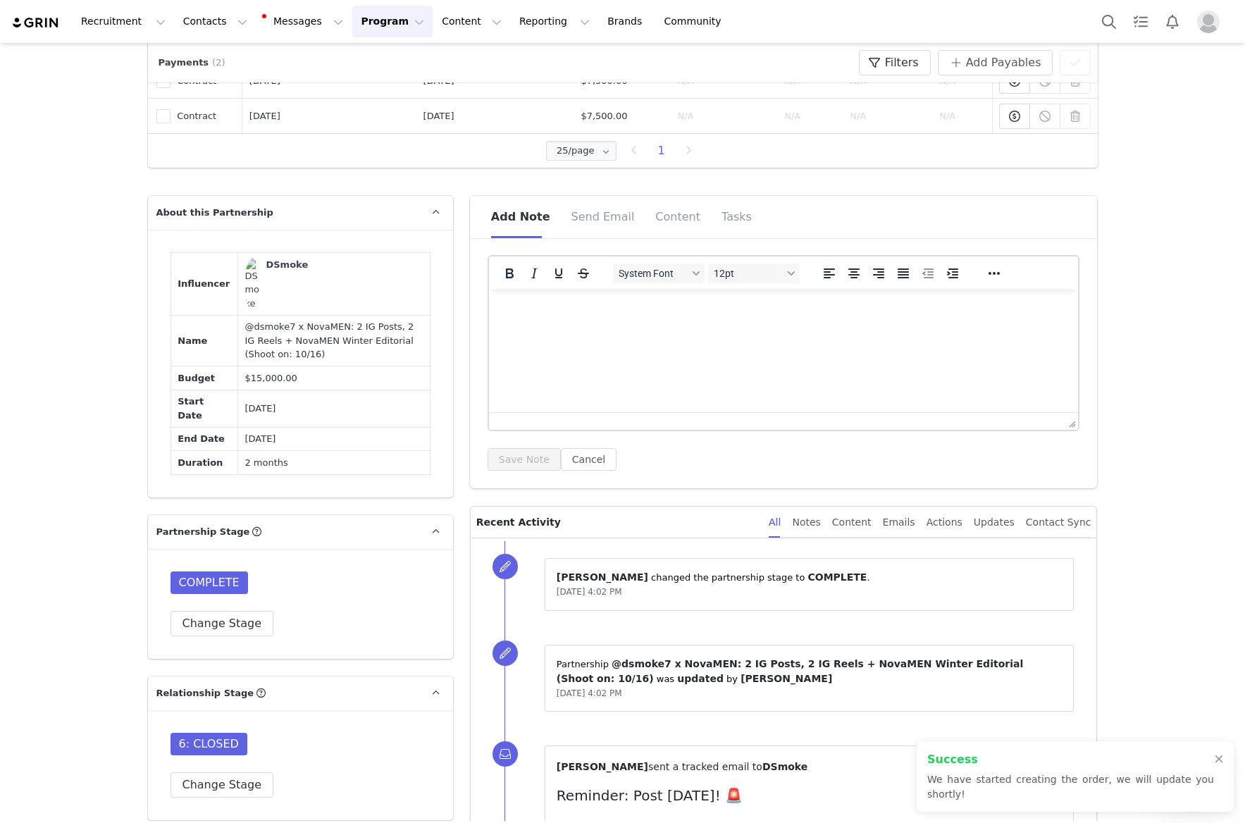
click at [723, 328] on html at bounding box center [783, 309] width 590 height 38
click at [506, 456] on button "Save Note" at bounding box center [523, 459] width 73 height 23
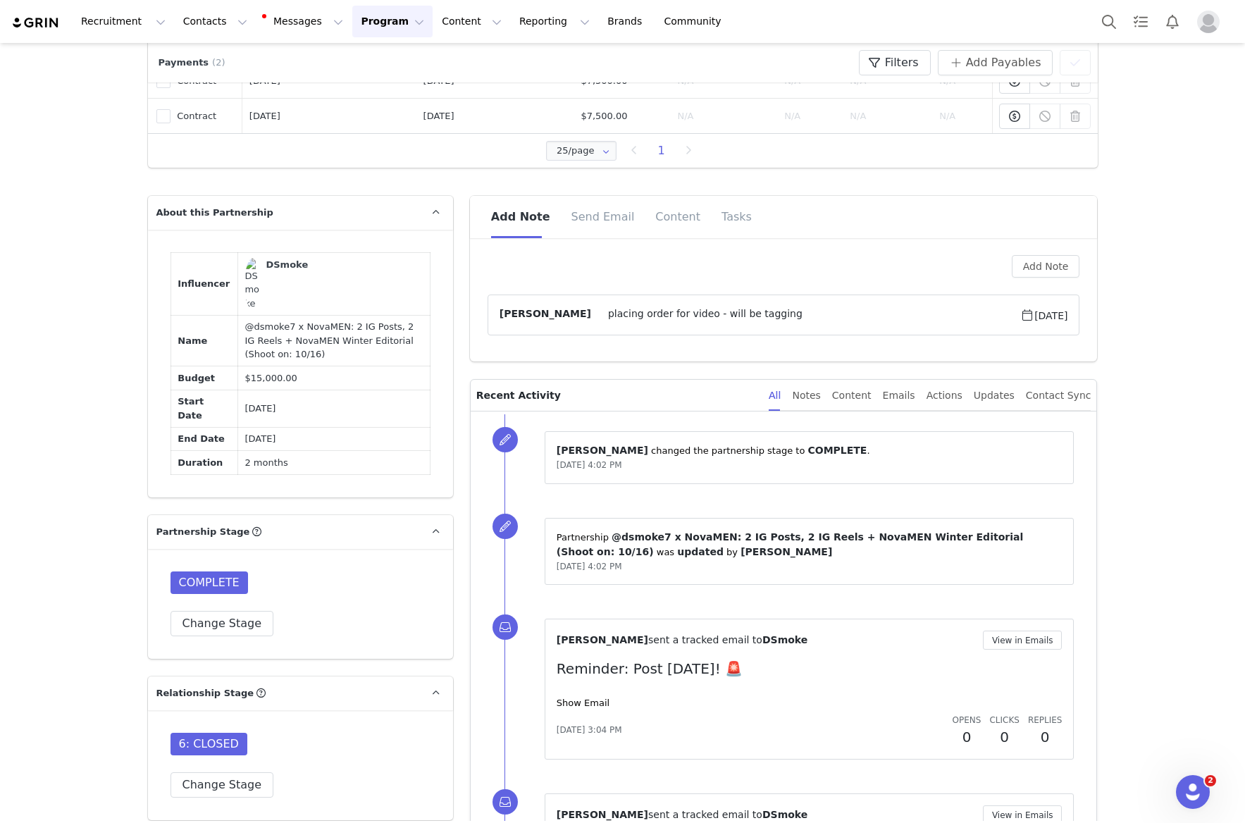
scroll to position [715, 0]
